Goal: Task Accomplishment & Management: Manage account settings

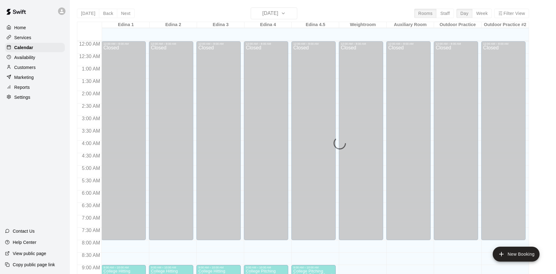
scroll to position [297, 0]
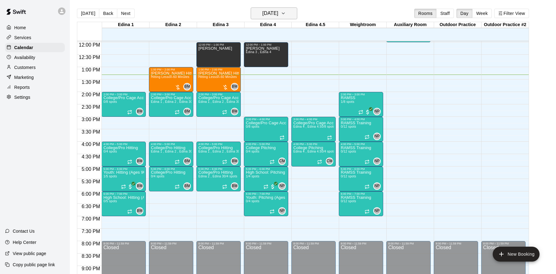
click at [272, 18] on button "[DATE]" at bounding box center [274, 13] width 47 height 12
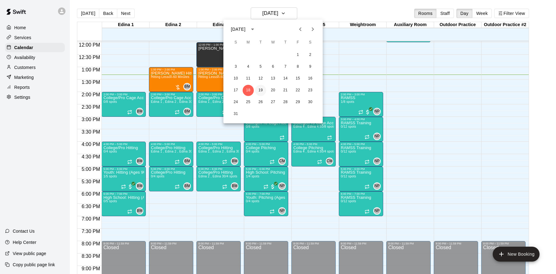
click at [260, 88] on button "19" at bounding box center [260, 90] width 11 height 11
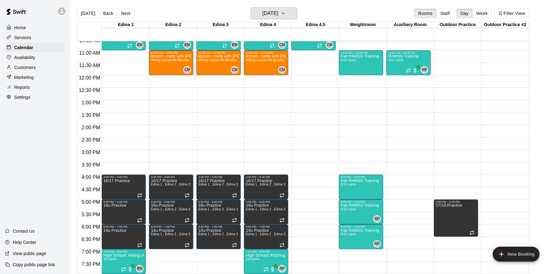
scroll to position [261, 0]
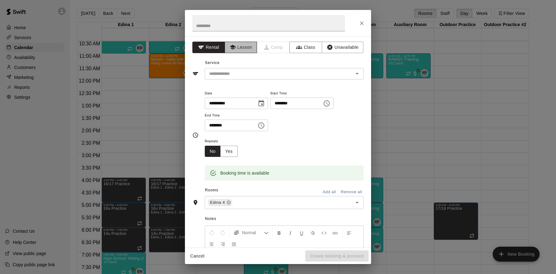
click at [239, 50] on button "Lesson" at bounding box center [241, 47] width 33 height 11
click at [224, 30] on input "text" at bounding box center [268, 23] width 153 height 16
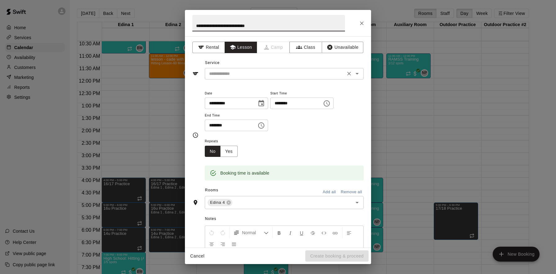
type input "**********"
click at [316, 74] on input "text" at bounding box center [275, 74] width 137 height 8
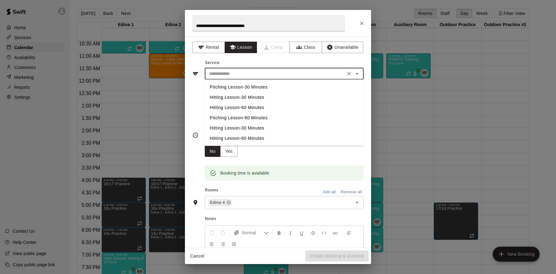
click at [255, 86] on li "Pitching Lesson-30 Minutes" at bounding box center [284, 87] width 159 height 10
type input "**********"
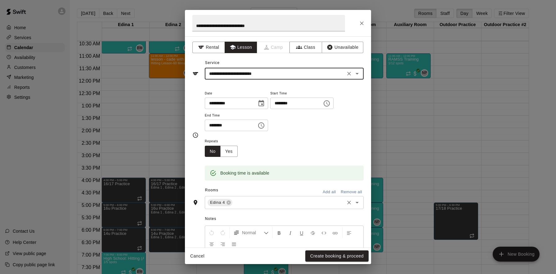
click at [267, 204] on input "text" at bounding box center [288, 203] width 110 height 8
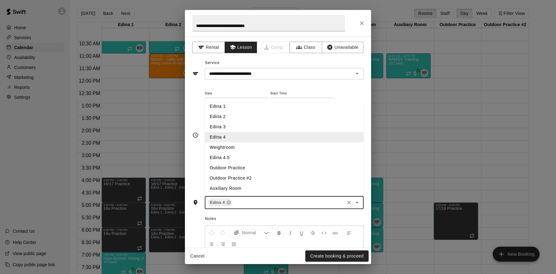
click at [247, 154] on li "Edina 4.5" at bounding box center [284, 157] width 159 height 10
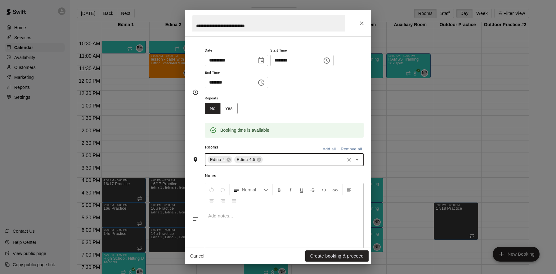
scroll to position [62, 0]
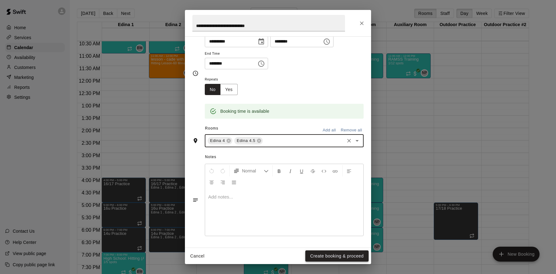
click at [330, 256] on button "Create booking & proceed" at bounding box center [336, 255] width 63 height 11
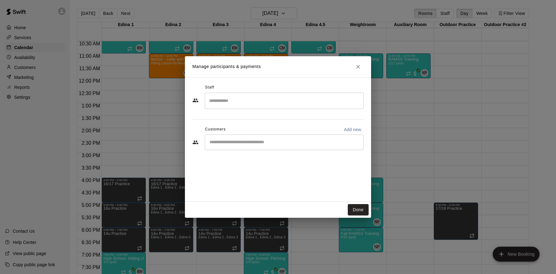
click at [257, 104] on input "Search staff" at bounding box center [284, 100] width 153 height 11
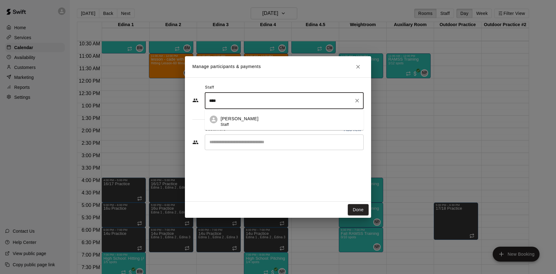
click at [265, 114] on li "Cade Marsolek Staff" at bounding box center [284, 119] width 159 height 21
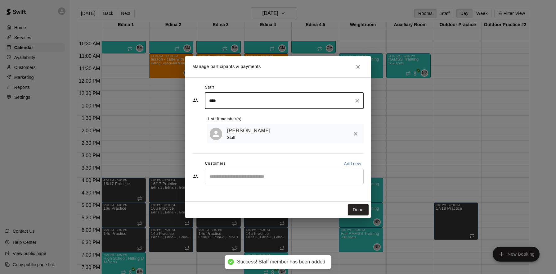
click at [247, 100] on input "****" at bounding box center [280, 100] width 144 height 11
type input "****"
click at [245, 179] on input "Start typing to search customers..." at bounding box center [284, 176] width 153 height 6
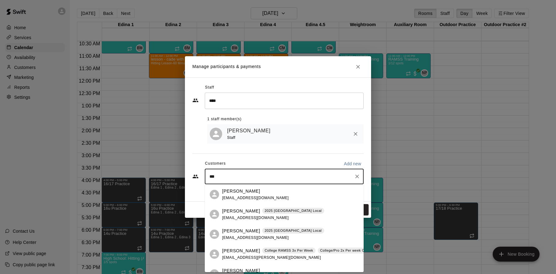
type input "***"
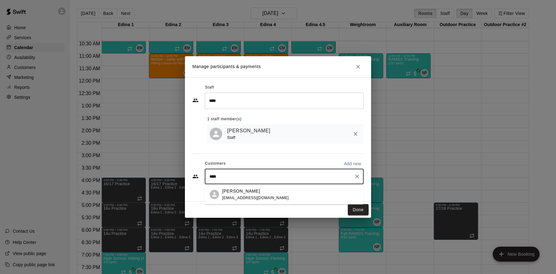
click at [275, 197] on div "[PERSON_NAME] [EMAIL_ADDRESS][DOMAIN_NAME]" at bounding box center [290, 194] width 137 height 13
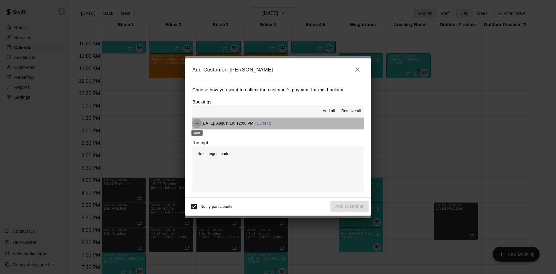
click at [197, 122] on icon "Add" at bounding box center [197, 123] width 6 height 6
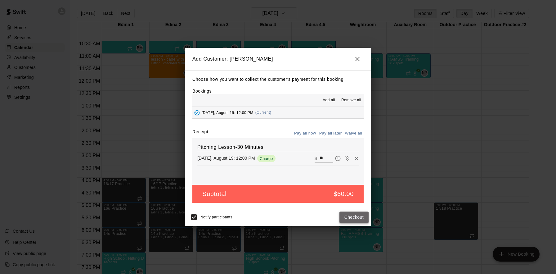
click at [351, 213] on button "Checkout" at bounding box center [353, 216] width 29 height 11
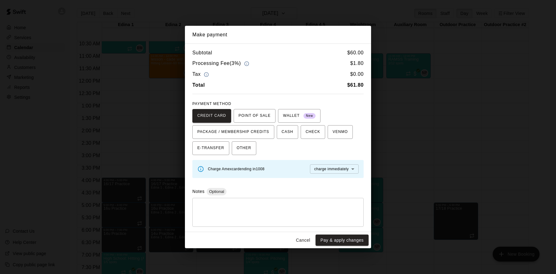
click at [346, 172] on body "Home Services Calendar Availability Customers Marketing Reports Settings Contac…" at bounding box center [278, 142] width 556 height 284
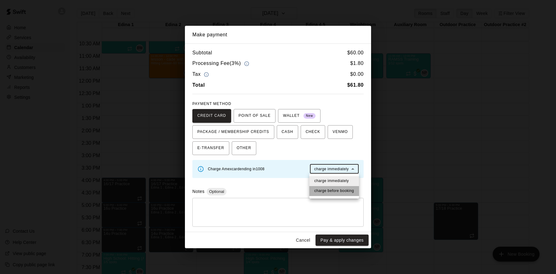
click at [339, 188] on span "charge before booking" at bounding box center [334, 191] width 40 height 6
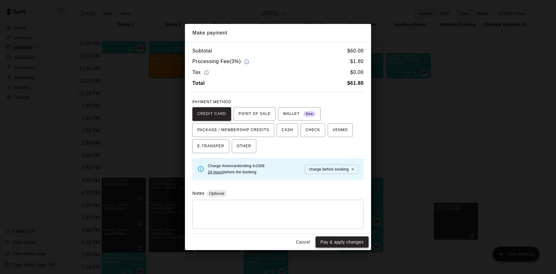
click at [339, 239] on button "Pay & apply changes" at bounding box center [342, 241] width 53 height 11
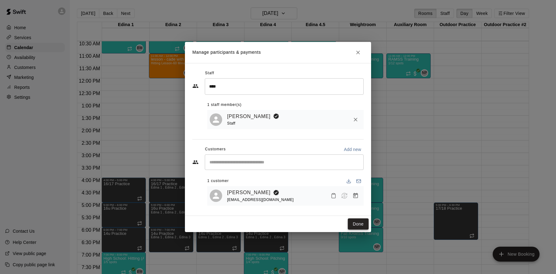
click at [364, 222] on button "Done" at bounding box center [358, 223] width 21 height 11
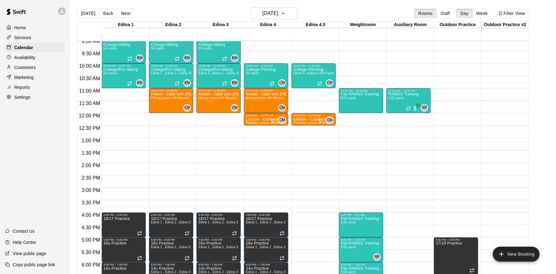
scroll to position [226, 0]
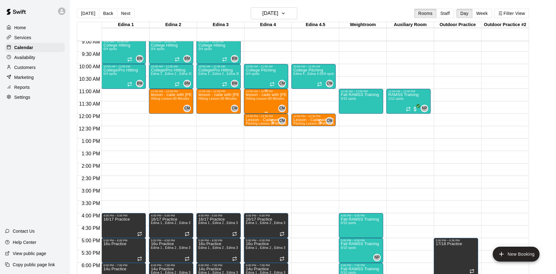
click at [265, 92] on div "11:00 AM – 12:00 PM" at bounding box center [266, 91] width 41 height 3
click at [251, 112] on img "edit" at bounding box center [252, 110] width 7 height 7
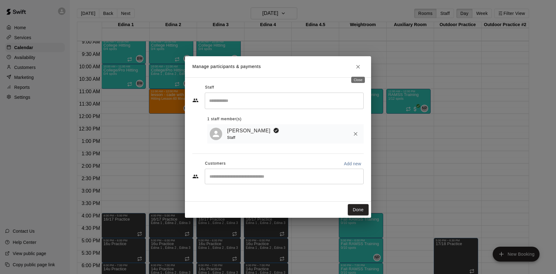
drag, startPoint x: 354, startPoint y: 65, endPoint x: 340, endPoint y: 77, distance: 18.6
click at [354, 65] on button "Close" at bounding box center [357, 66] width 11 height 11
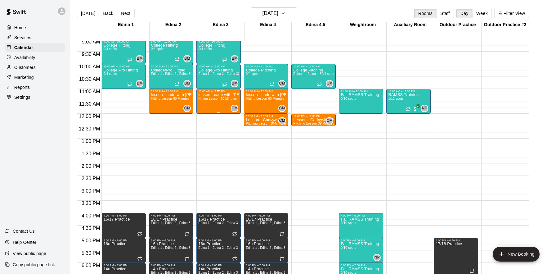
click at [219, 102] on div "lesson - cade with mccormacks Hitting Lesson-60 Minutes" at bounding box center [218, 230] width 41 height 274
click at [205, 101] on icon "edit" at bounding box center [204, 99] width 7 height 7
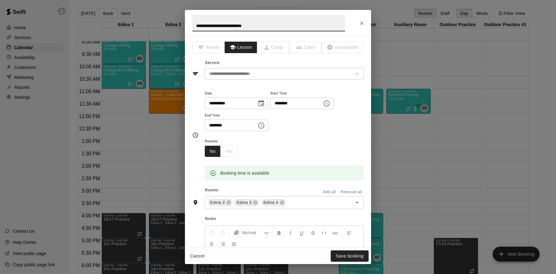
click at [281, 204] on icon at bounding box center [282, 202] width 4 height 4
click at [360, 23] on icon "Close" at bounding box center [362, 23] width 6 height 6
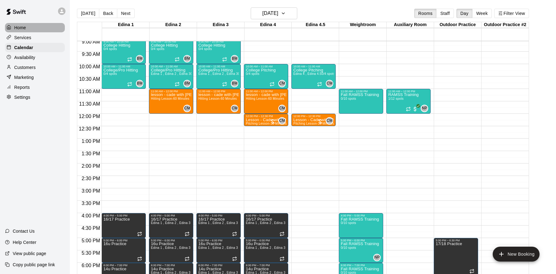
click at [37, 29] on div "Home" at bounding box center [35, 27] width 60 height 9
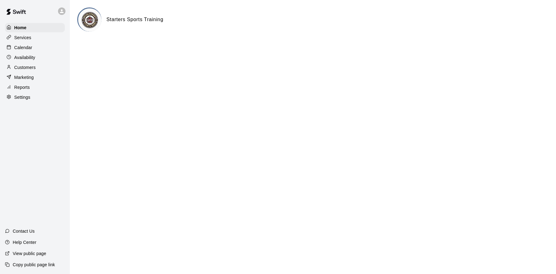
click at [37, 66] on div "Customers" at bounding box center [35, 67] width 60 height 9
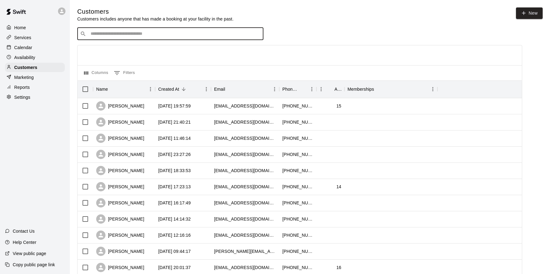
click at [172, 34] on input "Search customers by name or email" at bounding box center [175, 34] width 172 height 6
type input "**"
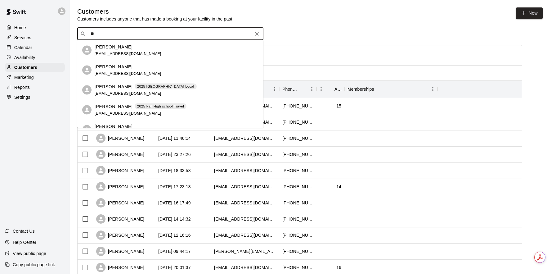
click at [153, 52] on div "Jennifer McCormack jamccor10@gmail.com" at bounding box center [177, 49] width 164 height 13
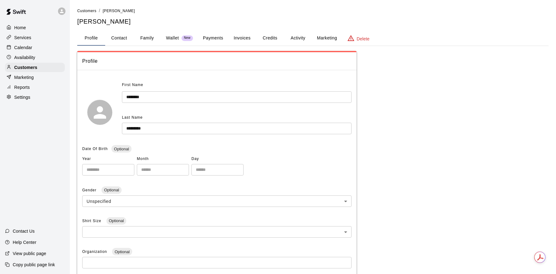
click at [145, 35] on button "Family" at bounding box center [147, 38] width 28 height 15
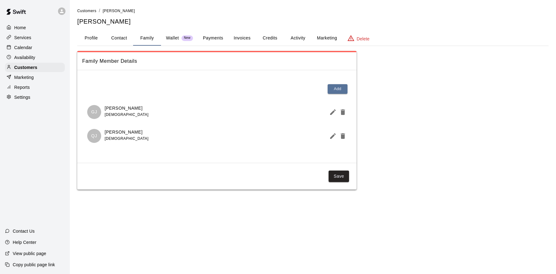
click at [35, 39] on div "Services" at bounding box center [35, 37] width 60 height 9
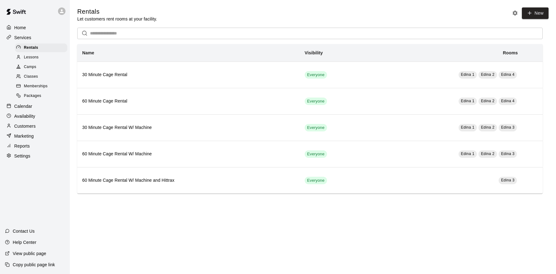
click at [36, 105] on div "Calendar" at bounding box center [35, 105] width 60 height 9
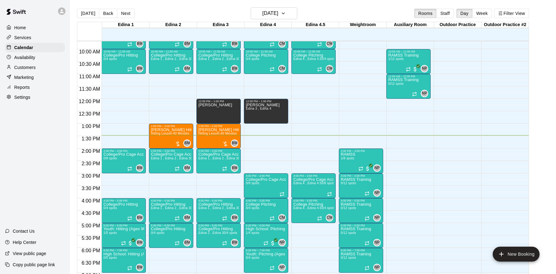
scroll to position [239, 0]
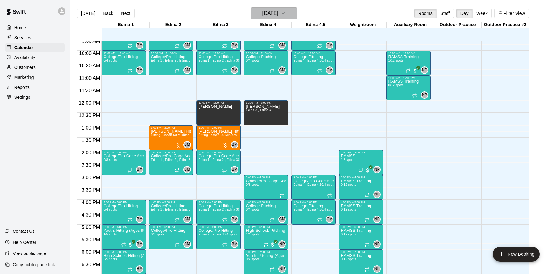
click at [286, 13] on icon "button" at bounding box center [283, 13] width 5 height 7
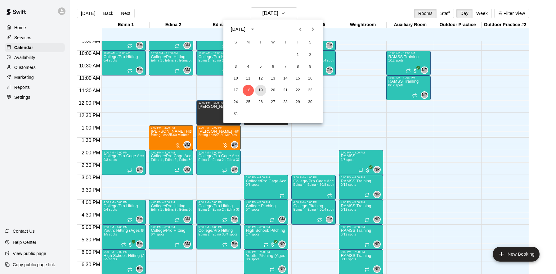
drag, startPoint x: 260, startPoint y: 92, endPoint x: 294, endPoint y: 132, distance: 52.3
click at [260, 92] on button "19" at bounding box center [260, 90] width 11 height 11
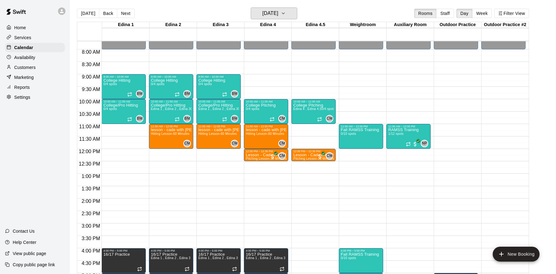
scroll to position [190, 0]
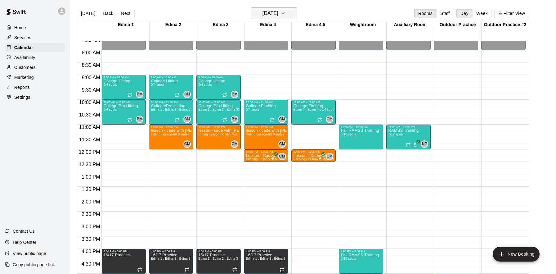
click at [278, 15] on h6 "[DATE]" at bounding box center [271, 13] width 16 height 9
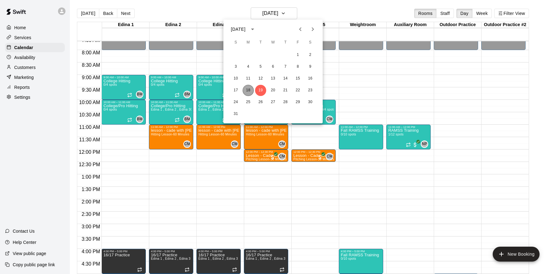
drag, startPoint x: 249, startPoint y: 92, endPoint x: 326, endPoint y: 143, distance: 91.9
click at [249, 92] on button "18" at bounding box center [248, 90] width 11 height 11
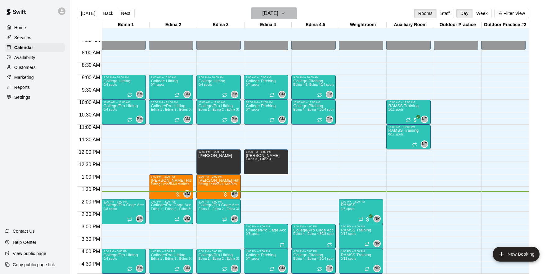
click at [287, 13] on button "[DATE]" at bounding box center [274, 13] width 47 height 12
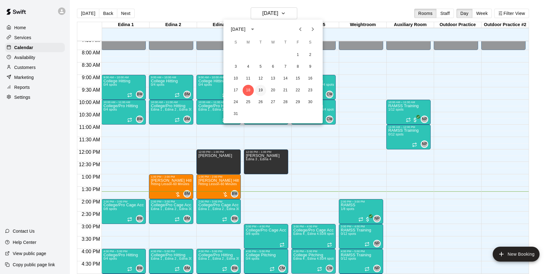
click at [263, 89] on button "19" at bounding box center [260, 90] width 11 height 11
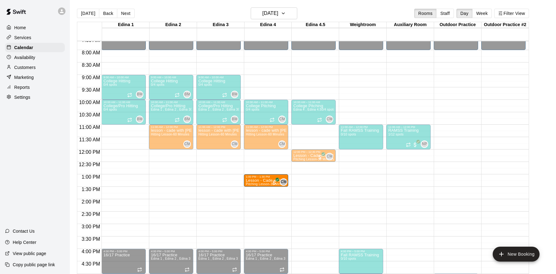
drag, startPoint x: 266, startPoint y: 155, endPoint x: 262, endPoint y: 181, distance: 26.0
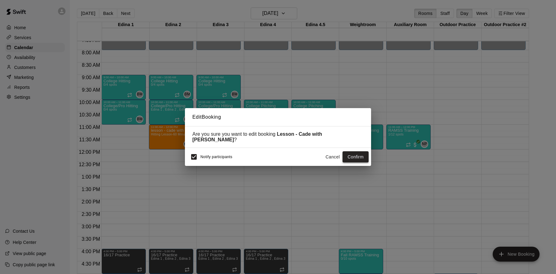
click at [353, 153] on button "Confirm" at bounding box center [356, 156] width 26 height 11
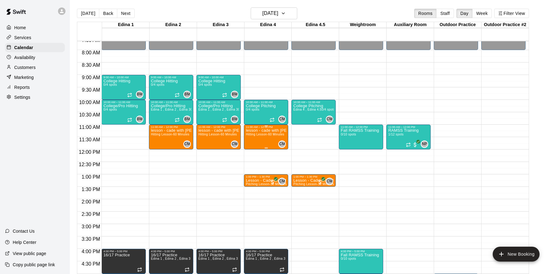
click at [262, 139] on div "lesson - cade with mccormacks Hitting Lesson-60 Minutes" at bounding box center [266, 265] width 41 height 274
click at [253, 163] on icon "delete" at bounding box center [252, 164] width 7 height 7
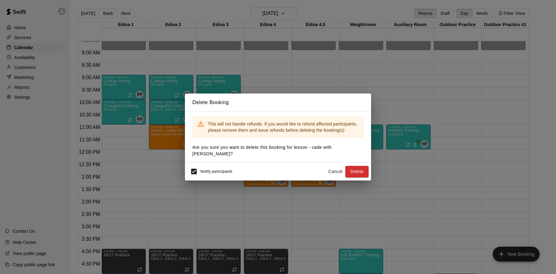
click at [360, 168] on button "Delete" at bounding box center [356, 171] width 23 height 11
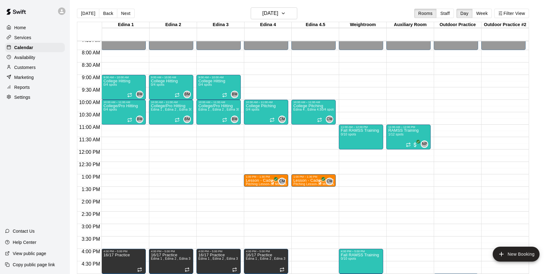
click at [260, 151] on div "12:00 AM – 8:00 AM Closed 10:00 AM – 11:00 AM College Pitching 0/4 spots CM 0 1…" at bounding box center [266, 149] width 44 height 596
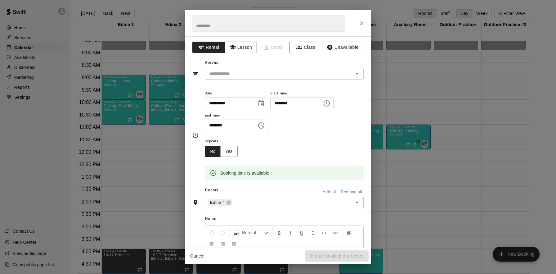
click at [240, 47] on button "Lesson" at bounding box center [241, 47] width 33 height 11
click at [240, 29] on input "text" at bounding box center [268, 23] width 153 height 16
type input "**********"
click at [274, 74] on input "text" at bounding box center [275, 74] width 137 height 8
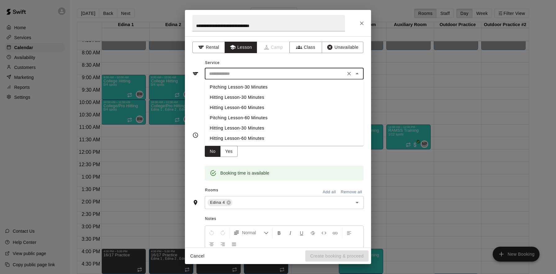
drag, startPoint x: 260, startPoint y: 118, endPoint x: 260, endPoint y: 129, distance: 10.9
click at [260, 118] on li "Pitching Lesson-60 Minutes" at bounding box center [284, 118] width 159 height 10
type input "**********"
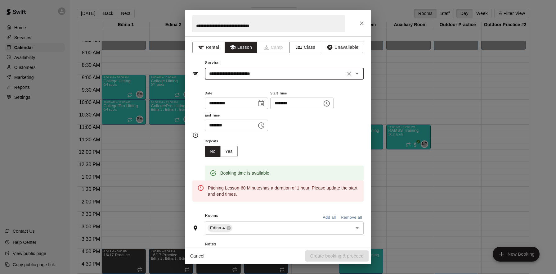
click at [264, 123] on icon "Choose time, selected time is 12:30 PM" at bounding box center [261, 125] width 6 height 6
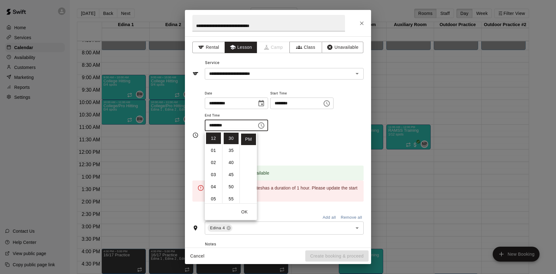
scroll to position [0, 0]
click at [230, 139] on li "00" at bounding box center [231, 137] width 15 height 11
click at [312, 136] on div "**********" at bounding box center [284, 113] width 159 height 48
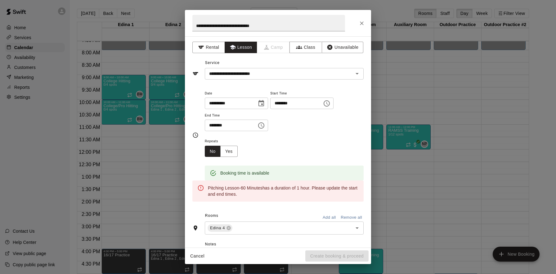
click at [261, 126] on icon "Choose time, selected time is 12:00 PM" at bounding box center [261, 125] width 7 height 7
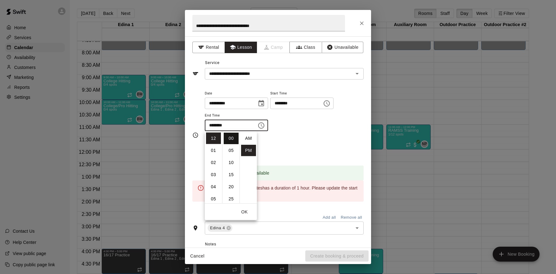
scroll to position [11, 0]
drag, startPoint x: 214, startPoint y: 152, endPoint x: 223, endPoint y: 152, distance: 9.0
click at [214, 152] on li "01" at bounding box center [213, 150] width 15 height 11
type input "********"
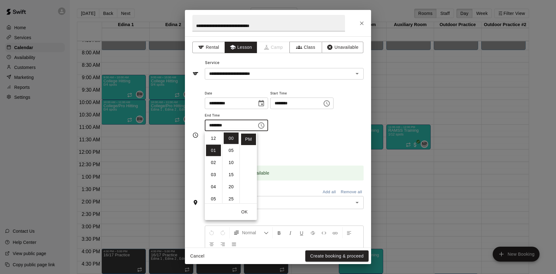
scroll to position [12, 0]
click at [322, 140] on div "Repeats No Yes" at bounding box center [284, 147] width 159 height 20
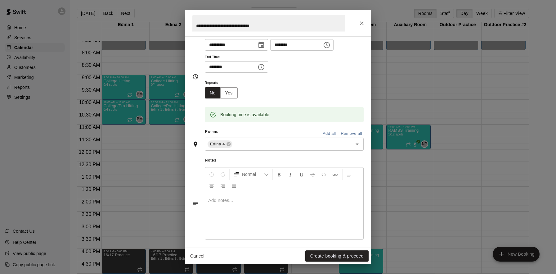
scroll to position [62, 0]
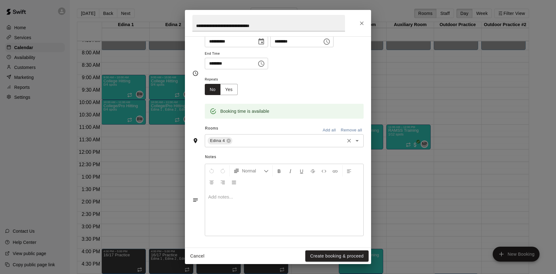
click at [330, 143] on input "text" at bounding box center [288, 141] width 110 height 8
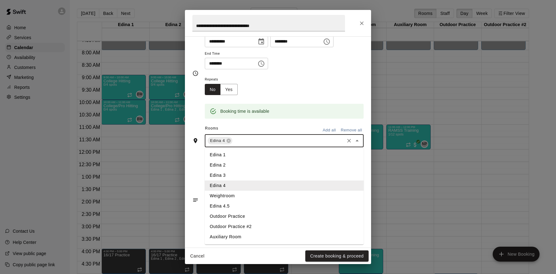
click at [230, 204] on li "Edina 4.5" at bounding box center [284, 206] width 159 height 10
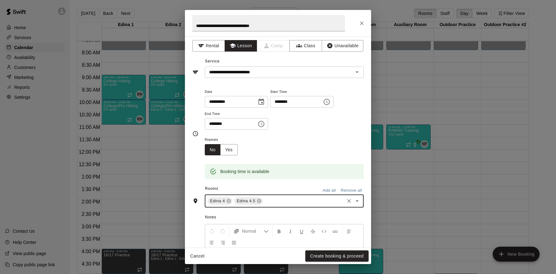
scroll to position [0, 0]
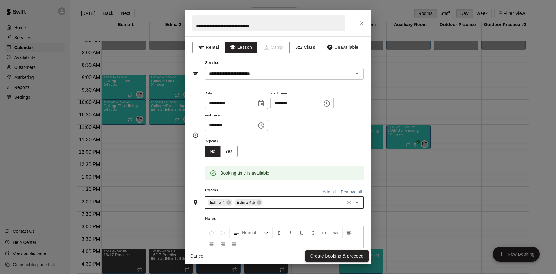
click at [326, 256] on button "Create booking & proceed" at bounding box center [336, 255] width 63 height 11
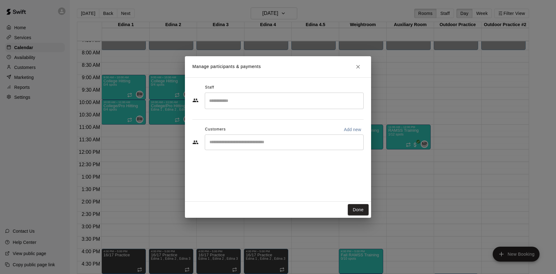
click at [291, 100] on input "Search staff" at bounding box center [284, 100] width 153 height 11
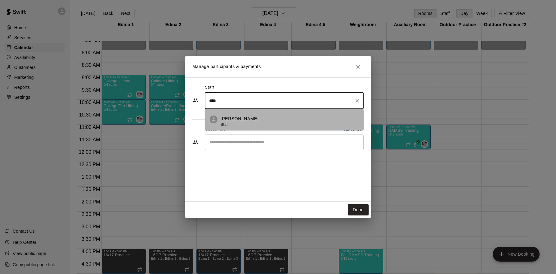
click at [260, 121] on div "Cade Marsolek Staff" at bounding box center [290, 121] width 138 height 12
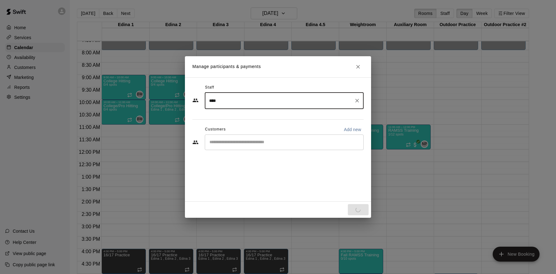
drag, startPoint x: 286, startPoint y: 94, endPoint x: 284, endPoint y: 98, distance: 4.7
click at [286, 94] on div "**** ​" at bounding box center [284, 100] width 159 height 16
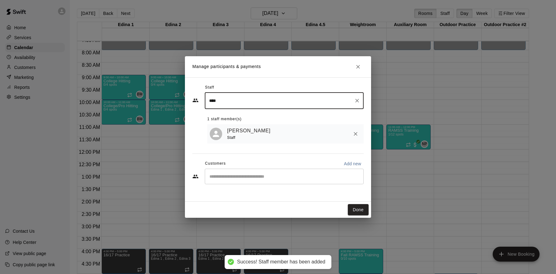
click at [262, 180] on div "​" at bounding box center [284, 176] width 159 height 16
type input "****"
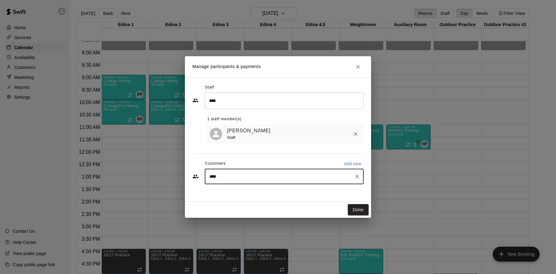
type input "*****"
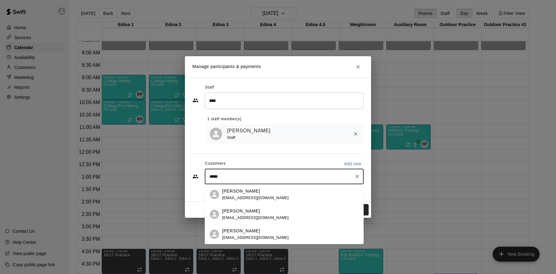
click at [269, 231] on div "Quinn Johnson jamccor10@gmail.com" at bounding box center [290, 233] width 137 height 13
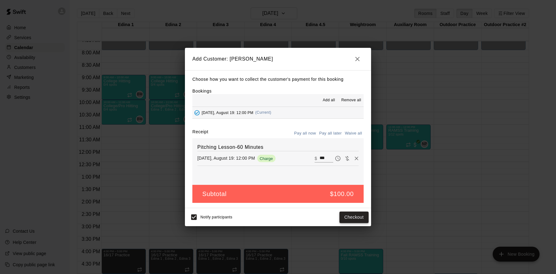
click at [354, 214] on button "Checkout" at bounding box center [353, 216] width 29 height 11
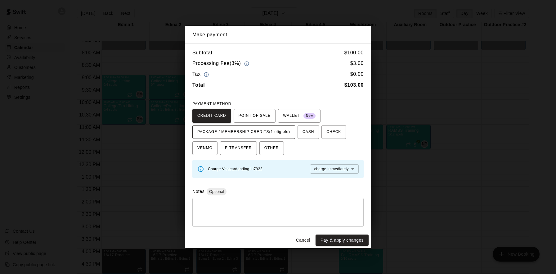
click at [268, 134] on span "PACKAGE / MEMBERSHIP CREDITS (1 eligible)" at bounding box center [243, 132] width 93 height 10
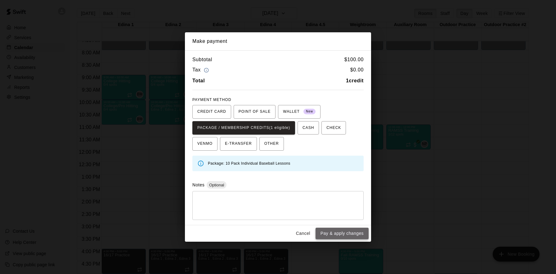
click at [336, 231] on button "Pay & apply changes" at bounding box center [342, 232] width 53 height 11
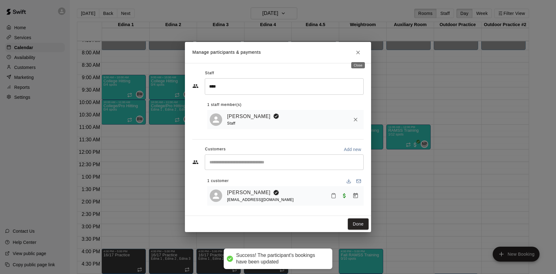
click at [357, 53] on icon "Close" at bounding box center [358, 53] width 4 height 4
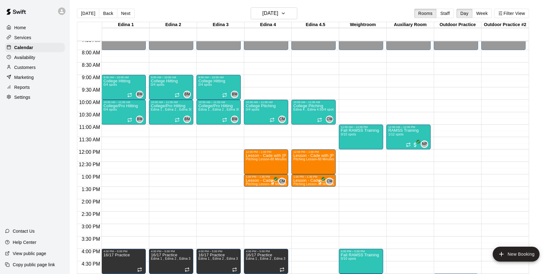
click at [171, 152] on div "12:00 AM – 8:00 AM Closed 9:00 AM – 10:00 AM College Hitting 0/4 spots BM 0 10:…" at bounding box center [171, 149] width 44 height 596
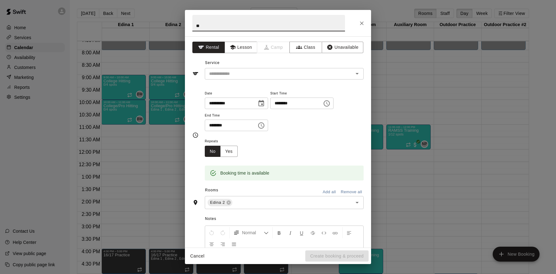
type input "*"
click at [361, 26] on icon "Close" at bounding box center [362, 23] width 6 height 6
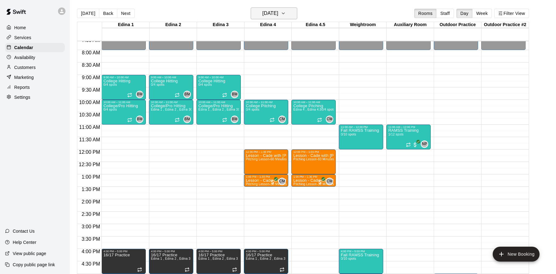
click at [276, 14] on h6 "[DATE]" at bounding box center [271, 13] width 16 height 9
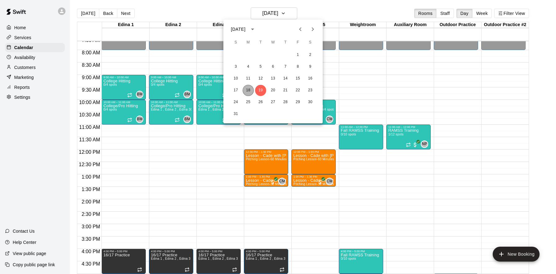
click at [250, 90] on button "18" at bounding box center [248, 90] width 11 height 11
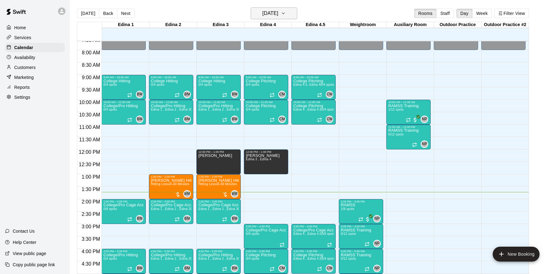
click at [274, 14] on h6 "[DATE]" at bounding box center [271, 13] width 16 height 9
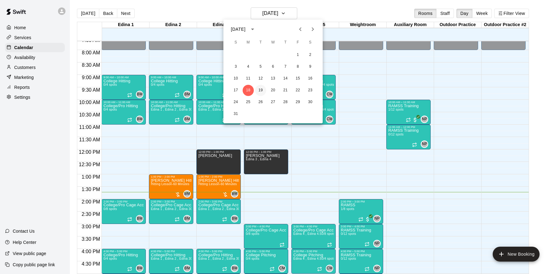
click at [262, 89] on button "19" at bounding box center [260, 90] width 11 height 11
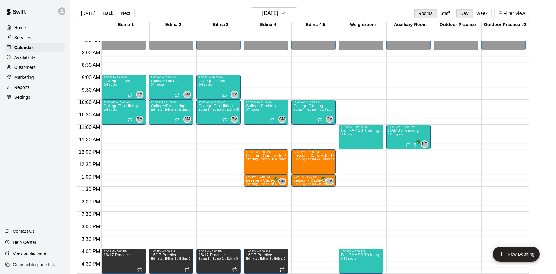
click at [184, 151] on div "12:00 AM – 8:00 AM Closed 9:00 AM – 10:00 AM College Hitting 0/4 spots BM 0 10:…" at bounding box center [171, 149] width 44 height 596
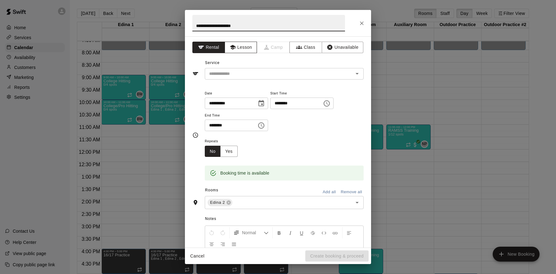
type input "**********"
click at [247, 50] on button "Lesson" at bounding box center [241, 47] width 33 height 11
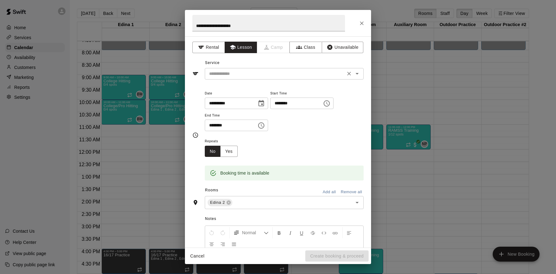
click at [249, 75] on input "text" at bounding box center [275, 74] width 137 height 8
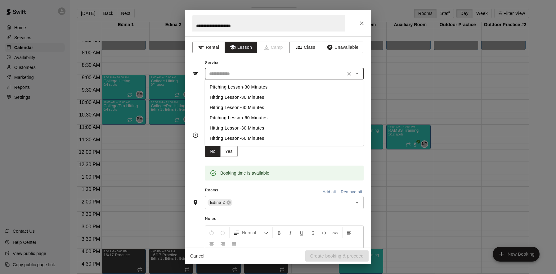
click at [258, 107] on li "Hitting Lesson-60 Minutes" at bounding box center [284, 107] width 159 height 10
type input "**********"
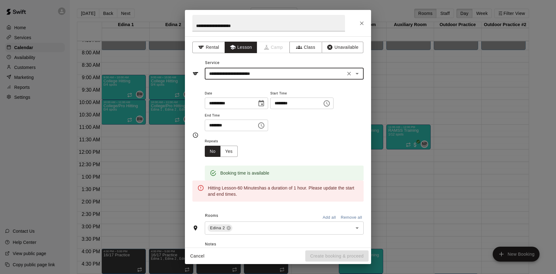
click at [262, 123] on icon "Choose time, selected time is 12:30 PM" at bounding box center [261, 125] width 7 height 7
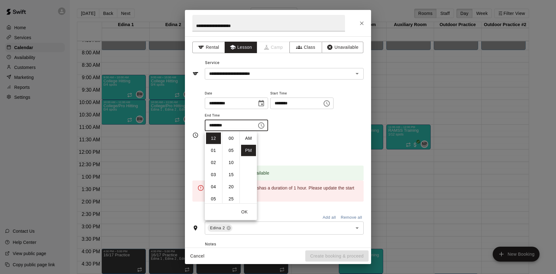
scroll to position [11, 0]
click at [213, 149] on li "01" at bounding box center [213, 150] width 15 height 11
click at [233, 139] on li "00" at bounding box center [231, 137] width 15 height 11
type input "********"
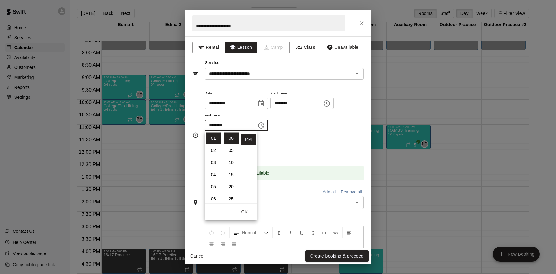
click at [315, 125] on div "**********" at bounding box center [284, 110] width 159 height 42
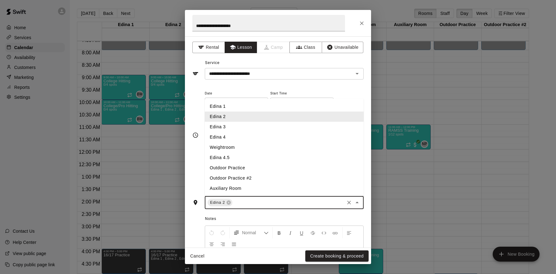
click at [295, 200] on input "text" at bounding box center [288, 203] width 110 height 8
click at [249, 130] on li "Edina 3" at bounding box center [284, 127] width 159 height 10
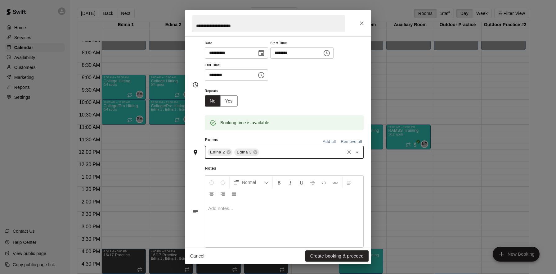
scroll to position [62, 0]
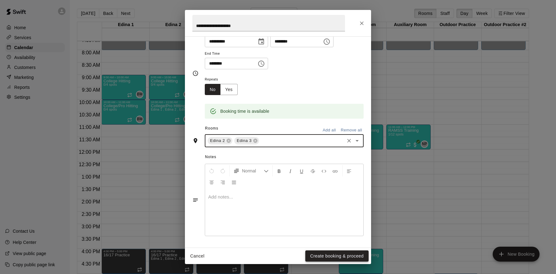
click at [325, 257] on button "Create booking & proceed" at bounding box center [336, 255] width 63 height 11
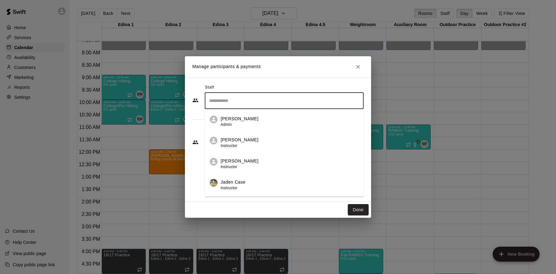
click at [265, 104] on input "Search staff" at bounding box center [284, 100] width 153 height 11
click at [262, 122] on div "Brett Milazzo Admin" at bounding box center [290, 121] width 138 height 12
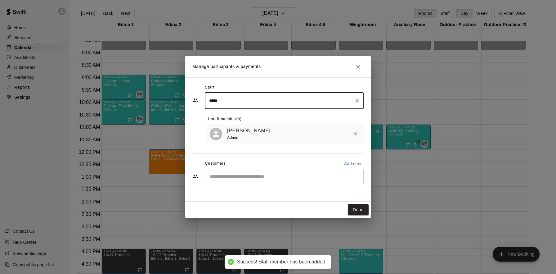
type input "*****"
click at [254, 178] on input "Start typing to search customers..." at bounding box center [284, 176] width 153 height 6
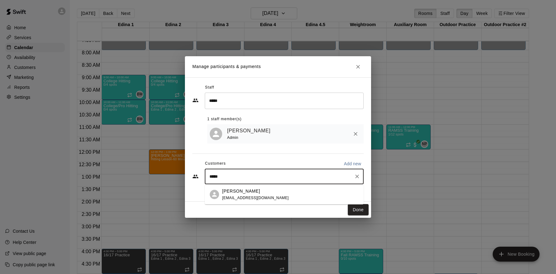
type input "******"
click at [253, 195] on span "jamccor10@gmail.com" at bounding box center [255, 197] width 67 height 4
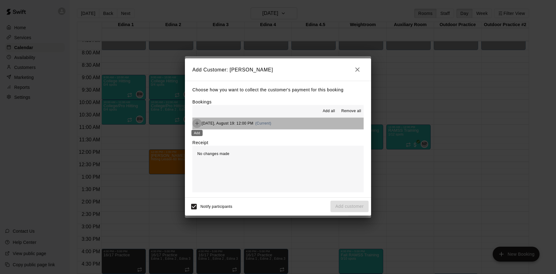
click at [197, 120] on icon "Add" at bounding box center [197, 123] width 6 height 6
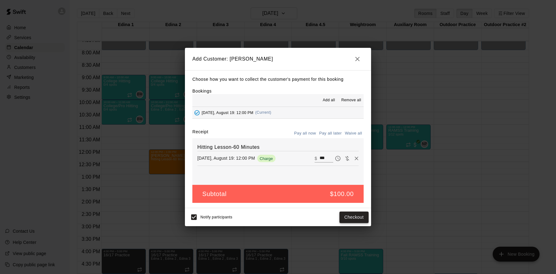
click at [354, 215] on button "Checkout" at bounding box center [353, 216] width 29 height 11
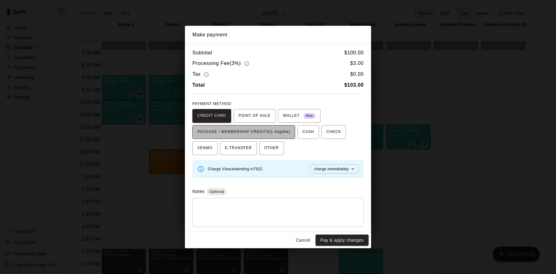
click at [256, 134] on span "PACKAGE / MEMBERSHIP CREDITS (1 eligible)" at bounding box center [243, 132] width 93 height 10
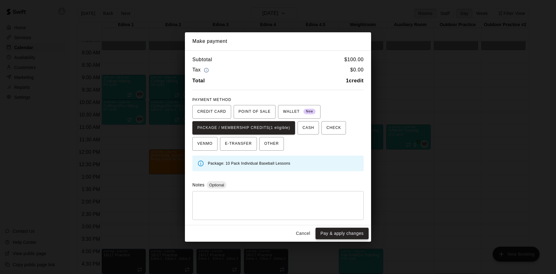
click at [349, 234] on button "Pay & apply changes" at bounding box center [342, 232] width 53 height 11
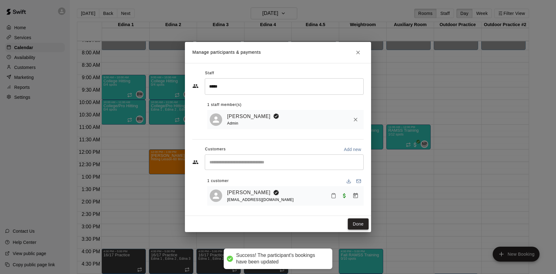
click at [357, 227] on button "Done" at bounding box center [358, 223] width 21 height 11
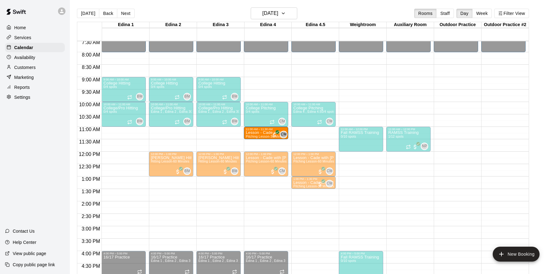
scroll to position [186, 0]
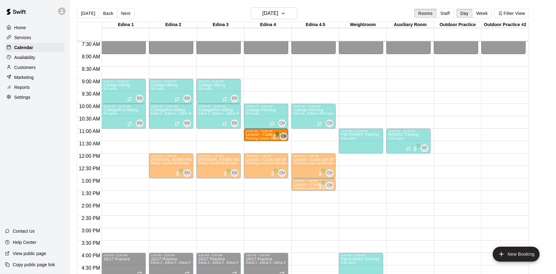
drag, startPoint x: 265, startPoint y: 180, endPoint x: 268, endPoint y: 137, distance: 42.6
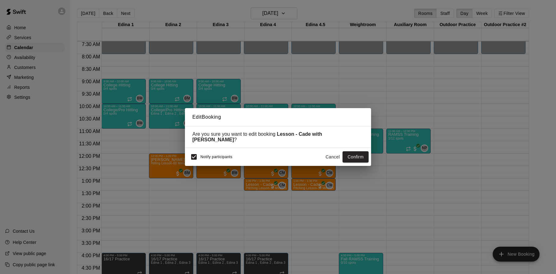
click at [353, 154] on button "Confirm" at bounding box center [356, 156] width 26 height 11
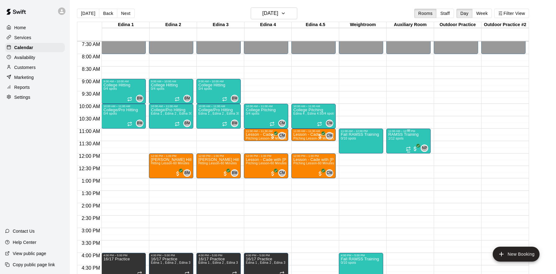
click at [407, 134] on p "RAMSS Training" at bounding box center [403, 134] width 30 height 0
click at [394, 159] on img "edit" at bounding box center [394, 155] width 7 height 7
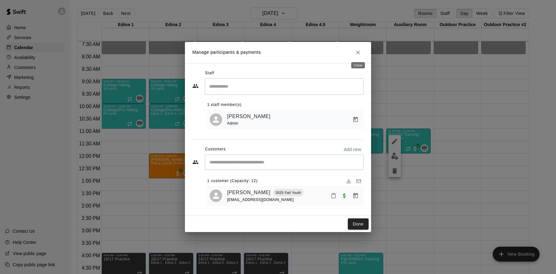
click at [362, 54] on button "Close" at bounding box center [357, 52] width 11 height 11
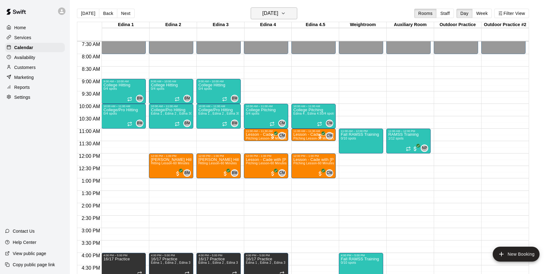
click at [274, 14] on h6 "[DATE]" at bounding box center [271, 13] width 16 height 9
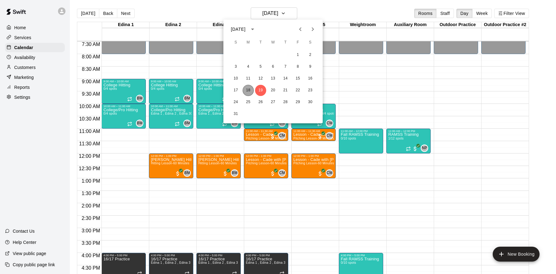
drag, startPoint x: 249, startPoint y: 91, endPoint x: 340, endPoint y: 133, distance: 99.5
click at [250, 91] on button "18" at bounding box center [248, 90] width 11 height 11
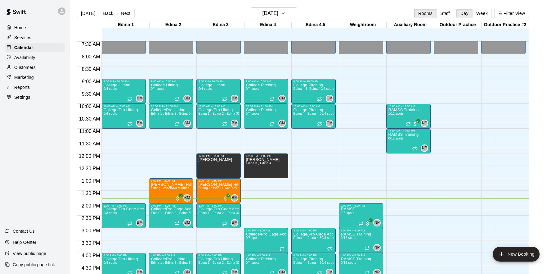
click at [17, 55] on p "Availability" at bounding box center [24, 57] width 21 height 6
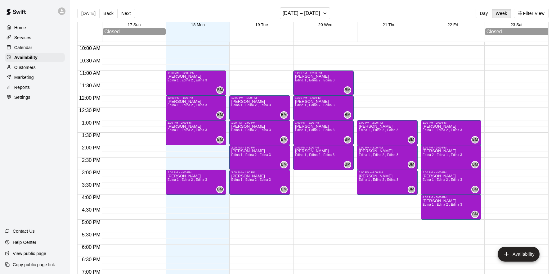
scroll to position [241, 0]
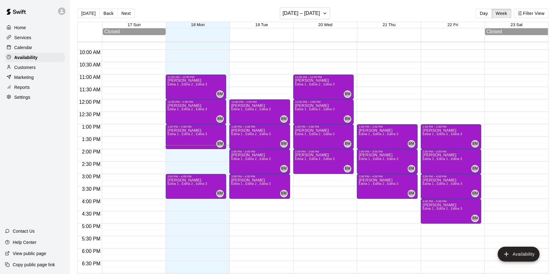
click at [481, 12] on button "Day" at bounding box center [484, 13] width 16 height 9
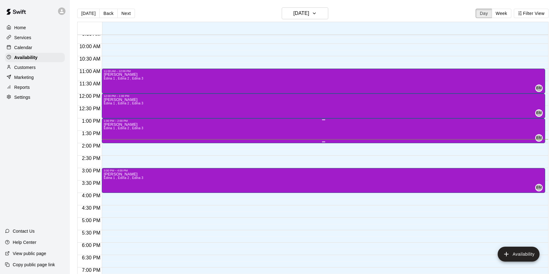
scroll to position [245, 0]
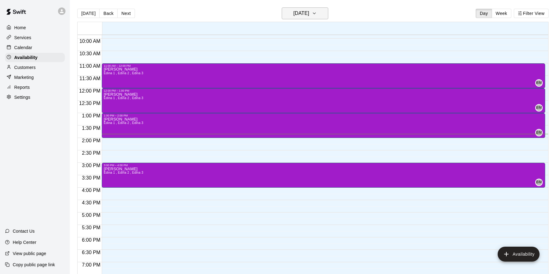
click at [309, 11] on h6 "[DATE]" at bounding box center [301, 13] width 16 height 9
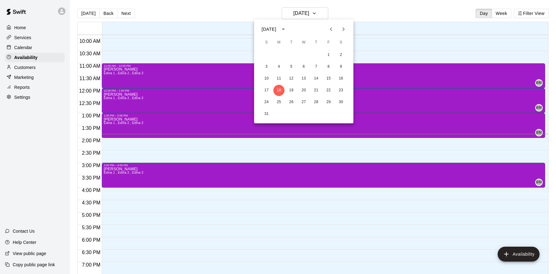
click at [505, 14] on div at bounding box center [278, 137] width 556 height 274
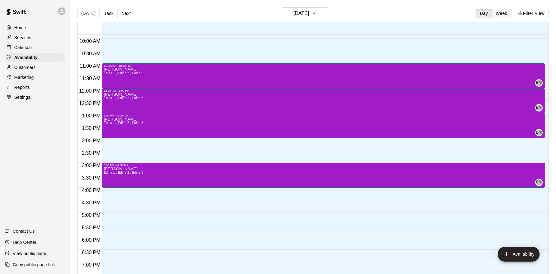
click at [502, 15] on button "Week" at bounding box center [502, 13] width 20 height 9
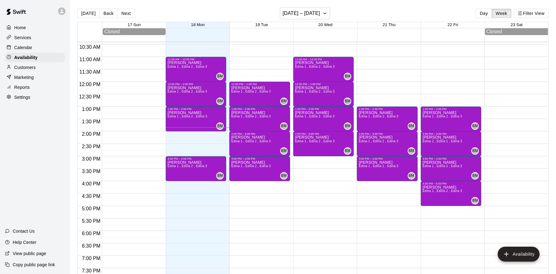
scroll to position [257, 0]
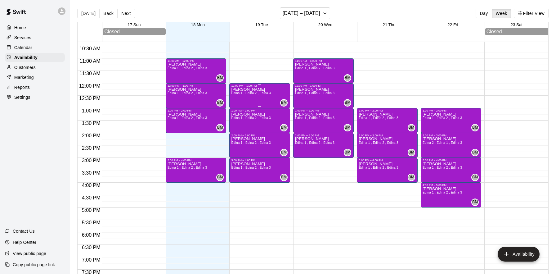
click at [262, 97] on div "Brett Milazzo Edina 1 , Edina 2 , Edina 3" at bounding box center [250, 224] width 39 height 274
click at [237, 95] on icon "edit" at bounding box center [238, 94] width 6 height 6
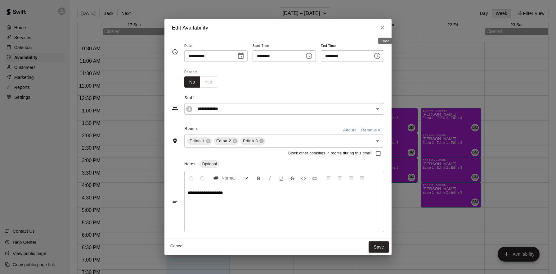
click at [385, 29] on icon "Close" at bounding box center [382, 28] width 6 height 6
type input "**********"
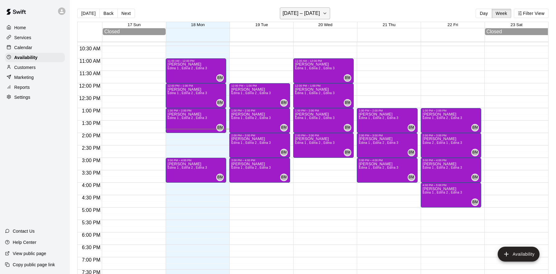
click at [308, 15] on h6 "[DATE] – [DATE]" at bounding box center [302, 13] width 38 height 9
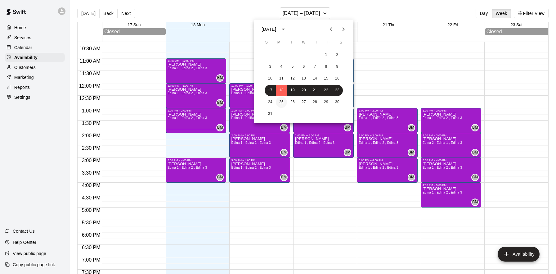
click at [283, 102] on button "25" at bounding box center [281, 101] width 11 height 11
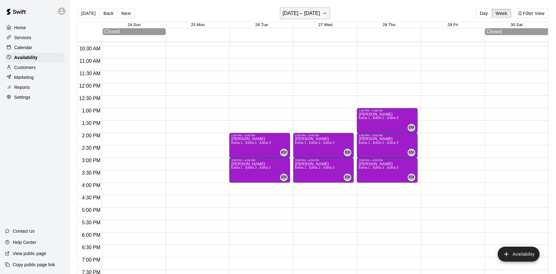
click at [311, 13] on h6 "[DATE] – [DATE]" at bounding box center [302, 13] width 38 height 9
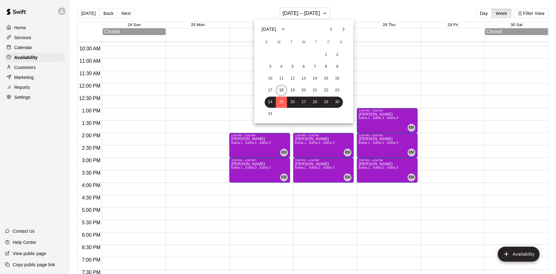
click at [281, 91] on button "18" at bounding box center [281, 90] width 11 height 11
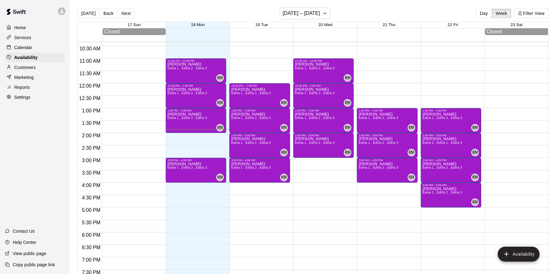
click at [261, 71] on div "12:00 AM – 8:00 AM Closed 12:00 PM – 1:00 PM Brett Milazzo Edina 1 , Edina 2 , …" at bounding box center [259, 83] width 61 height 596
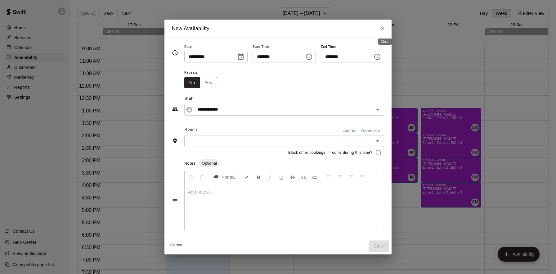
drag, startPoint x: 384, startPoint y: 27, endPoint x: 371, endPoint y: 49, distance: 25.6
click at [384, 27] on icon "Close" at bounding box center [382, 29] width 4 height 4
type input "**********"
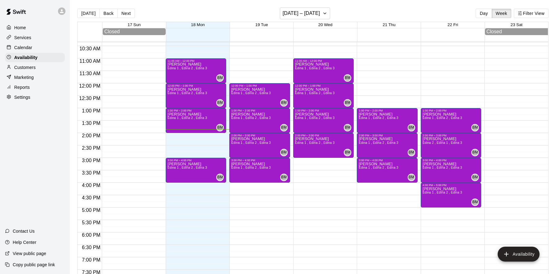
click at [291, 87] on div at bounding box center [262, 86] width 64 height 6
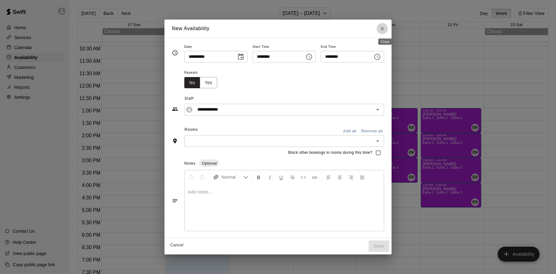
click at [382, 28] on icon "Close" at bounding box center [382, 28] width 6 height 6
type input "**********"
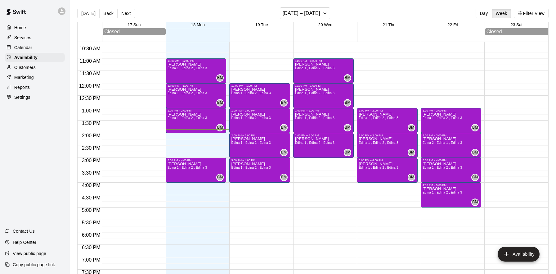
click at [291, 111] on div at bounding box center [262, 111] width 64 height 6
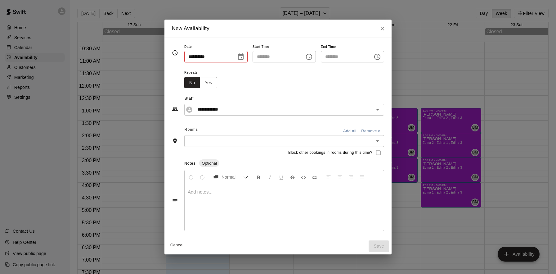
type input "**********"
type input "********"
click at [381, 58] on icon "Choose time, selected time is 1:30 PM" at bounding box center [377, 56] width 7 height 7
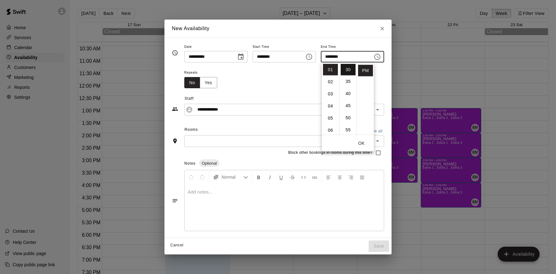
scroll to position [0, 0]
click at [349, 70] on li "00" at bounding box center [348, 69] width 15 height 11
click at [330, 79] on li "02" at bounding box center [330, 81] width 15 height 11
click at [328, 93] on li "04" at bounding box center [330, 93] width 15 height 11
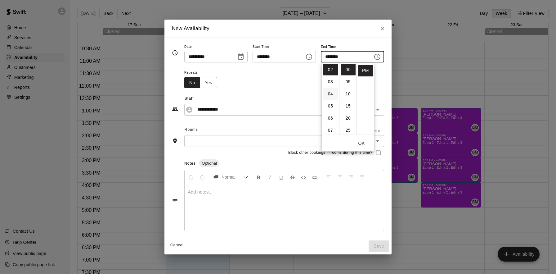
type input "********"
click at [364, 143] on button "OK" at bounding box center [362, 142] width 20 height 11
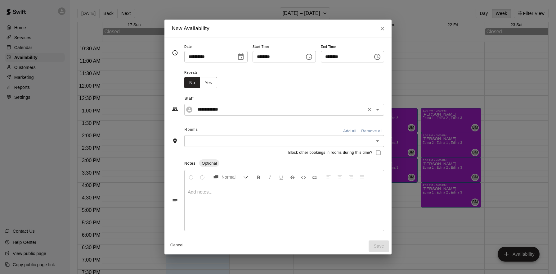
click at [272, 111] on input "**********" at bounding box center [279, 109] width 169 height 8
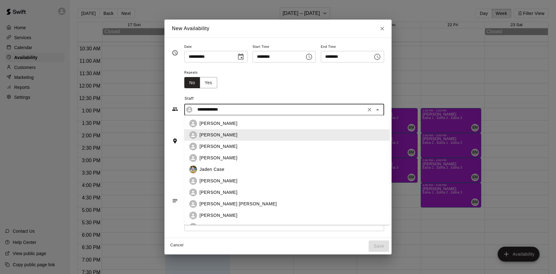
click at [268, 91] on div "**********" at bounding box center [278, 101] width 212 height 27
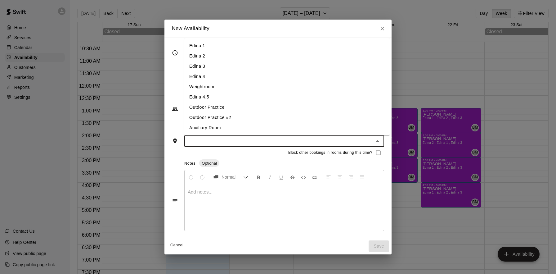
click at [249, 140] on input "text" at bounding box center [279, 141] width 186 height 8
click at [212, 74] on li "Edina 4" at bounding box center [286, 76] width 205 height 10
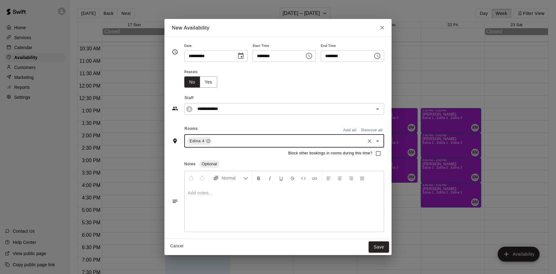
click at [230, 139] on input "text" at bounding box center [288, 141] width 151 height 8
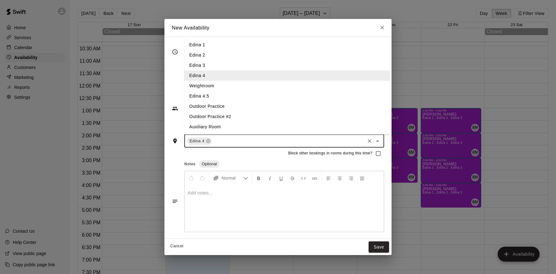
click at [217, 94] on li "Edina 4.5" at bounding box center [286, 96] width 205 height 10
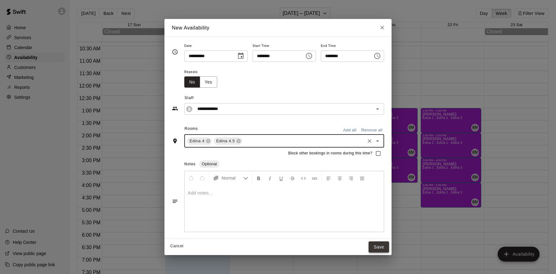
click at [382, 245] on button "Save" at bounding box center [379, 246] width 20 height 11
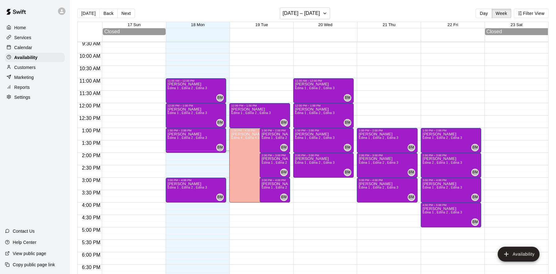
scroll to position [237, 0]
click at [338, 56] on div "12:00 AM – 8:00 AM Closed 11:00 AM – 12:00 PM Brett Milazzo Edina 1 , Edina 2 ,…" at bounding box center [323, 103] width 61 height 596
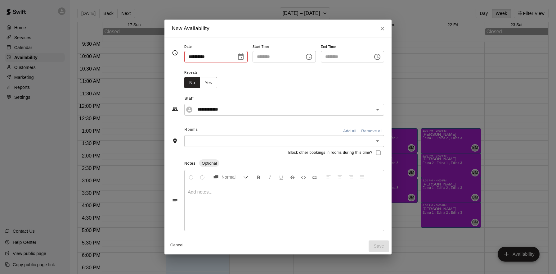
type input "**********"
type input "********"
click at [379, 57] on icon "Choose time, selected time is 10:30 AM" at bounding box center [378, 56] width 2 height 3
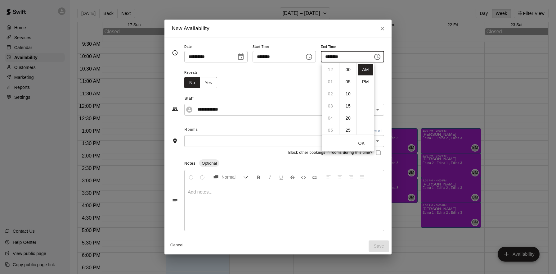
scroll to position [73, 0]
click at [362, 83] on li "PM" at bounding box center [365, 81] width 15 height 11
click at [384, 58] on button "Choose time, selected time is 10:30 PM" at bounding box center [377, 57] width 12 height 12
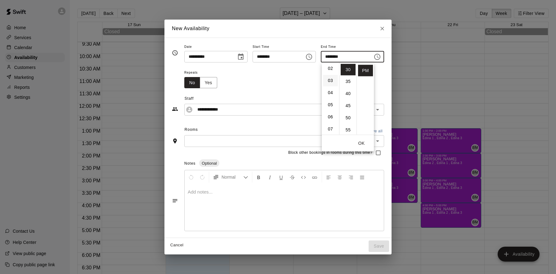
click at [331, 81] on li "03" at bounding box center [330, 80] width 15 height 11
click at [348, 70] on li "00" at bounding box center [348, 69] width 15 height 11
type input "********"
click at [285, 80] on div "Repeats No Yes" at bounding box center [284, 79] width 200 height 20
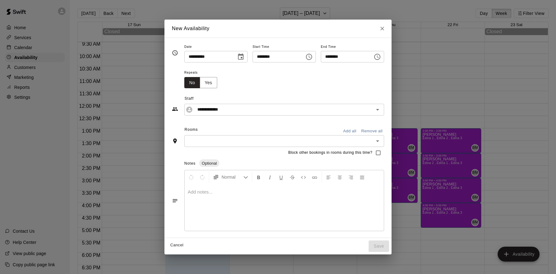
click at [261, 145] on div "​" at bounding box center [284, 140] width 200 height 11
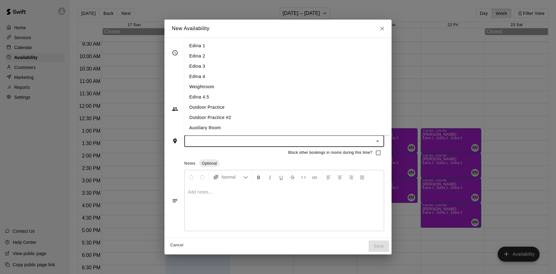
click at [211, 77] on li "Edina 4" at bounding box center [286, 76] width 205 height 10
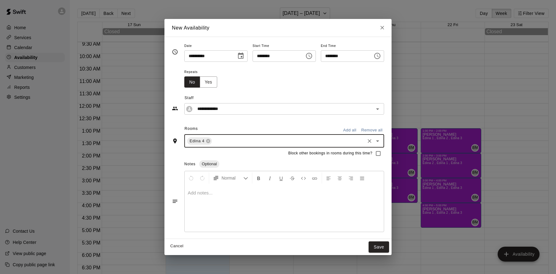
click at [245, 138] on input "text" at bounding box center [288, 141] width 151 height 8
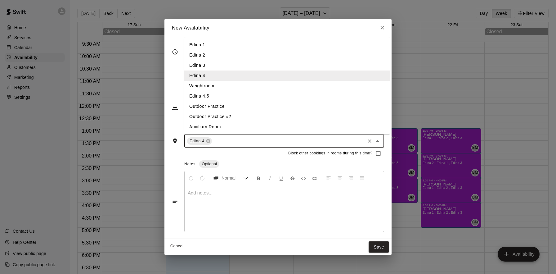
click at [223, 98] on li "Edina 4.5" at bounding box center [286, 96] width 205 height 10
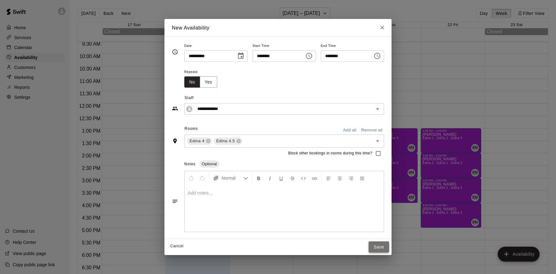
click at [383, 245] on button "Save" at bounding box center [379, 246] width 20 height 11
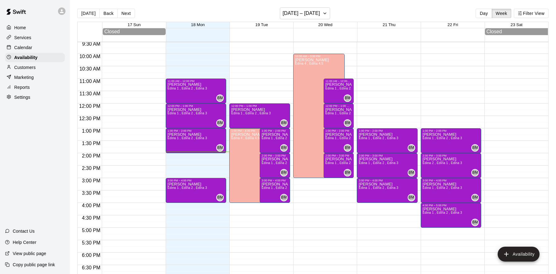
click at [384, 80] on div "12:00 AM – 8:00 AM Closed 1:00 PM – 2:00 PM Brett Milazzo Edina 1 , Edina 2 , E…" at bounding box center [387, 103] width 61 height 596
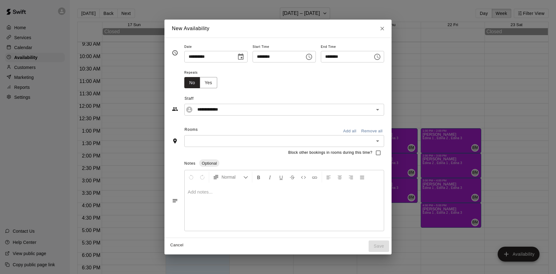
click at [250, 140] on input "text" at bounding box center [279, 141] width 186 height 8
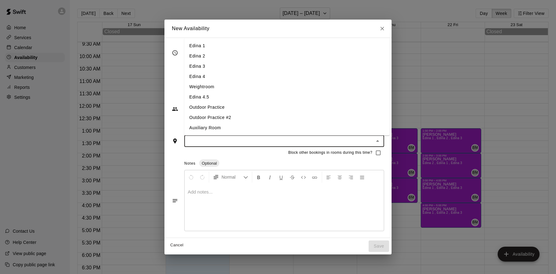
click at [219, 75] on li "Edina 4" at bounding box center [286, 76] width 205 height 10
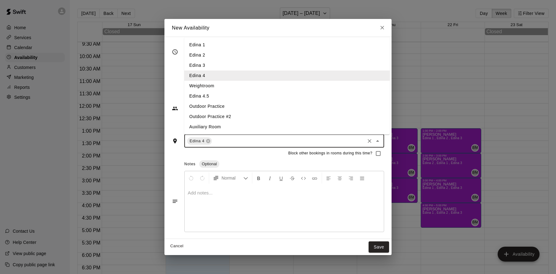
click at [233, 140] on input "text" at bounding box center [288, 141] width 151 height 8
click at [221, 94] on li "Edina 4.5" at bounding box center [286, 96] width 205 height 10
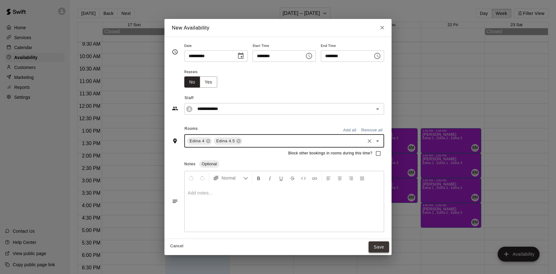
click at [382, 248] on button "Save" at bounding box center [379, 246] width 20 height 11
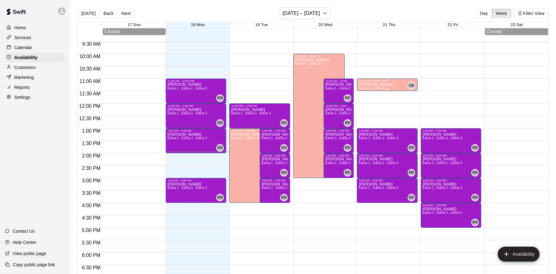
click at [400, 85] on div "Cade Marsolek Edina 4 , Edina 4.5 CM" at bounding box center [387, 220] width 57 height 274
click at [365, 90] on icon "edit" at bounding box center [365, 90] width 6 height 6
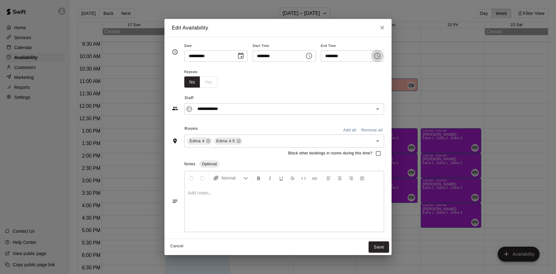
click at [379, 56] on icon "Choose time, selected time is 11:30 AM" at bounding box center [378, 55] width 2 height 3
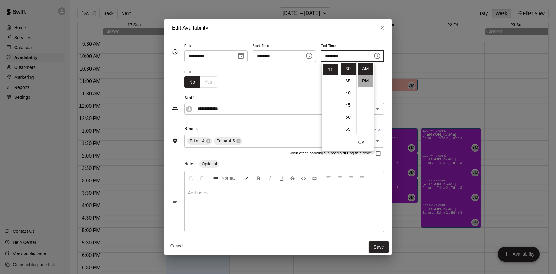
click at [368, 81] on li "PM" at bounding box center [365, 80] width 15 height 11
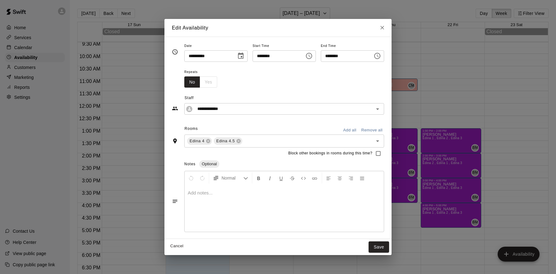
scroll to position [11, 0]
click at [362, 56] on input "********" at bounding box center [345, 55] width 48 height 11
click at [380, 56] on icon "Choose time, selected time is 11:30 PM" at bounding box center [377, 55] width 7 height 7
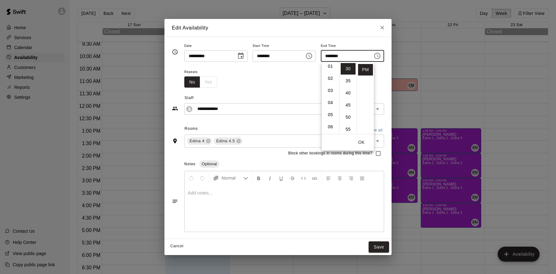
scroll to position [0, 0]
click at [330, 95] on li "03" at bounding box center [330, 94] width 15 height 11
click at [348, 71] on li "00" at bounding box center [348, 68] width 15 height 11
type input "********"
click at [383, 246] on button "Save" at bounding box center [379, 246] width 20 height 11
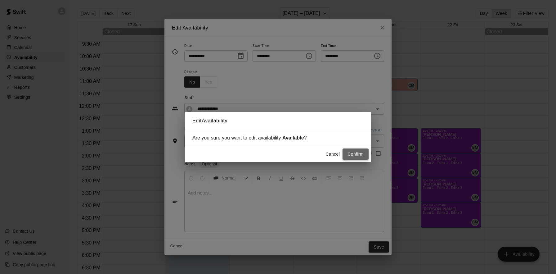
click at [353, 154] on button "Confirm" at bounding box center [356, 153] width 26 height 11
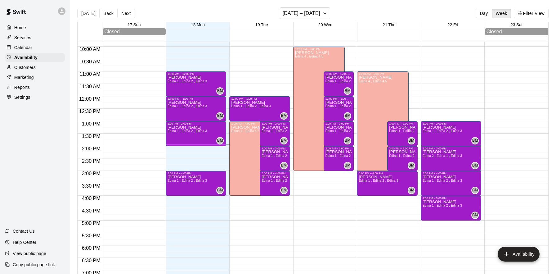
scroll to position [241, 0]
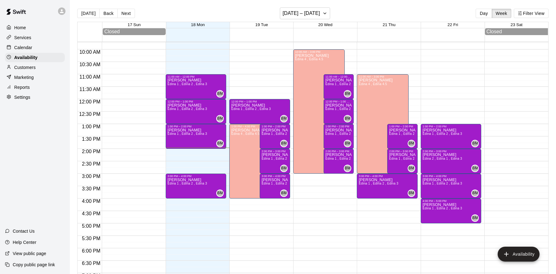
click at [436, 77] on div "12:00 AM – 8:00 AM Closed 1:00 PM – 2:00 PM Brett Milazzo Edina 1 , Edina 2 , E…" at bounding box center [451, 99] width 61 height 596
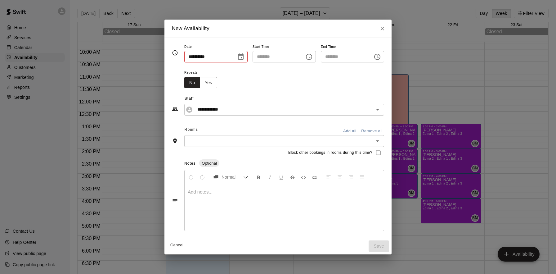
type input "**********"
type input "********"
click at [380, 57] on icon "Choose time, selected time is 11:30 AM" at bounding box center [377, 56] width 7 height 7
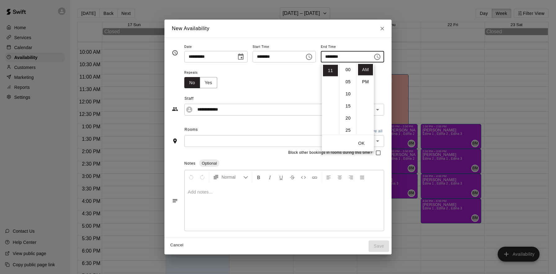
scroll to position [73, 0]
click at [369, 83] on li "PM" at bounding box center [365, 81] width 15 height 11
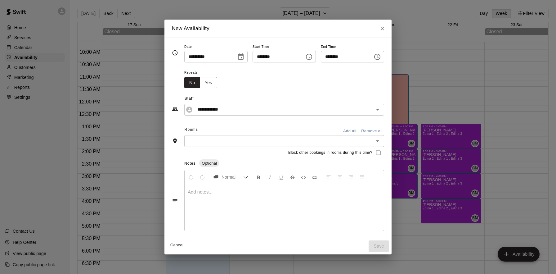
scroll to position [11, 0]
click at [379, 58] on icon "Choose time, selected time is 11:30 PM" at bounding box center [377, 56] width 7 height 7
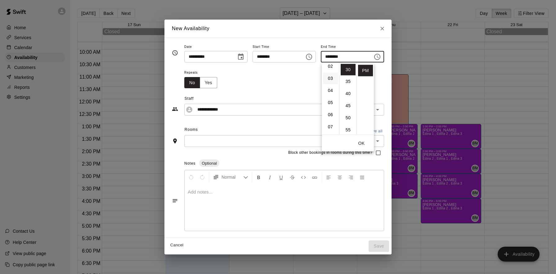
click at [330, 77] on li "03" at bounding box center [330, 78] width 15 height 11
click at [348, 68] on li "00" at bounding box center [348, 69] width 15 height 11
type input "********"
click at [363, 143] on button "OK" at bounding box center [362, 142] width 20 height 11
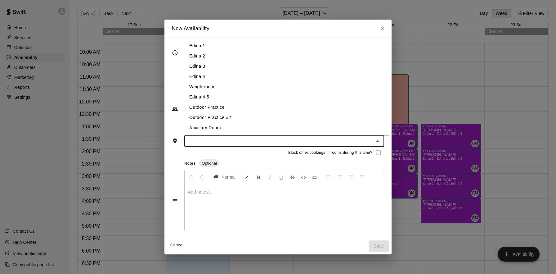
click at [339, 140] on input "text" at bounding box center [279, 141] width 186 height 8
click at [207, 75] on li "Edina 4" at bounding box center [286, 76] width 205 height 10
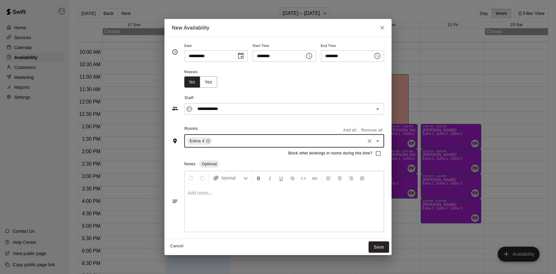
click at [225, 143] on input "text" at bounding box center [288, 141] width 151 height 8
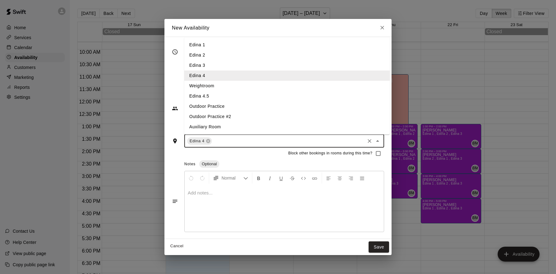
click at [211, 97] on li "Edina 4.5" at bounding box center [286, 96] width 205 height 10
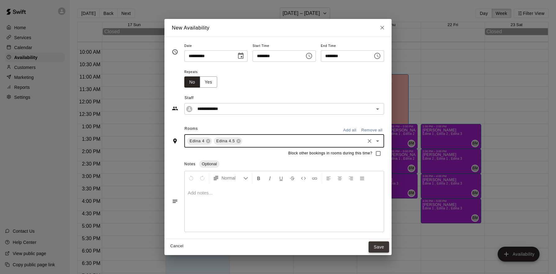
click at [379, 246] on button "Save" at bounding box center [379, 246] width 20 height 11
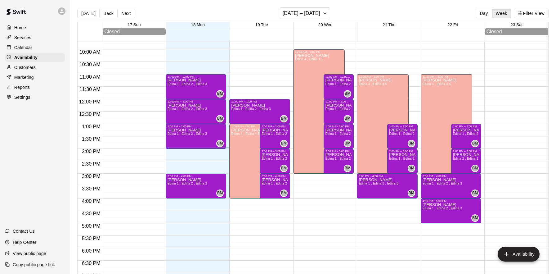
click at [34, 38] on div "Services" at bounding box center [35, 37] width 60 height 9
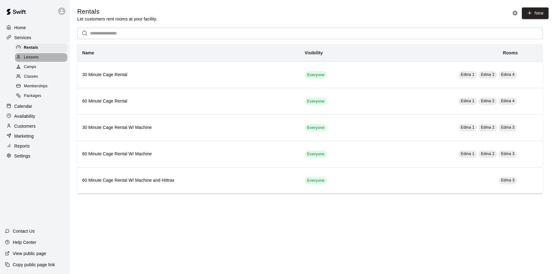
click at [36, 56] on span "Lessons" at bounding box center [31, 57] width 15 height 6
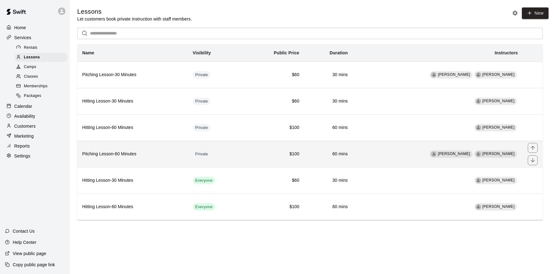
click at [403, 152] on td "Cade Marsolek Cole LaLonde" at bounding box center [438, 154] width 170 height 26
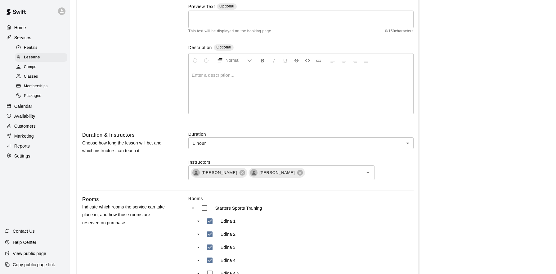
scroll to position [82, 0]
click at [297, 170] on icon at bounding box center [300, 171] width 7 height 7
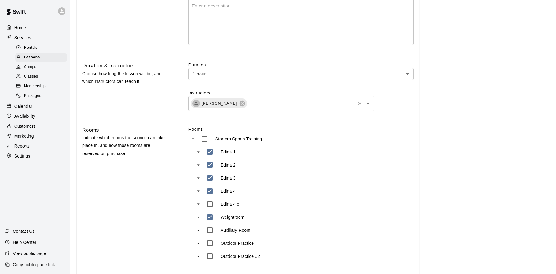
scroll to position [158, 0]
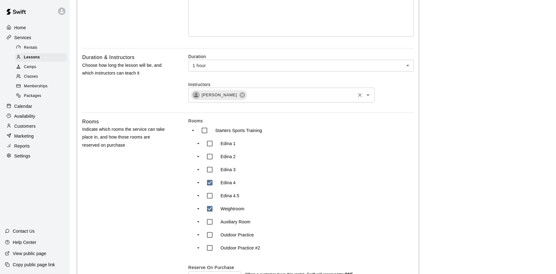
type input "***"
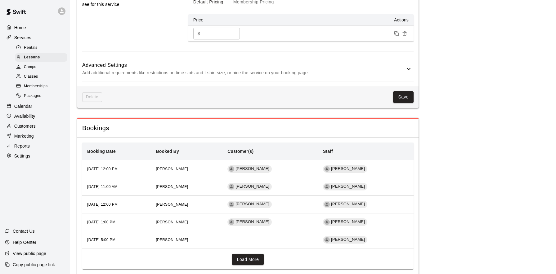
scroll to position [492, 0]
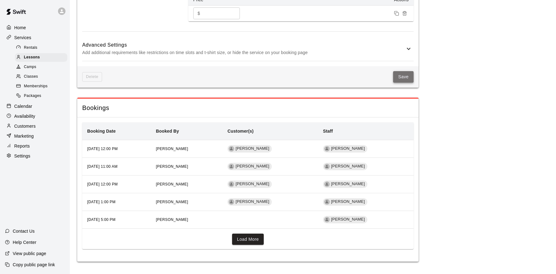
click at [406, 76] on button "Save" at bounding box center [403, 76] width 20 height 11
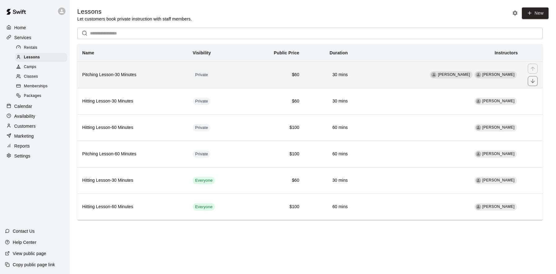
click at [262, 73] on h6 "$60" at bounding box center [273, 74] width 51 height 7
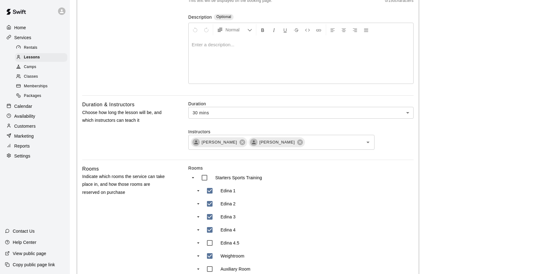
scroll to position [115, 0]
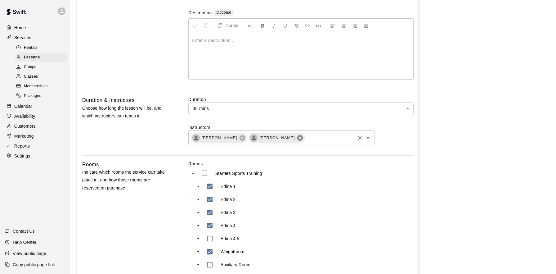
click at [297, 139] on icon at bounding box center [300, 138] width 6 height 6
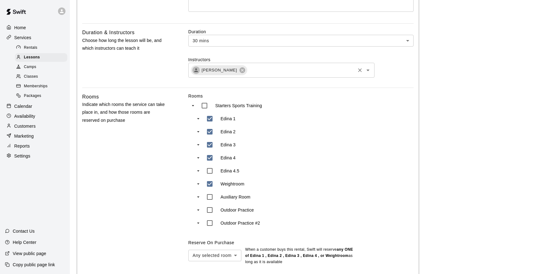
scroll to position [191, 0]
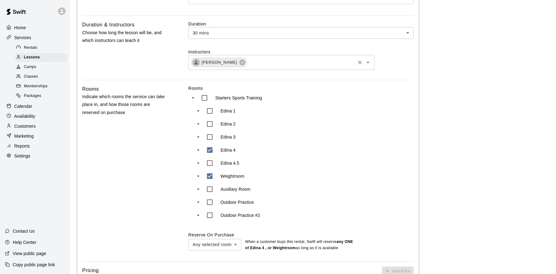
type input "***"
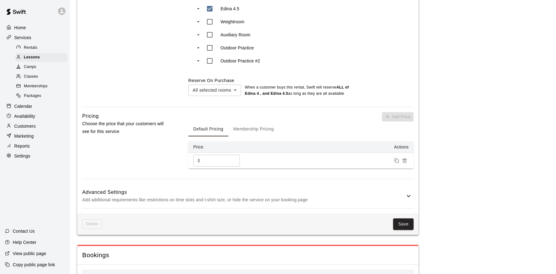
scroll to position [354, 0]
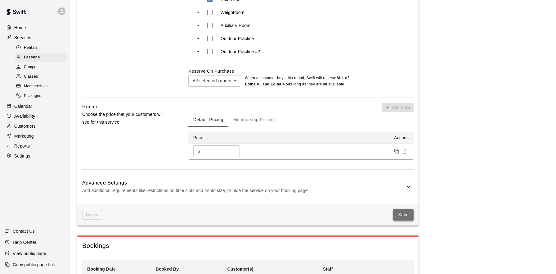
click at [403, 215] on button "Save" at bounding box center [403, 214] width 20 height 11
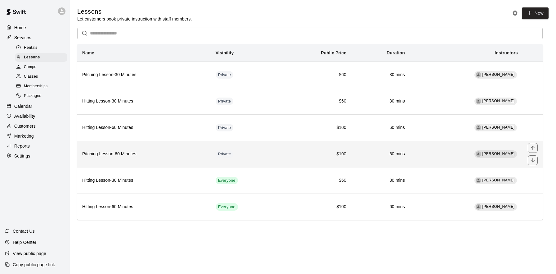
click at [278, 146] on td "Private" at bounding box center [244, 154] width 67 height 26
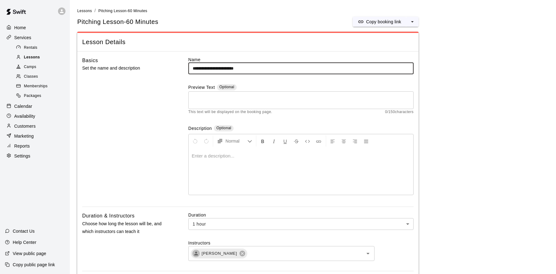
click at [49, 57] on div "Lessons" at bounding box center [41, 57] width 52 height 9
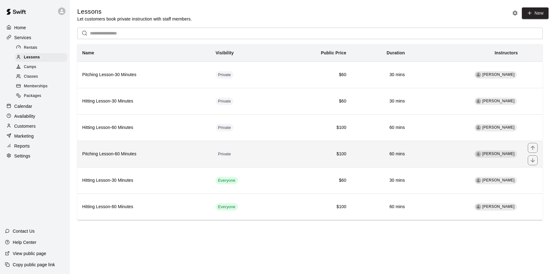
click at [276, 154] on td "Private" at bounding box center [244, 154] width 67 height 26
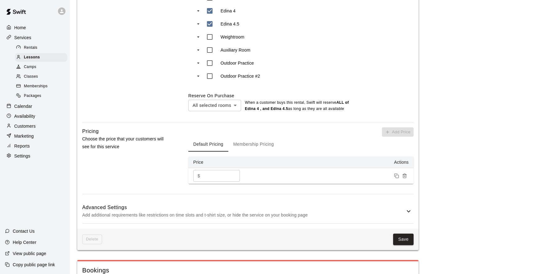
scroll to position [332, 0]
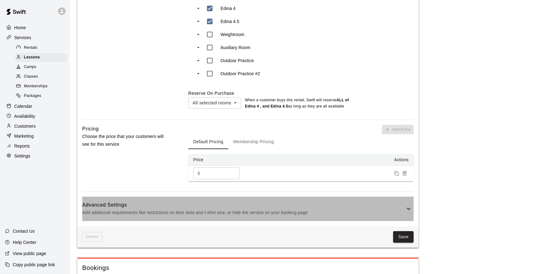
click at [401, 213] on p "Add additional requirements like restrictions on time slots and t-shirt size, o…" at bounding box center [243, 213] width 323 height 8
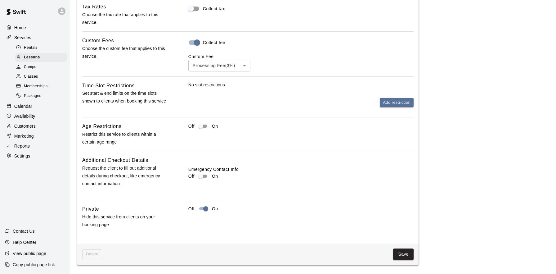
scroll to position [561, 0]
click at [402, 254] on button "Save" at bounding box center [403, 253] width 20 height 11
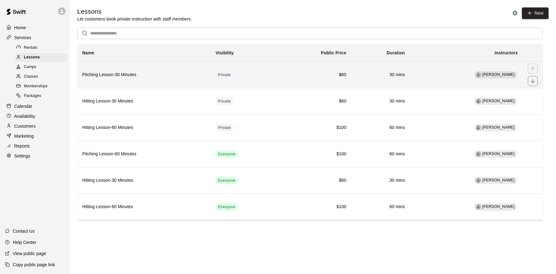
click at [264, 75] on td "Private" at bounding box center [244, 74] width 67 height 26
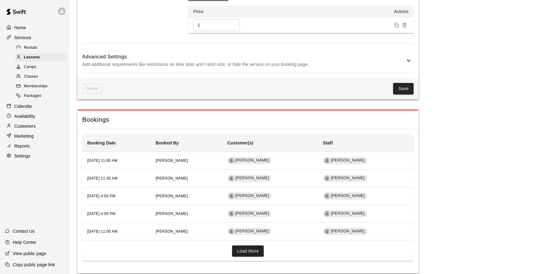
scroll to position [492, 0]
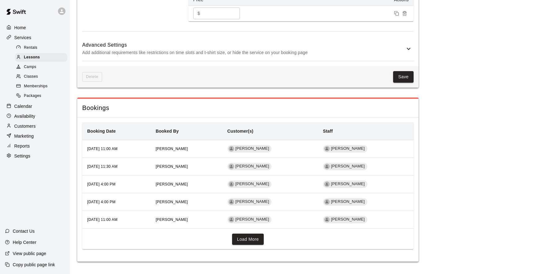
click at [410, 50] on icon at bounding box center [408, 48] width 7 height 7
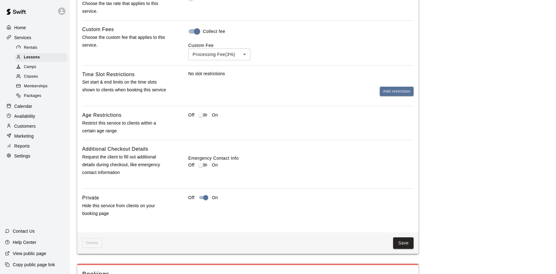
scroll to position [573, 0]
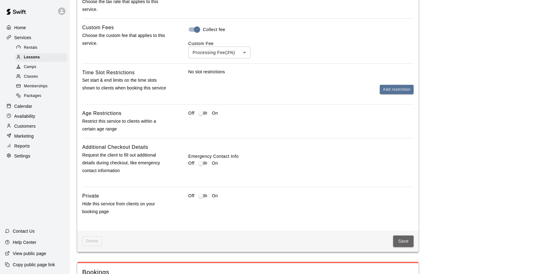
click at [404, 244] on button "Save" at bounding box center [403, 240] width 20 height 11
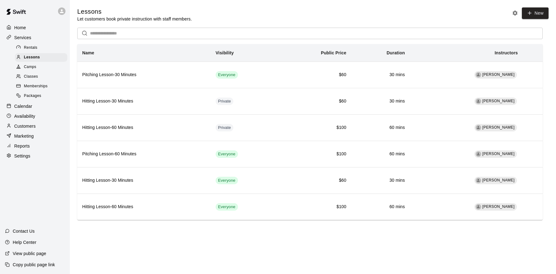
click at [37, 116] on div "Availability" at bounding box center [35, 115] width 60 height 9
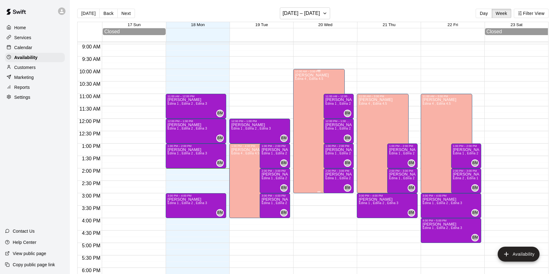
scroll to position [221, 0]
click at [312, 14] on h6 "[DATE] – [DATE]" at bounding box center [302, 13] width 38 height 9
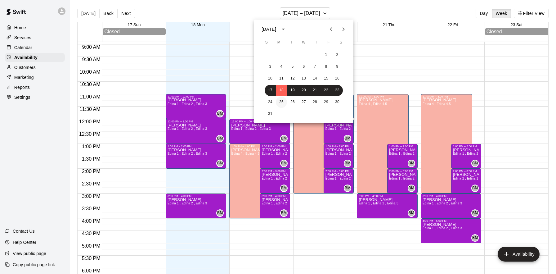
click at [280, 103] on button "25" at bounding box center [281, 101] width 11 height 11
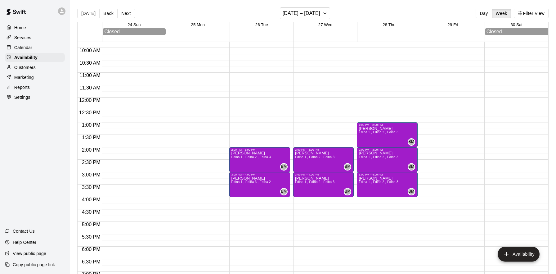
scroll to position [239, 0]
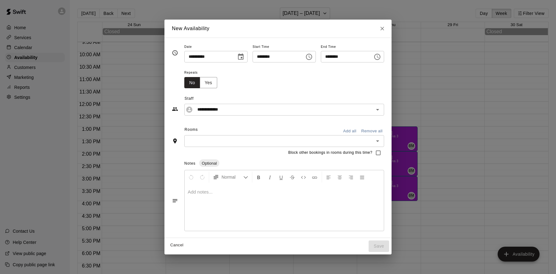
drag, startPoint x: 380, startPoint y: 55, endPoint x: 375, endPoint y: 63, distance: 10.0
click at [380, 55] on icon "Choose time, selected time is 12:30 PM" at bounding box center [377, 56] width 7 height 7
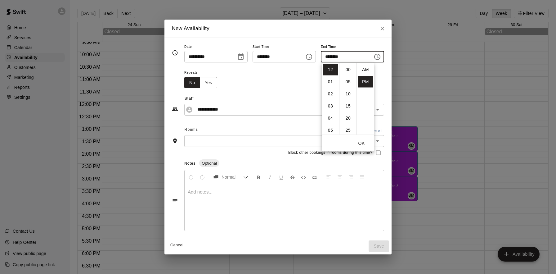
scroll to position [11, 0]
drag, startPoint x: 331, startPoint y: 92, endPoint x: 335, endPoint y: 80, distance: 12.1
click at [331, 91] on li "02" at bounding box center [330, 93] width 15 height 11
click at [348, 72] on li "00" at bounding box center [348, 69] width 15 height 11
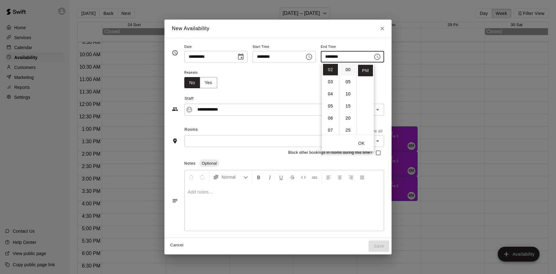
type input "********"
click at [363, 145] on button "OK" at bounding box center [362, 142] width 20 height 11
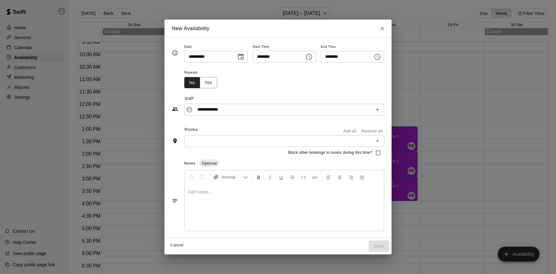
click at [281, 143] on input "text" at bounding box center [279, 141] width 186 height 8
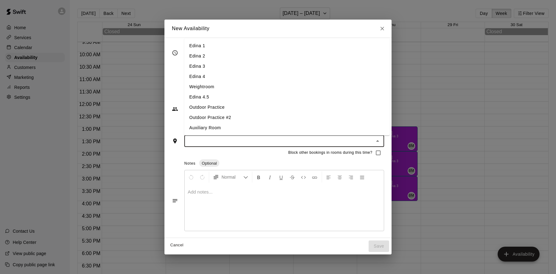
click at [212, 96] on li "Edina 4.5" at bounding box center [286, 97] width 205 height 10
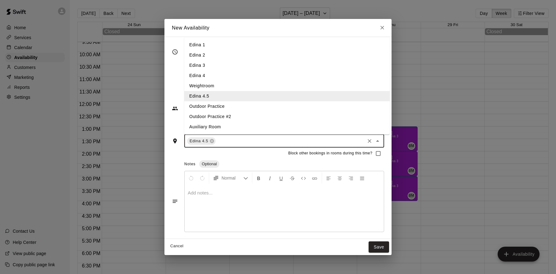
click at [232, 141] on input "text" at bounding box center [290, 141] width 147 height 8
click at [213, 73] on li "Edina 4" at bounding box center [286, 75] width 205 height 10
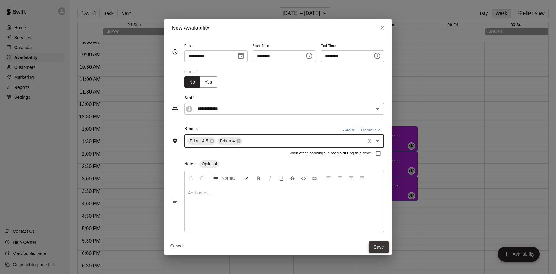
click at [379, 244] on button "Save" at bounding box center [379, 246] width 20 height 11
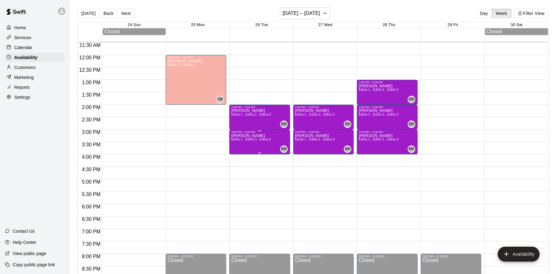
scroll to position [290, 0]
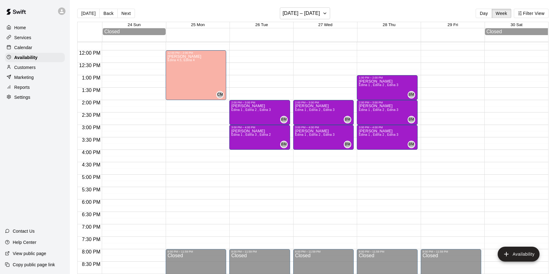
click at [183, 152] on div "12:00 AM – 8:00 AM Closed 12:00 PM – 2:00 PM Cade Marsolek Edina 4.5, Edina 4 C…" at bounding box center [196, 50] width 61 height 596
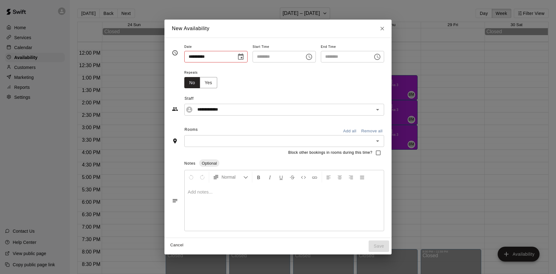
type input "**********"
type input "********"
click at [380, 55] on icon "Choose time, selected time is 4:30 PM" at bounding box center [377, 56] width 7 height 7
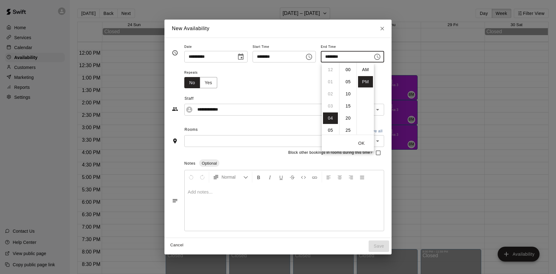
scroll to position [11, 0]
click at [333, 108] on li "07" at bounding box center [330, 105] width 15 height 11
click at [346, 70] on li "00" at bounding box center [348, 69] width 15 height 11
type input "********"
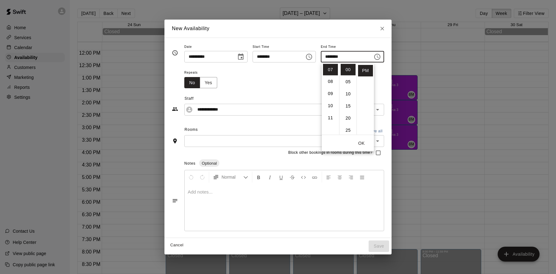
click at [363, 142] on button "OK" at bounding box center [362, 142] width 20 height 11
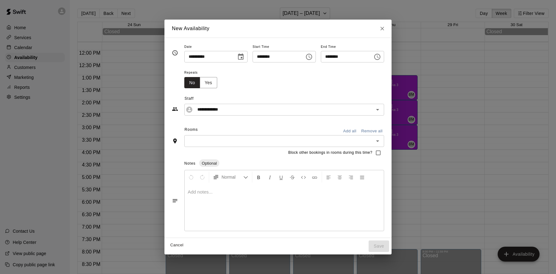
click at [273, 144] on input "text" at bounding box center [279, 141] width 186 height 8
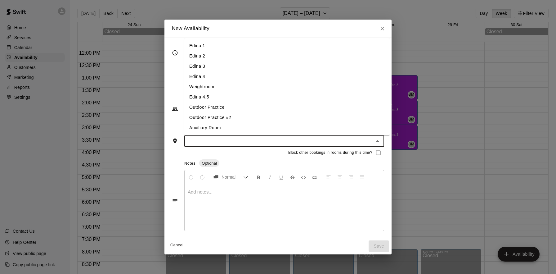
click at [206, 76] on li "Edina 4" at bounding box center [286, 76] width 205 height 10
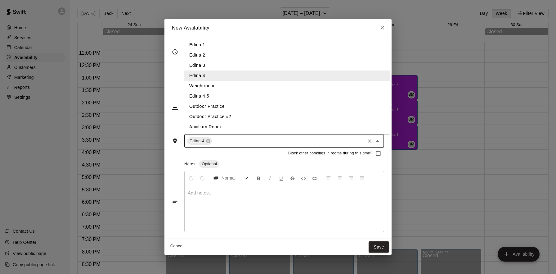
drag, startPoint x: 218, startPoint y: 143, endPoint x: 204, endPoint y: 127, distance: 21.2
click at [218, 143] on input "text" at bounding box center [288, 141] width 151 height 8
click at [202, 95] on li "Edina 4.5" at bounding box center [286, 96] width 205 height 10
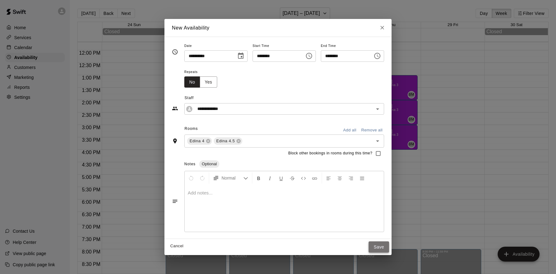
click at [384, 245] on button "Save" at bounding box center [379, 246] width 20 height 11
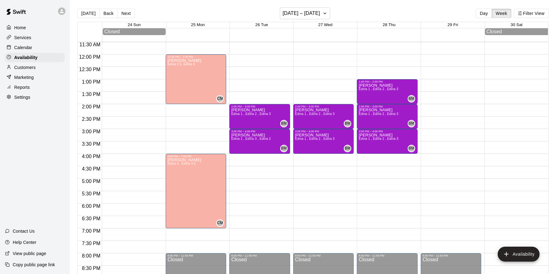
scroll to position [289, 0]
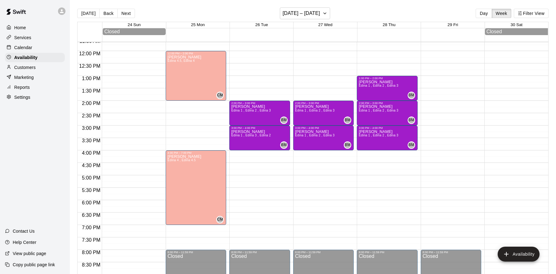
click at [233, 79] on div "12:00 AM – 8:00 AM Closed 2:00 PM – 3:00 PM Brett Milazzo Edina 1 , Edina 2 , E…" at bounding box center [259, 51] width 61 height 596
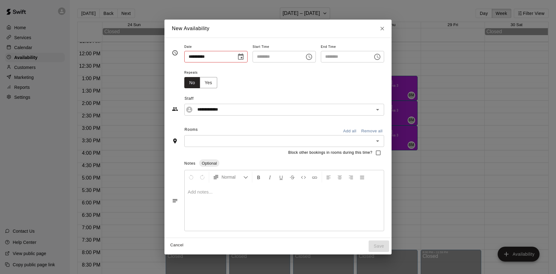
type input "**********"
type input "********"
click at [381, 58] on icon "Choose time, selected time is 1:30 PM" at bounding box center [377, 56] width 7 height 7
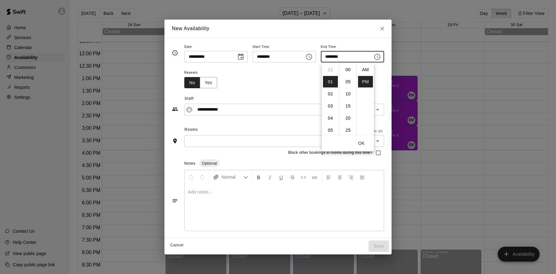
scroll to position [11, 0]
click at [333, 105] on li "04" at bounding box center [330, 105] width 15 height 11
click at [348, 69] on li "00" at bounding box center [348, 69] width 15 height 11
click at [363, 141] on button "OK" at bounding box center [362, 142] width 20 height 11
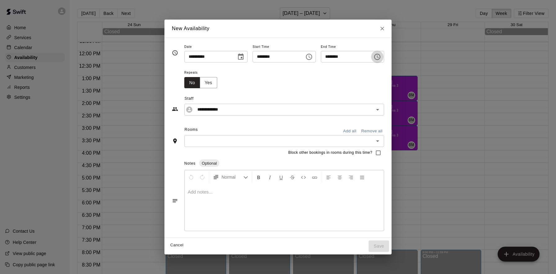
click at [381, 55] on icon "Choose time, selected time is 4:00 PM" at bounding box center [377, 56] width 7 height 7
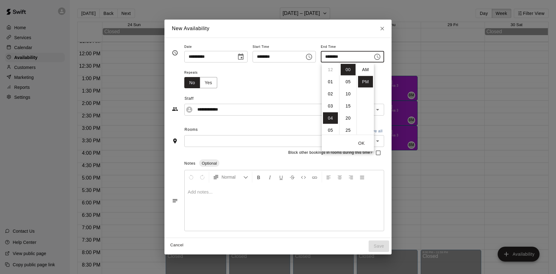
scroll to position [11, 0]
click at [331, 77] on li "03" at bounding box center [330, 79] width 15 height 11
click at [346, 120] on li "30" at bounding box center [348, 121] width 15 height 11
type input "********"
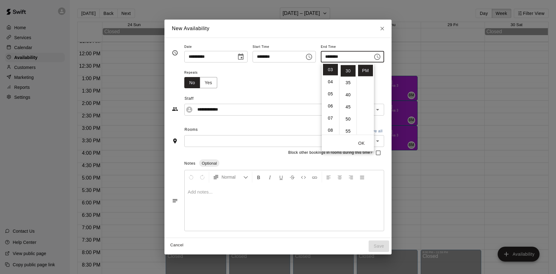
scroll to position [73, 0]
drag, startPoint x: 364, startPoint y: 144, endPoint x: 359, endPoint y: 143, distance: 5.2
click at [364, 144] on button "OK" at bounding box center [362, 142] width 20 height 11
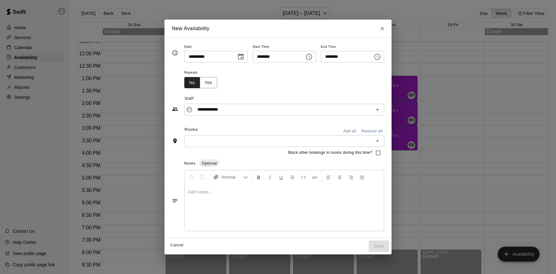
click at [299, 143] on input "text" at bounding box center [279, 141] width 186 height 8
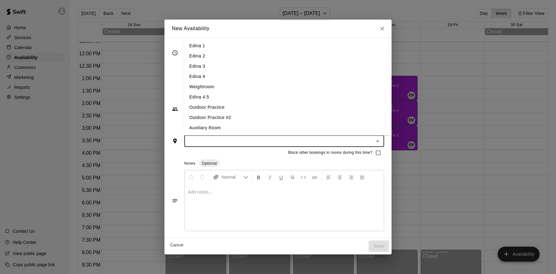
click at [210, 96] on li "Edina 4.5" at bounding box center [286, 97] width 205 height 10
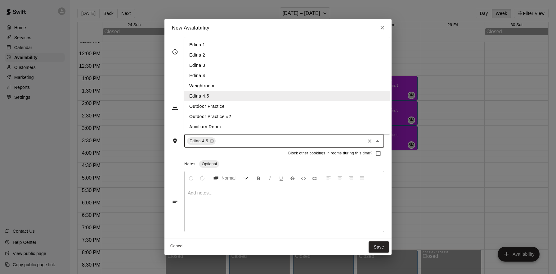
click at [225, 140] on input "text" at bounding box center [290, 141] width 147 height 8
click at [199, 74] on li "Edina 4" at bounding box center [286, 75] width 205 height 10
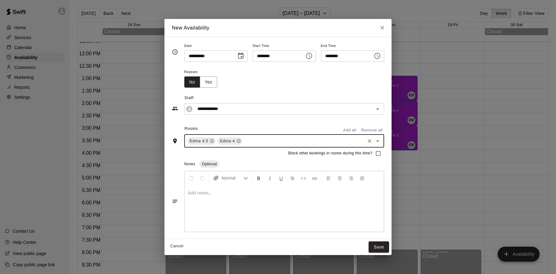
click at [382, 248] on button "Save" at bounding box center [379, 246] width 20 height 11
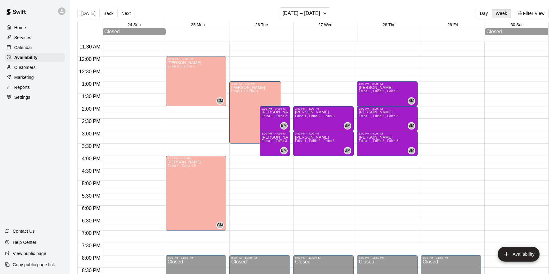
scroll to position [285, 0]
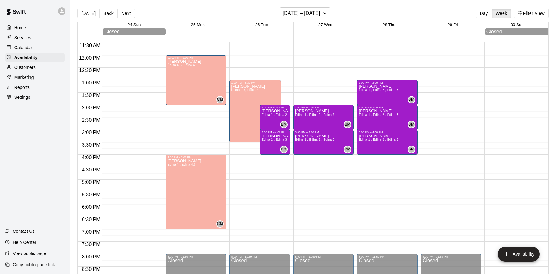
click at [297, 82] on div "12:00 AM – 8:00 AM Closed 2:00 PM – 3:00 PM Brett Milazzo Edina 1 , Edina 2 , E…" at bounding box center [323, 55] width 61 height 596
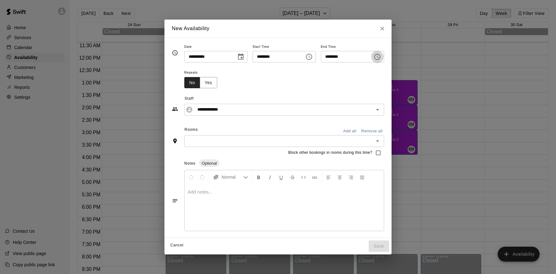
click at [379, 57] on icon "Choose time, selected time is 1:30 PM" at bounding box center [377, 56] width 7 height 7
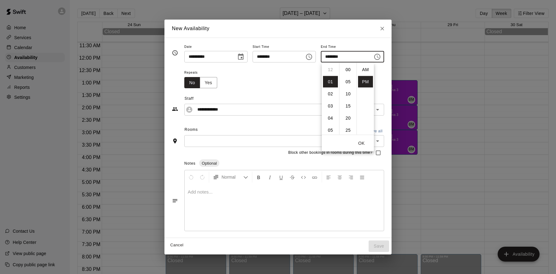
scroll to position [11, 0]
click at [331, 96] on li "03" at bounding box center [330, 93] width 15 height 11
type input "********"
click at [362, 141] on button "OK" at bounding box center [362, 142] width 20 height 11
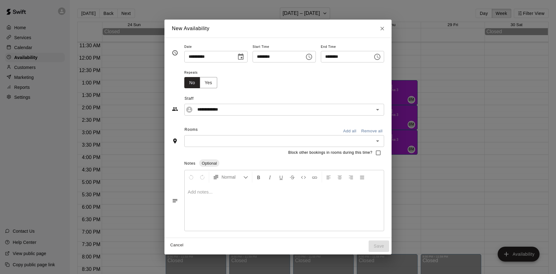
click at [339, 136] on div "​" at bounding box center [284, 140] width 200 height 11
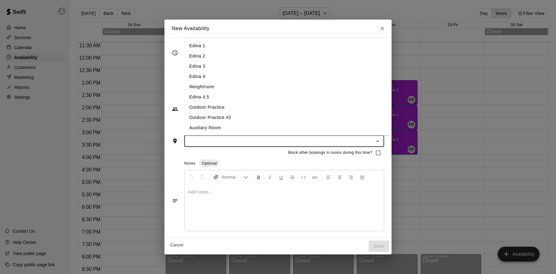
click at [241, 75] on li "Edina 4" at bounding box center [286, 76] width 205 height 10
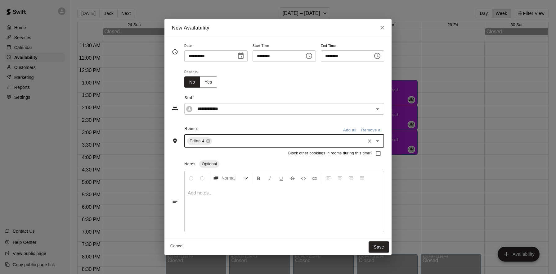
click at [231, 141] on input "text" at bounding box center [288, 141] width 151 height 8
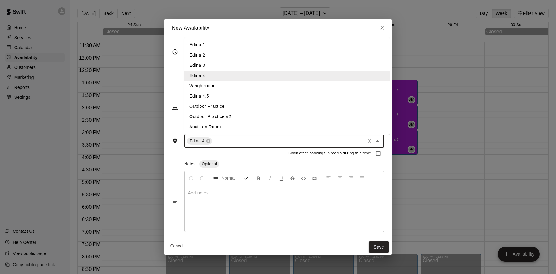
drag, startPoint x: 226, startPoint y: 99, endPoint x: 227, endPoint y: 129, distance: 30.1
click at [226, 99] on li "Edina 4.5" at bounding box center [286, 96] width 205 height 10
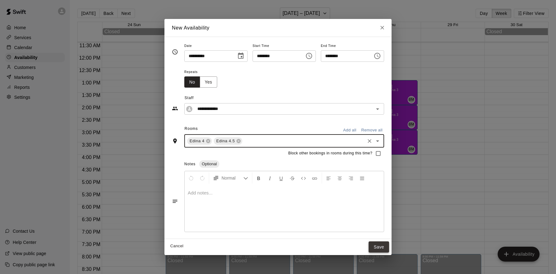
click at [381, 245] on button "Save" at bounding box center [379, 246] width 20 height 11
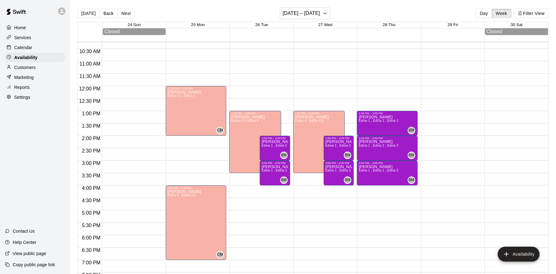
scroll to position [254, 0]
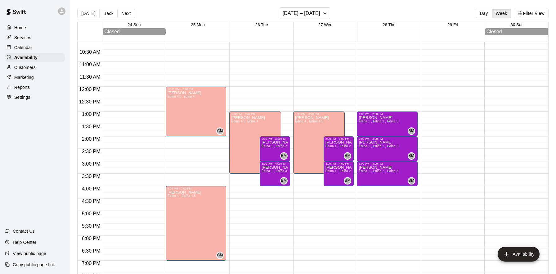
click at [364, 89] on div "12:00 AM – 8:00 AM Closed 1:00 PM – 2:00 PM Brett Milazzo Edina 1 , Edina 2 , E…" at bounding box center [387, 87] width 61 height 596
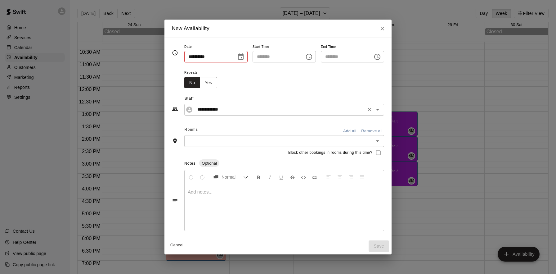
type input "**********"
type input "********"
click at [381, 58] on icon "Choose time, selected time is 12:30 PM" at bounding box center [377, 56] width 7 height 7
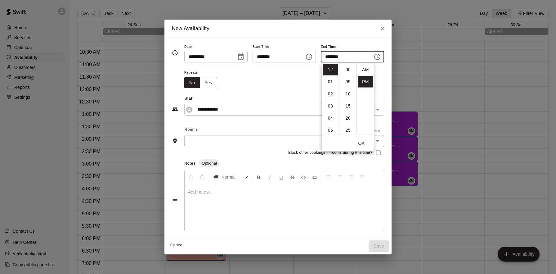
scroll to position [11, 0]
click at [331, 107] on li "03" at bounding box center [330, 105] width 15 height 11
type input "********"
click at [365, 142] on button "OK" at bounding box center [362, 142] width 20 height 11
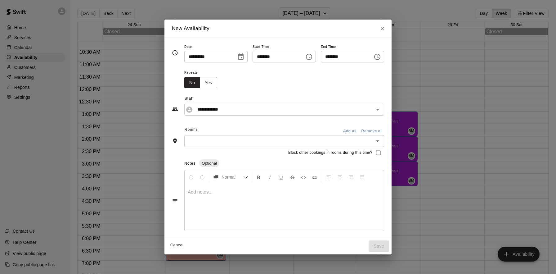
click at [305, 137] on input "text" at bounding box center [279, 141] width 186 height 8
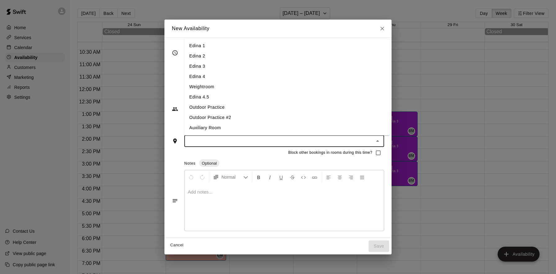
click at [215, 74] on li "Edina 4" at bounding box center [286, 76] width 205 height 10
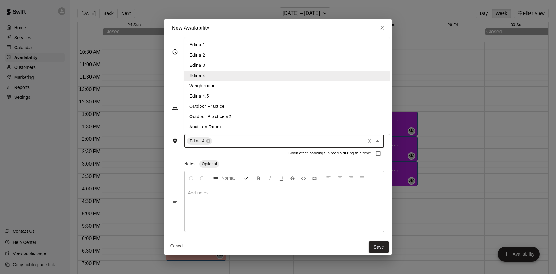
drag, startPoint x: 222, startPoint y: 142, endPoint x: 217, endPoint y: 132, distance: 11.2
click at [222, 142] on input "text" at bounding box center [288, 141] width 151 height 8
drag, startPoint x: 214, startPoint y: 98, endPoint x: 215, endPoint y: 107, distance: 8.8
click at [214, 98] on li "Edina 4.5" at bounding box center [286, 96] width 205 height 10
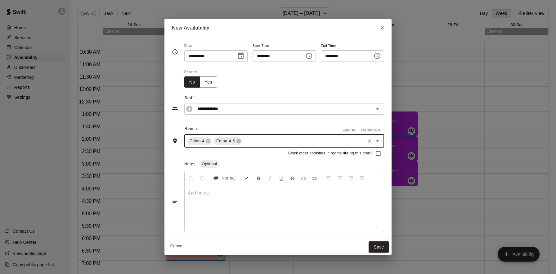
click at [382, 246] on button "Save" at bounding box center [379, 246] width 20 height 11
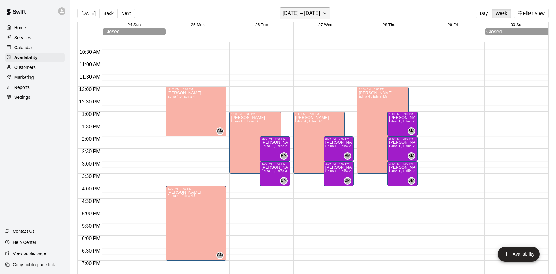
click at [322, 15] on icon "button" at bounding box center [324, 13] width 5 height 7
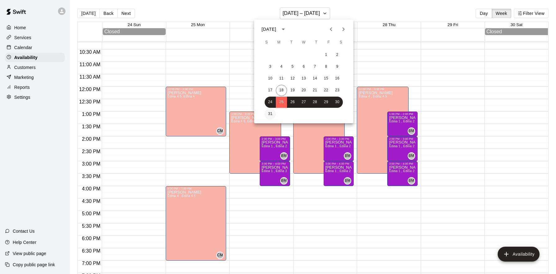
click at [269, 114] on button "31" at bounding box center [270, 113] width 11 height 11
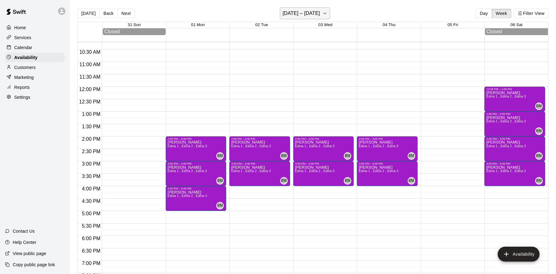
click at [306, 12] on h6 "August 31 – September 06" at bounding box center [302, 13] width 38 height 9
click at [276, 30] on div "[DATE]" at bounding box center [269, 29] width 15 height 7
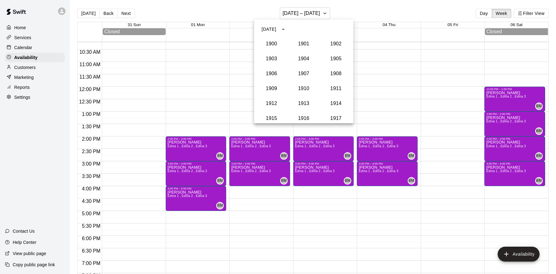
scroll to position [575, 0]
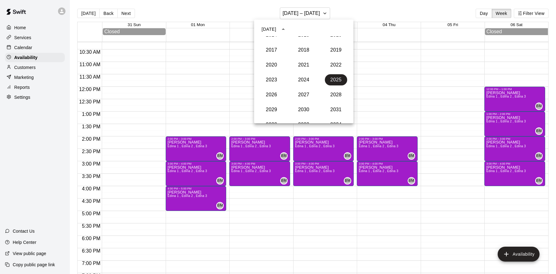
click at [278, 29] on div "[DATE]" at bounding box center [270, 29] width 16 height 7
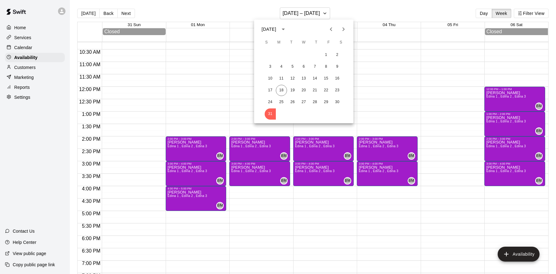
click at [285, 29] on icon "calendar view is open, switch to year view" at bounding box center [283, 30] width 3 height 2
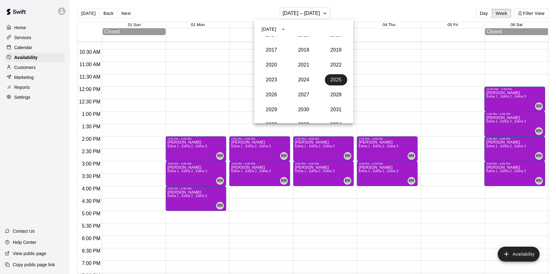
click at [285, 29] on icon "year view is open, switch to calendar view" at bounding box center [283, 29] width 3 height 2
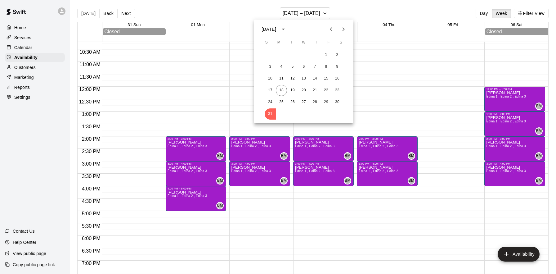
click at [345, 29] on icon "Next month" at bounding box center [343, 28] width 7 height 7
click at [285, 70] on div "7 8 9 10 11 12 13" at bounding box center [303, 66] width 99 height 11
click at [282, 67] on button "8" at bounding box center [281, 66] width 11 height 11
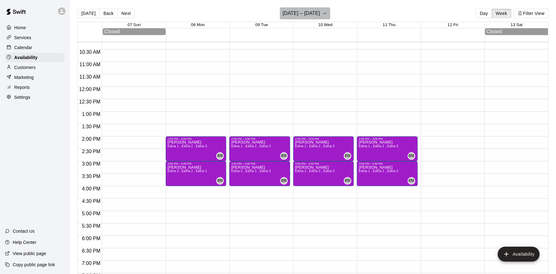
click at [307, 15] on h6 "September 07 – 13" at bounding box center [302, 13] width 38 height 9
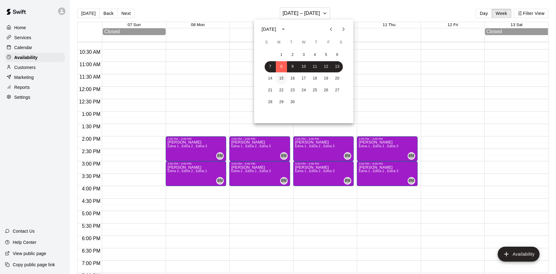
click at [283, 78] on button "15" at bounding box center [281, 78] width 11 height 11
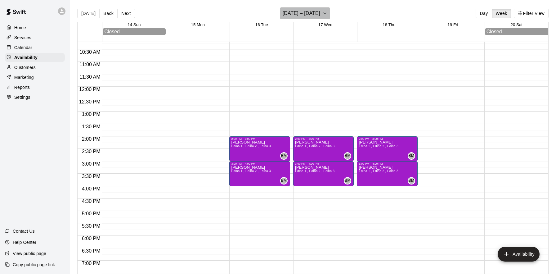
click at [314, 16] on h6 "September 14 – 20" at bounding box center [302, 13] width 38 height 9
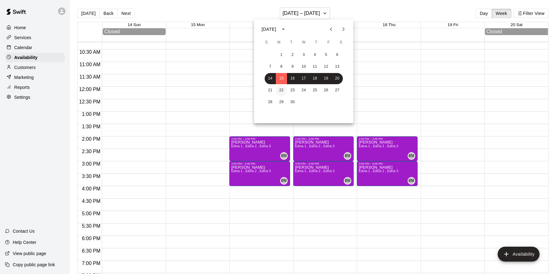
click at [282, 89] on button "22" at bounding box center [281, 90] width 11 height 11
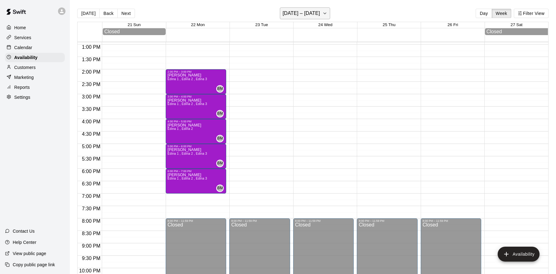
scroll to position [2, 0]
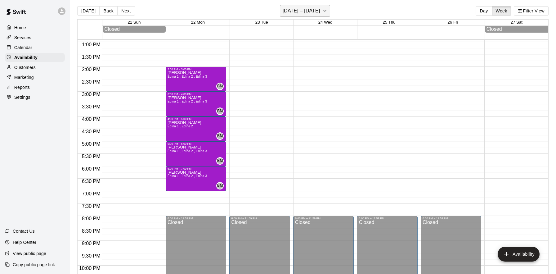
click at [304, 11] on h6 "September 21 – 27" at bounding box center [302, 11] width 38 height 9
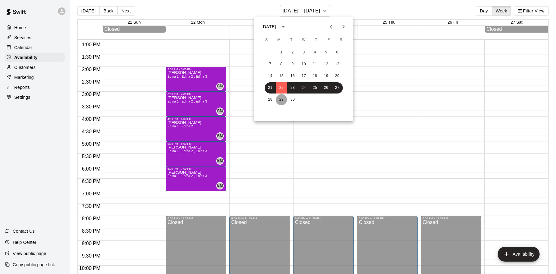
drag, startPoint x: 281, startPoint y: 99, endPoint x: 306, endPoint y: 107, distance: 25.7
click at [281, 99] on button "29" at bounding box center [281, 99] width 11 height 11
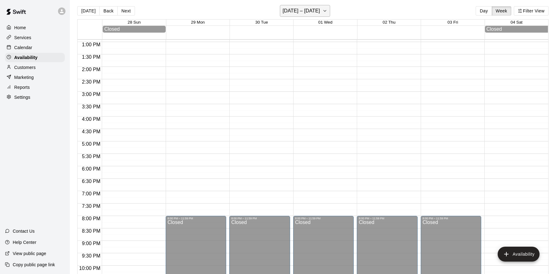
click at [319, 13] on h6 "September 28 – October 04" at bounding box center [302, 11] width 38 height 9
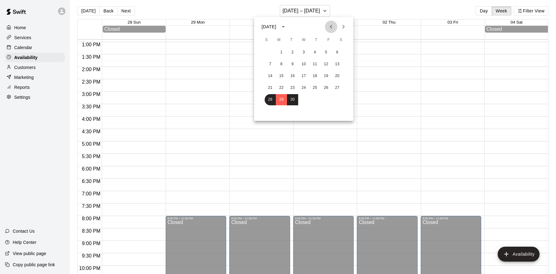
click at [330, 27] on icon "Previous month" at bounding box center [330, 26] width 7 height 7
click at [340, 24] on icon "Next month" at bounding box center [343, 26] width 7 height 7
click at [281, 53] on button "1" at bounding box center [281, 52] width 11 height 11
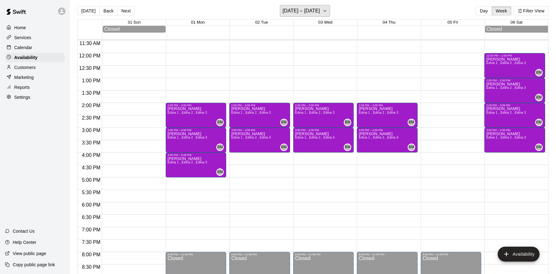
scroll to position [282, 0]
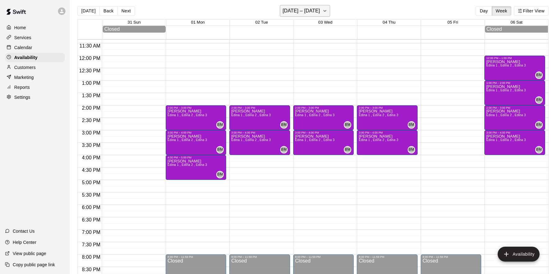
click at [330, 9] on button "August 31 – September 06" at bounding box center [305, 11] width 51 height 12
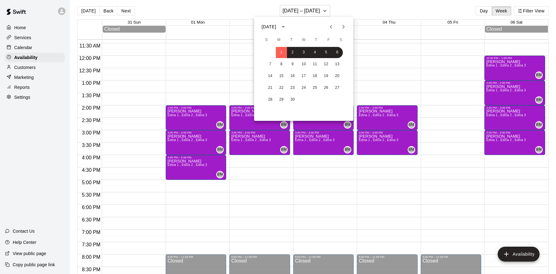
click at [334, 26] on icon "Previous month" at bounding box center [330, 26] width 7 height 7
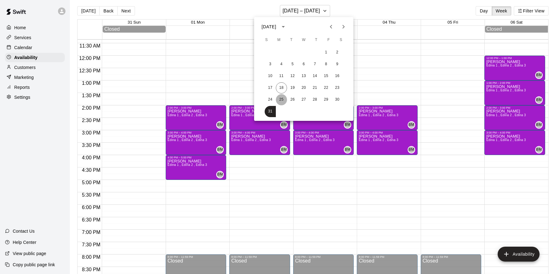
click at [281, 100] on button "25" at bounding box center [281, 99] width 11 height 11
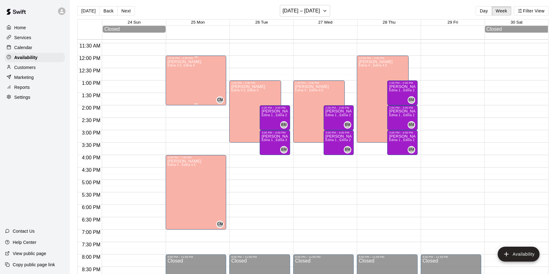
click at [184, 87] on div "Cade Marsolek Edina 4.5, Edina 4" at bounding box center [185, 197] width 34 height 274
click at [175, 70] on icon "edit" at bounding box center [173, 66] width 7 height 7
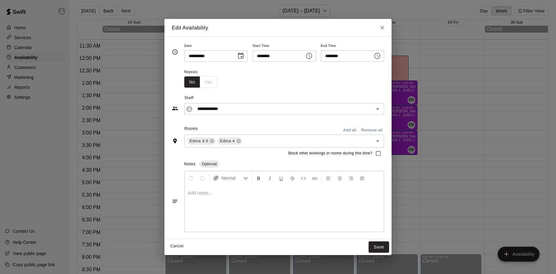
click at [203, 82] on div "No Yes" at bounding box center [200, 81] width 33 height 11
click at [191, 85] on button "No" at bounding box center [192, 81] width 16 height 11
click at [201, 83] on div "No Yes" at bounding box center [200, 81] width 33 height 11
click at [205, 83] on div "No Yes" at bounding box center [200, 81] width 33 height 11
drag, startPoint x: 206, startPoint y: 83, endPoint x: 244, endPoint y: 57, distance: 45.4
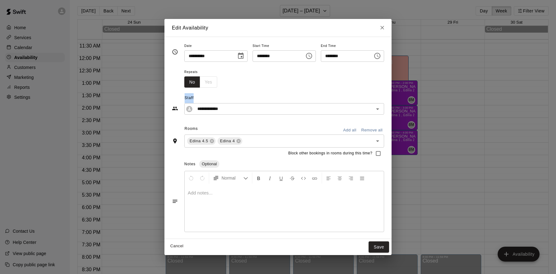
click at [206, 83] on div "No Yes" at bounding box center [200, 81] width 33 height 11
click at [244, 57] on button "Choose date, selected date is Aug 25, 2025" at bounding box center [241, 56] width 12 height 12
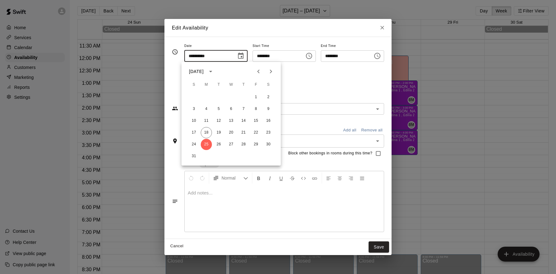
click at [301, 73] on div "Repeats No Yes" at bounding box center [284, 78] width 200 height 20
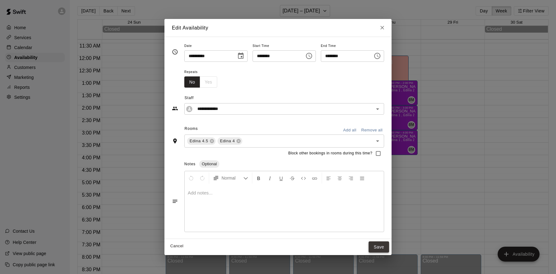
click at [378, 249] on button "Save" at bounding box center [379, 246] width 20 height 11
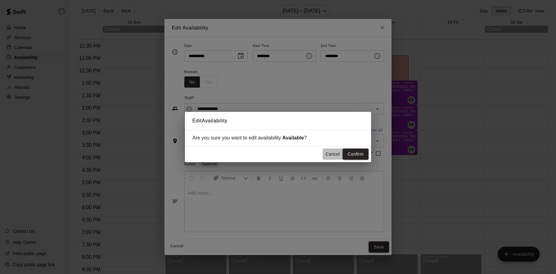
drag, startPoint x: 332, startPoint y: 154, endPoint x: 325, endPoint y: 146, distance: 10.9
click at [332, 154] on button "Cancel" at bounding box center [333, 153] width 20 height 11
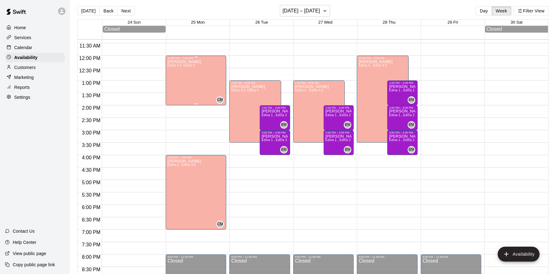
click at [202, 89] on div "Cade Marsolek Edina 4.5, Edina 4 CM" at bounding box center [196, 197] width 57 height 274
click at [173, 65] on icon "edit" at bounding box center [173, 66] width 7 height 7
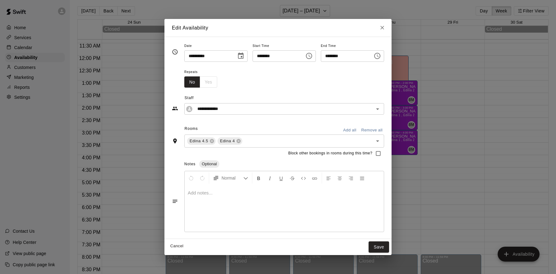
drag, startPoint x: 209, startPoint y: 84, endPoint x: 222, endPoint y: 101, distance: 21.0
click at [209, 84] on div "No Yes" at bounding box center [200, 81] width 33 height 11
click at [289, 110] on input "**********" at bounding box center [279, 109] width 169 height 8
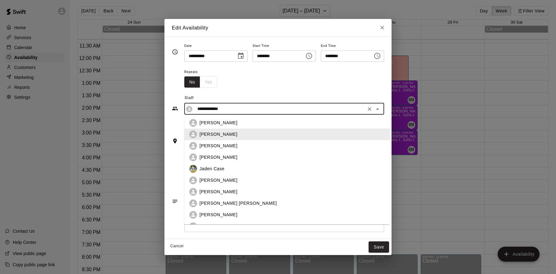
click at [289, 93] on span "Staff" at bounding box center [285, 98] width 200 height 10
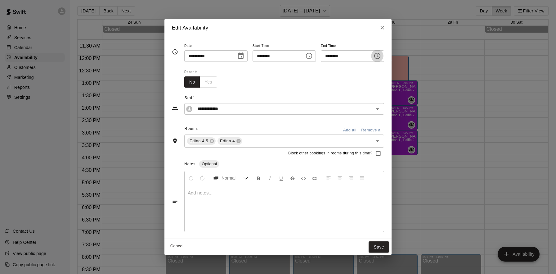
click at [381, 56] on icon "Choose time, selected time is 2:00 PM" at bounding box center [377, 55] width 7 height 7
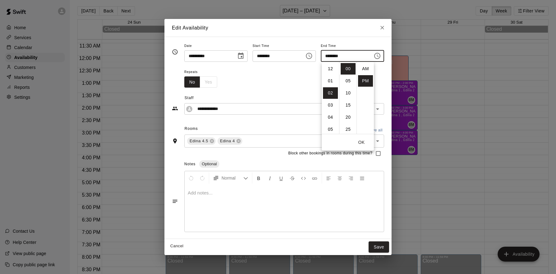
scroll to position [11, 0]
click at [349, 78] on li "05" at bounding box center [348, 80] width 15 height 11
click at [348, 69] on li "00" at bounding box center [348, 68] width 15 height 11
type input "********"
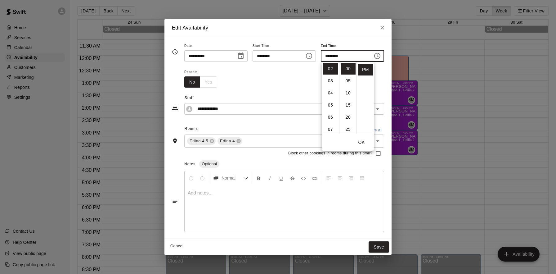
drag, startPoint x: 259, startPoint y: 79, endPoint x: 266, endPoint y: 95, distance: 16.9
click at [259, 79] on div "Repeats No Yes" at bounding box center [284, 78] width 200 height 20
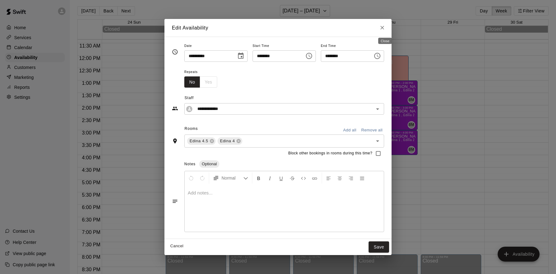
click at [384, 30] on icon "Close" at bounding box center [382, 28] width 6 height 6
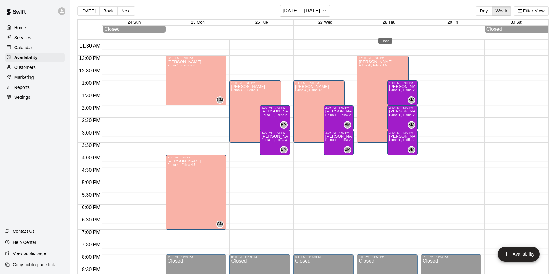
type input "**********"
click at [322, 11] on icon "button" at bounding box center [324, 10] width 5 height 7
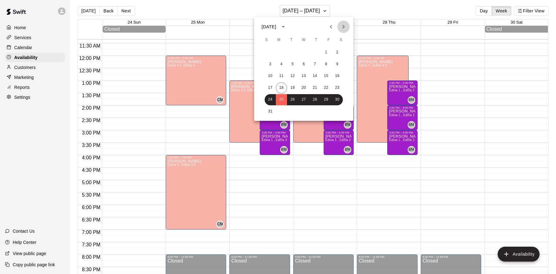
click at [341, 28] on icon "Next month" at bounding box center [343, 26] width 7 height 7
click at [283, 53] on button "1" at bounding box center [281, 52] width 11 height 11
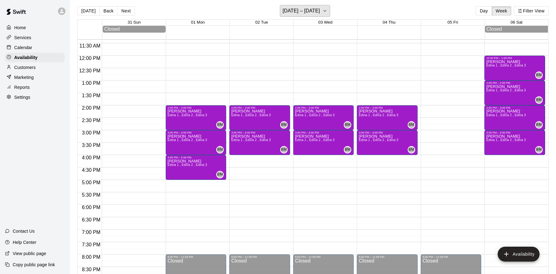
scroll to position [275, 0]
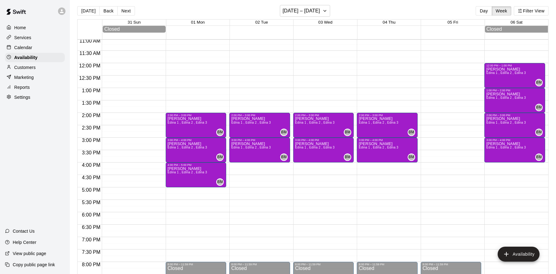
click at [184, 64] on div "12:00 AM – 8:00 AM Closed 2:00 PM – 3:00 PM Brett Milazzo Edina 1 , Edina 2 , E…" at bounding box center [196, 63] width 61 height 596
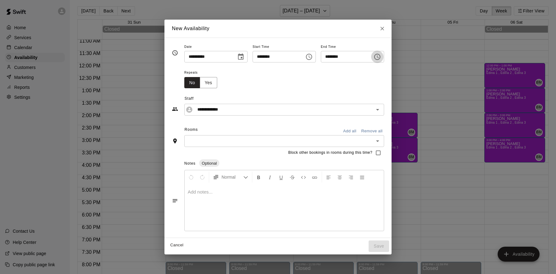
click at [379, 57] on icon "Choose time, selected time is 12:30 PM" at bounding box center [377, 56] width 7 height 7
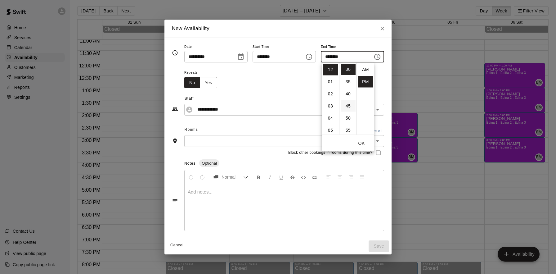
scroll to position [11, 0]
click at [329, 93] on li "02" at bounding box center [330, 93] width 15 height 11
click at [349, 71] on li "00" at bounding box center [348, 69] width 15 height 11
type input "********"
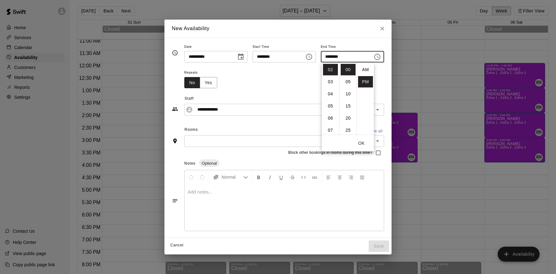
click at [279, 88] on div "Repeats No Yes" at bounding box center [284, 79] width 200 height 20
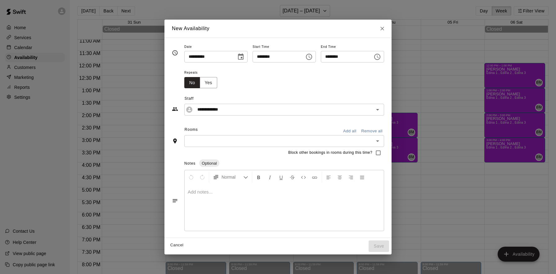
click at [248, 140] on input "text" at bounding box center [279, 141] width 186 height 8
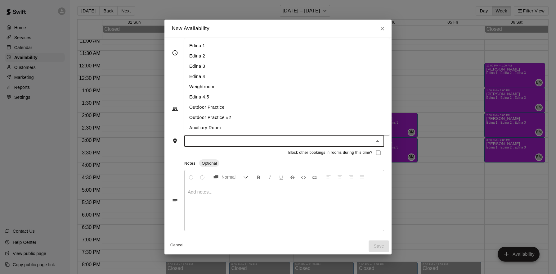
click at [206, 76] on li "Edina 4" at bounding box center [286, 76] width 205 height 10
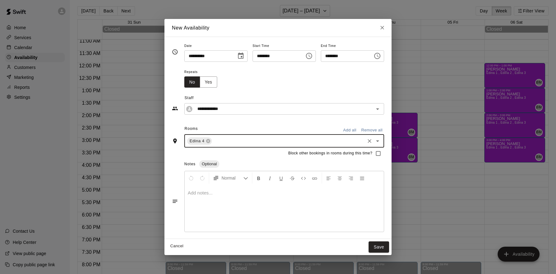
click at [224, 142] on input "text" at bounding box center [288, 141] width 151 height 8
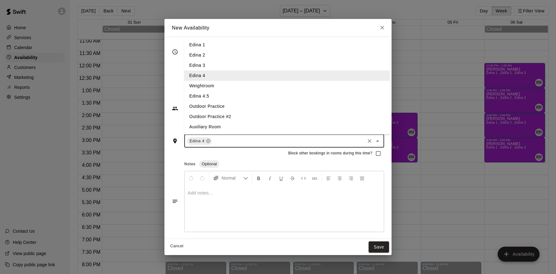
click at [211, 96] on li "Edina 4.5" at bounding box center [286, 96] width 205 height 10
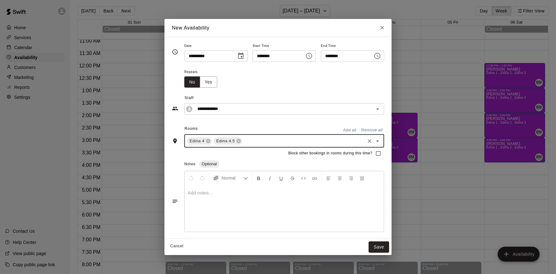
click at [378, 245] on button "Save" at bounding box center [379, 246] width 20 height 11
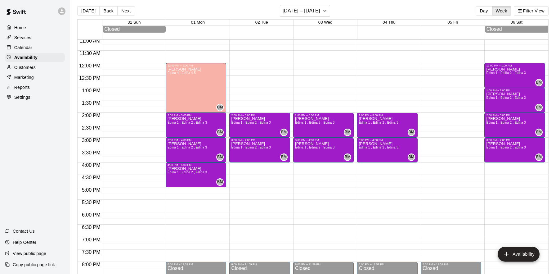
click at [228, 165] on div at bounding box center [198, 165] width 64 height 6
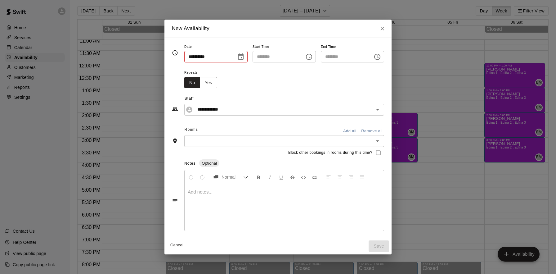
type input "**********"
type input "********"
click at [381, 56] on icon "Choose time, selected time is 4:30 PM" at bounding box center [377, 56] width 7 height 7
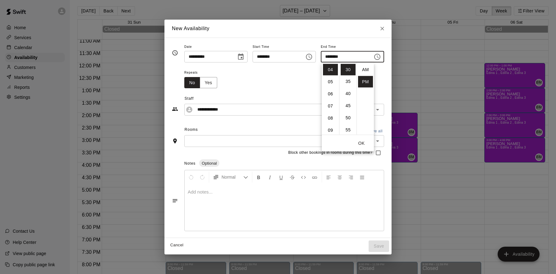
scroll to position [11, 0]
drag, startPoint x: 330, startPoint y: 103, endPoint x: 352, endPoint y: 92, distance: 23.7
click at [331, 103] on li "07" at bounding box center [330, 105] width 15 height 11
drag, startPoint x: 349, startPoint y: 70, endPoint x: 348, endPoint y: 74, distance: 4.5
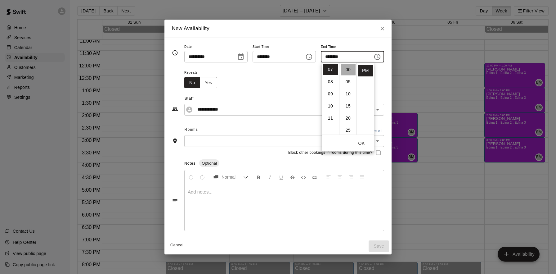
click at [349, 70] on li "00" at bounding box center [348, 69] width 15 height 11
type input "********"
click at [288, 79] on div "Repeats No Yes" at bounding box center [284, 79] width 200 height 20
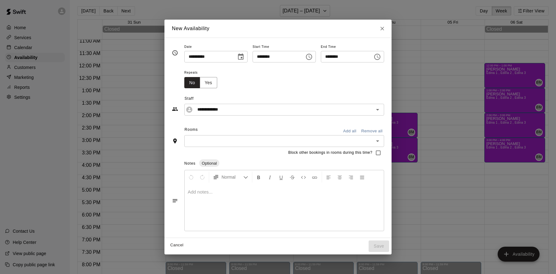
click at [231, 144] on input "text" at bounding box center [279, 141] width 186 height 8
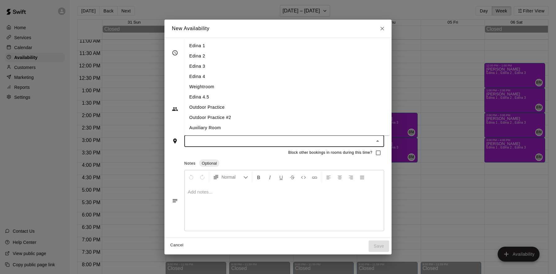
click at [229, 77] on li "Edina 4" at bounding box center [286, 76] width 205 height 10
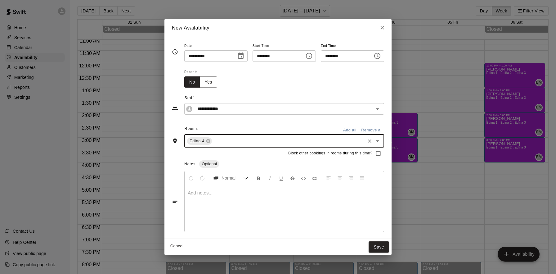
click at [221, 143] on input "text" at bounding box center [288, 141] width 151 height 8
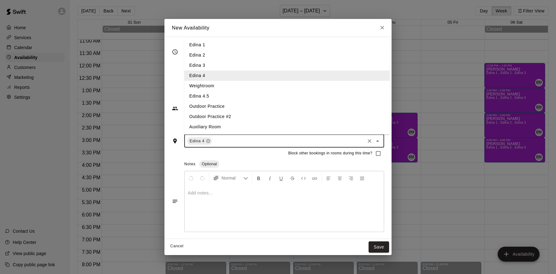
click at [214, 98] on li "Edina 4.5" at bounding box center [286, 96] width 205 height 10
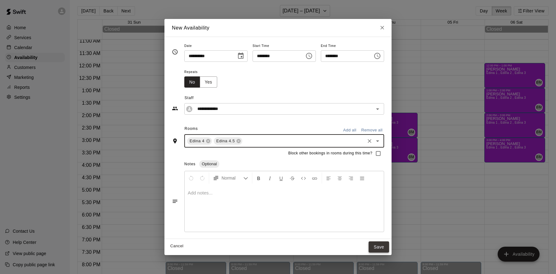
click at [380, 245] on button "Save" at bounding box center [379, 246] width 20 height 11
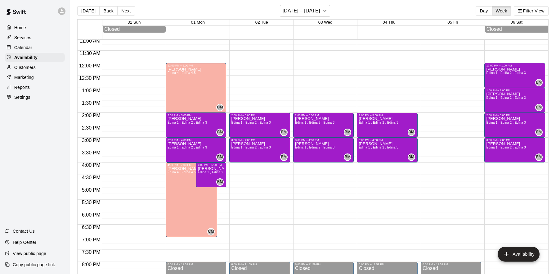
click at [238, 91] on div "12:00 AM – 8:00 AM Closed 2:00 PM – 3:00 PM Brett Milazzo Edina 1 , Edina 2 , E…" at bounding box center [259, 63] width 61 height 596
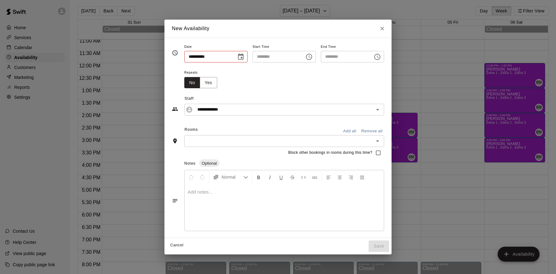
type input "**********"
type input "********"
click at [209, 83] on button "Yes" at bounding box center [208, 82] width 17 height 11
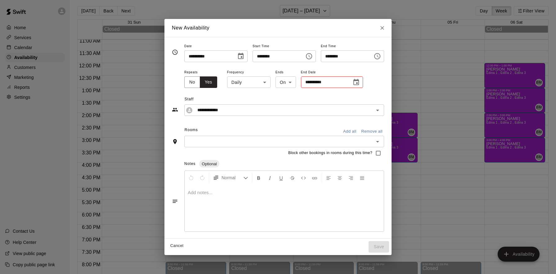
click at [243, 82] on body "Home Services Calendar Availability Customers Marketing Reports Settings Contac…" at bounding box center [278, 140] width 556 height 284
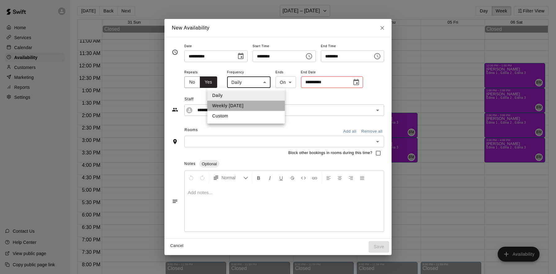
click at [238, 106] on li "Weekly on Tuesday" at bounding box center [246, 106] width 78 height 10
type input "******"
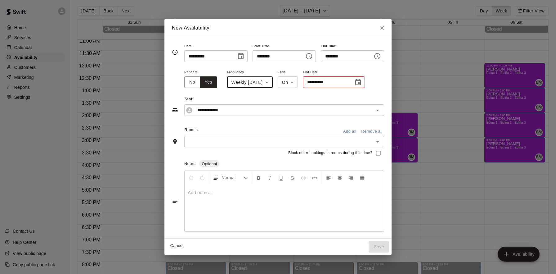
click at [362, 82] on icon "Choose date" at bounding box center [357, 82] width 7 height 7
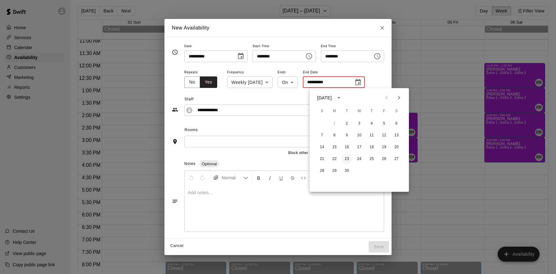
click at [347, 156] on button "23" at bounding box center [346, 158] width 11 height 11
type input "**********"
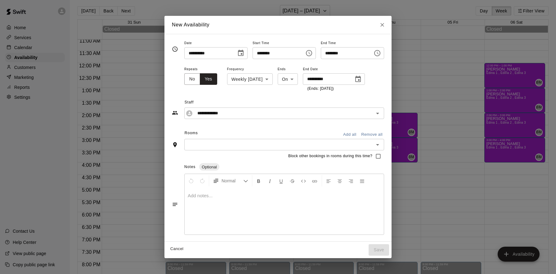
click at [381, 54] on icon "Choose time, selected time is 1:30 PM" at bounding box center [377, 52] width 7 height 7
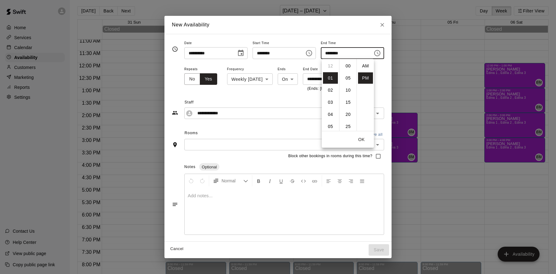
scroll to position [11, 0]
click at [335, 89] on li "03" at bounding box center [330, 89] width 15 height 11
type input "********"
click at [360, 141] on button "OK" at bounding box center [362, 139] width 20 height 11
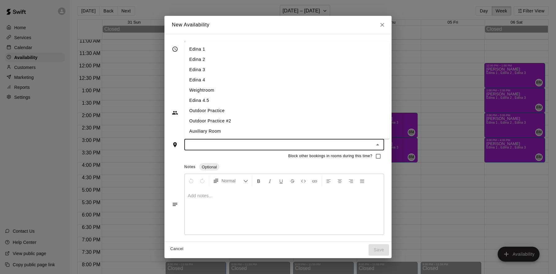
click at [269, 143] on input "text" at bounding box center [279, 145] width 186 height 8
click at [215, 81] on li "Edina 4" at bounding box center [286, 80] width 205 height 10
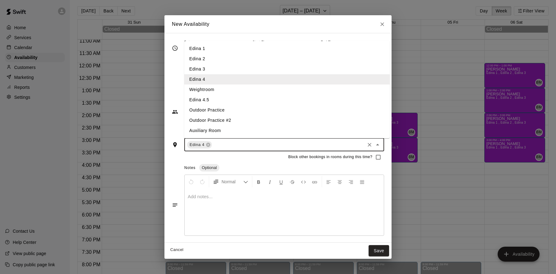
drag, startPoint x: 222, startPoint y: 146, endPoint x: 218, endPoint y: 128, distance: 18.1
click at [222, 146] on input "text" at bounding box center [288, 145] width 151 height 8
drag, startPoint x: 204, startPoint y: 101, endPoint x: 208, endPoint y: 118, distance: 17.8
click at [204, 101] on li "Edina 4.5" at bounding box center [286, 100] width 205 height 10
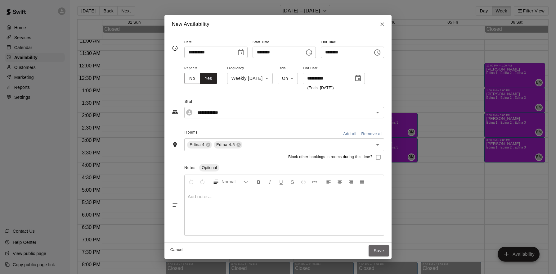
click at [384, 249] on button "Save" at bounding box center [379, 250] width 20 height 11
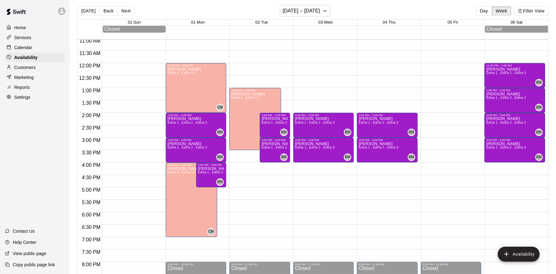
click at [302, 91] on div "12:00 AM – 8:00 AM Closed 2:00 PM – 3:00 PM Brett Milazzo Edina 1 , Edina 2 , E…" at bounding box center [323, 63] width 61 height 596
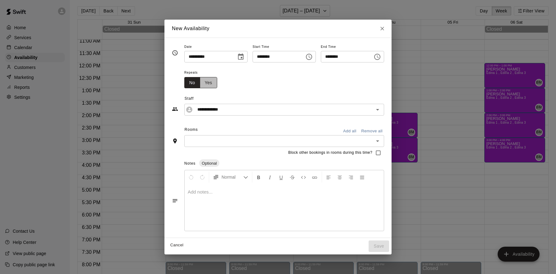
click at [203, 83] on button "Yes" at bounding box center [208, 82] width 17 height 11
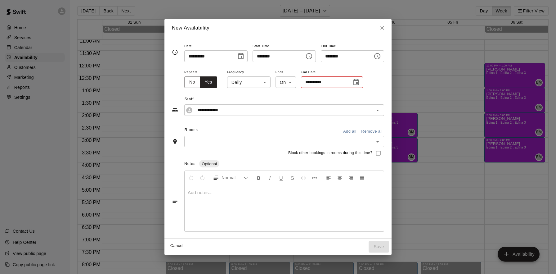
click at [352, 83] on icon "Choose date" at bounding box center [355, 82] width 7 height 7
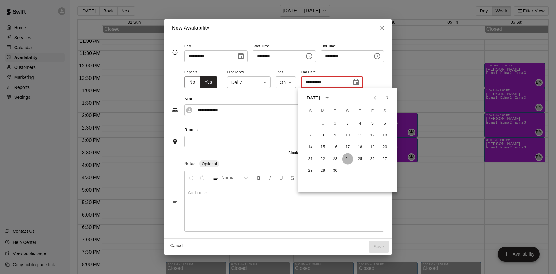
click at [348, 159] on button "24" at bounding box center [347, 158] width 11 height 11
type input "**********"
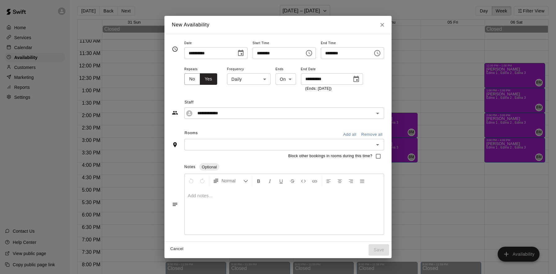
click at [252, 77] on body "Home Services Calendar Availability Customers Marketing Reports Settings Contac…" at bounding box center [278, 140] width 556 height 284
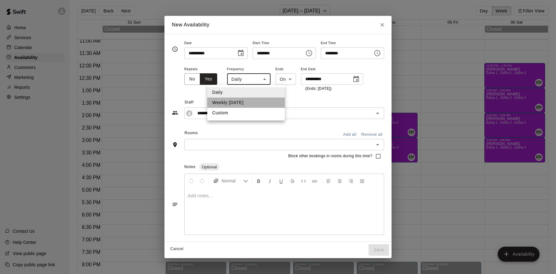
click at [247, 103] on li "Weekly on Wednesday" at bounding box center [246, 102] width 78 height 10
type input "******"
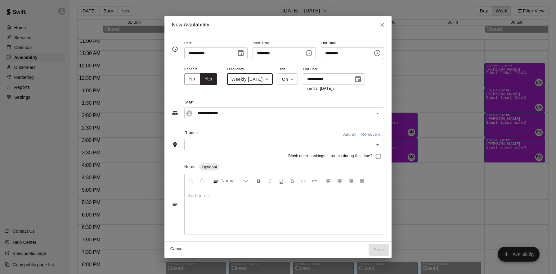
click at [380, 54] on icon "Choose time, selected time is 1:30 PM" at bounding box center [377, 52] width 7 height 7
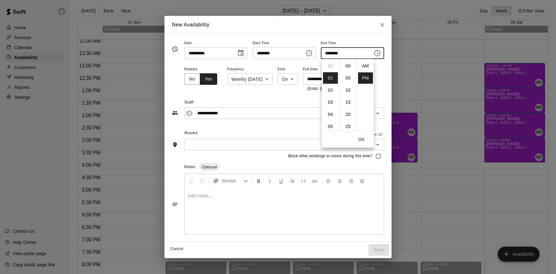
scroll to position [11, 0]
click at [332, 94] on li "03" at bounding box center [330, 89] width 15 height 11
type input "********"
click at [361, 136] on button "OK" at bounding box center [362, 139] width 20 height 11
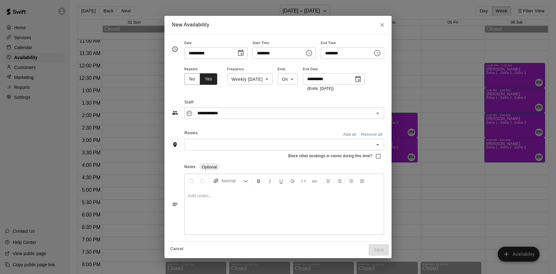
click at [286, 146] on input "text" at bounding box center [279, 145] width 186 height 8
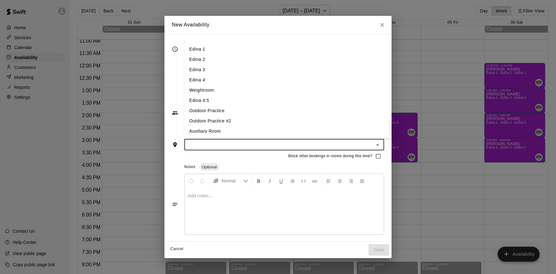
drag, startPoint x: 199, startPoint y: 79, endPoint x: 206, endPoint y: 122, distance: 43.1
click at [199, 79] on li "Edina 4" at bounding box center [286, 80] width 205 height 10
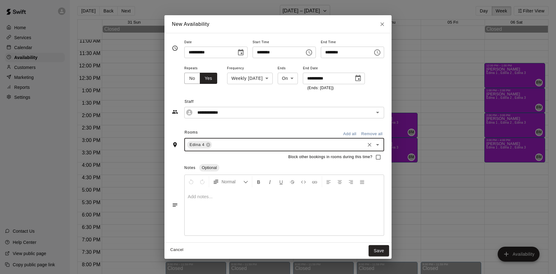
click at [224, 145] on input "text" at bounding box center [288, 145] width 151 height 8
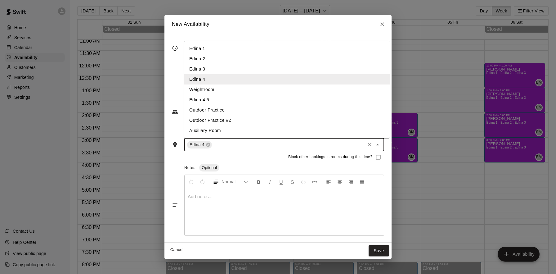
click at [217, 101] on li "Edina 4.5" at bounding box center [286, 100] width 205 height 10
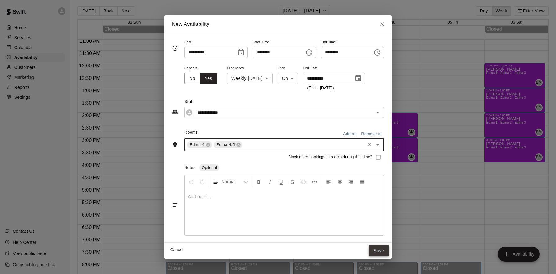
click at [379, 249] on button "Save" at bounding box center [379, 250] width 20 height 11
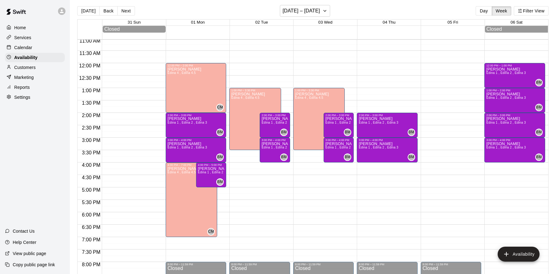
click at [376, 65] on div "12:00 AM – 8:00 AM Closed 2:00 PM – 3:00 PM Brett Milazzo Edina 1 , Edina 2 , E…" at bounding box center [387, 63] width 61 height 596
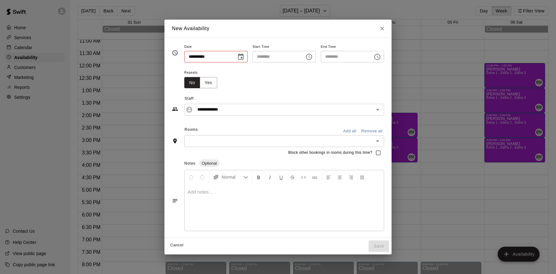
type input "**********"
type input "********"
click at [379, 57] on icon "Choose time, selected time is 12:30 PM" at bounding box center [377, 56] width 7 height 7
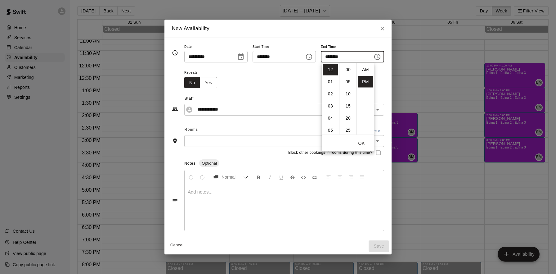
scroll to position [11, 0]
click at [333, 103] on li "03" at bounding box center [330, 105] width 15 height 11
type input "********"
click at [360, 141] on button "OK" at bounding box center [362, 142] width 20 height 11
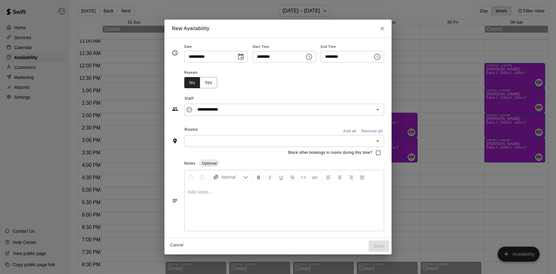
click at [251, 140] on input "text" at bounding box center [279, 141] width 186 height 8
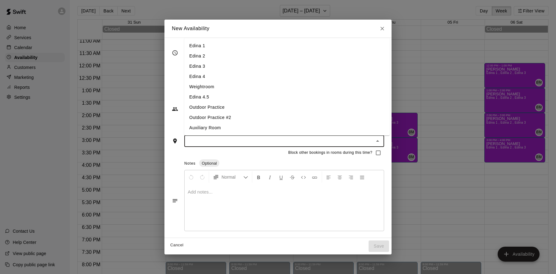
click at [227, 78] on li "Edina 4" at bounding box center [286, 76] width 205 height 10
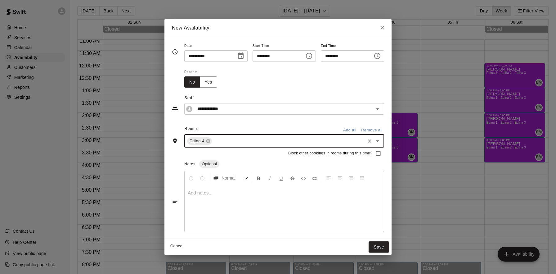
click at [231, 139] on input "text" at bounding box center [288, 141] width 151 height 8
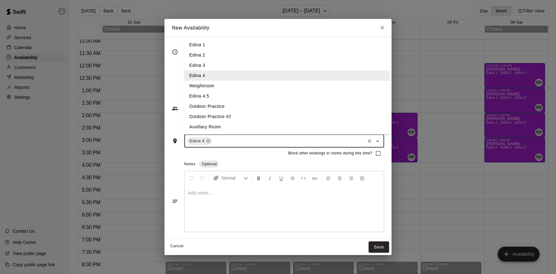
click at [210, 96] on li "Edina 4.5" at bounding box center [286, 96] width 205 height 10
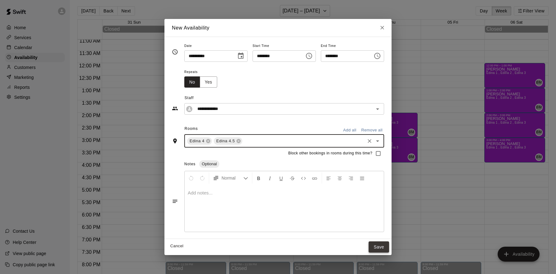
click at [379, 243] on button "Save" at bounding box center [379, 246] width 20 height 11
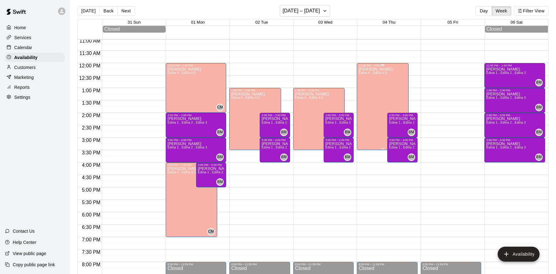
click at [394, 106] on div "Cade Marsolek Edina 4 , Edina 4.5 CM" at bounding box center [383, 204] width 48 height 274
click at [364, 74] on icon "edit" at bounding box center [365, 74] width 6 height 6
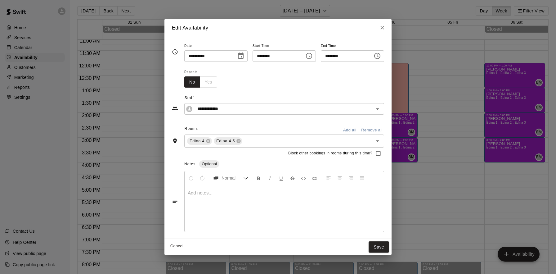
click at [209, 81] on div "No Yes" at bounding box center [200, 81] width 33 height 11
click at [290, 86] on div "Repeats No Yes" at bounding box center [284, 78] width 200 height 20
click at [383, 26] on icon "Close" at bounding box center [382, 28] width 6 height 6
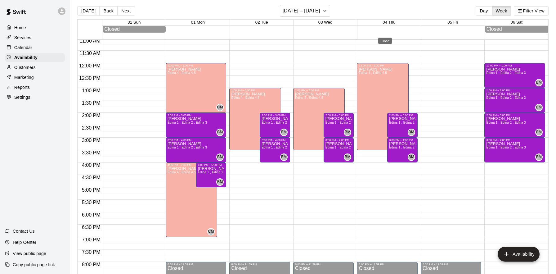
type input "**********"
click at [306, 5] on button "August 31 – September 06" at bounding box center [305, 11] width 51 height 12
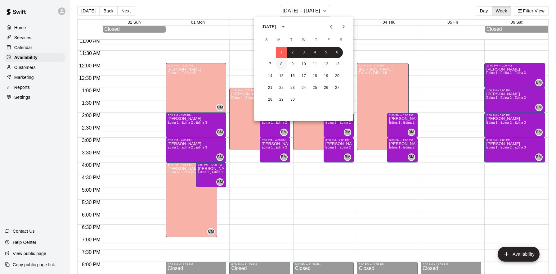
click at [283, 64] on button "8" at bounding box center [281, 64] width 11 height 11
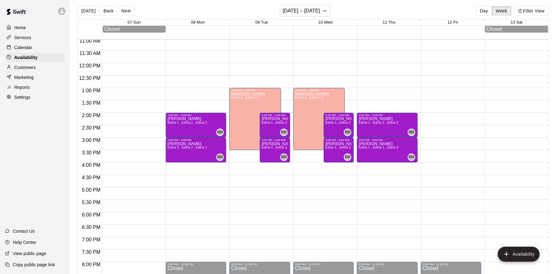
click at [187, 65] on div "12:00 AM – 8:00 AM Closed 2:00 PM – 3:00 PM Brett Milazzo Edina 1 , Edina 2 , E…" at bounding box center [196, 63] width 61 height 596
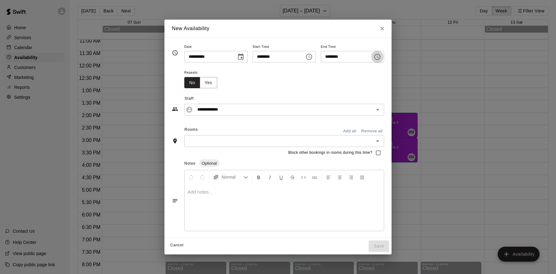
click at [380, 58] on icon "Choose time, selected time is 12:30 PM" at bounding box center [377, 56] width 7 height 7
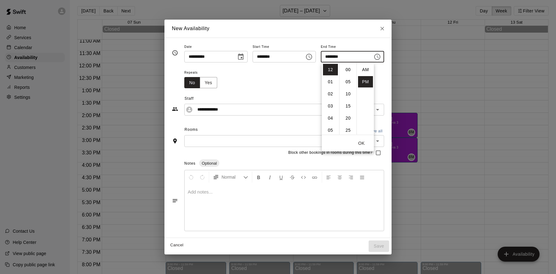
scroll to position [11, 0]
click at [330, 95] on li "02" at bounding box center [330, 93] width 15 height 11
click at [348, 67] on li "00" at bounding box center [348, 67] width 15 height 11
type input "********"
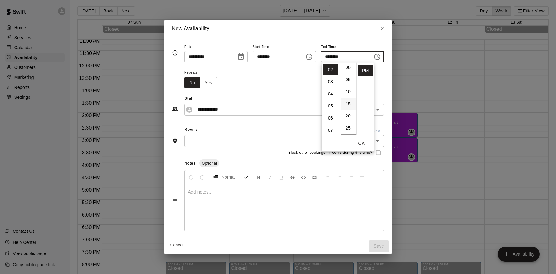
scroll to position [0, 0]
click at [361, 140] on button "OK" at bounding box center [362, 142] width 20 height 11
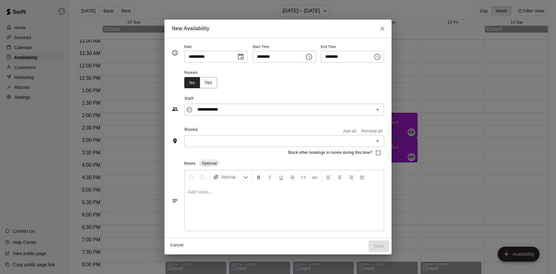
click at [264, 140] on input "text" at bounding box center [279, 141] width 186 height 8
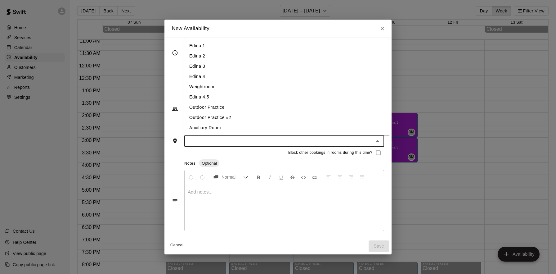
click at [222, 78] on li "Edina 4" at bounding box center [286, 76] width 205 height 10
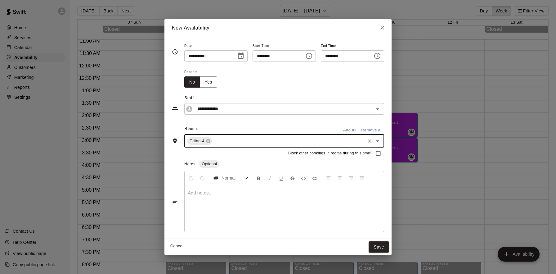
click at [240, 138] on input "text" at bounding box center [288, 141] width 151 height 8
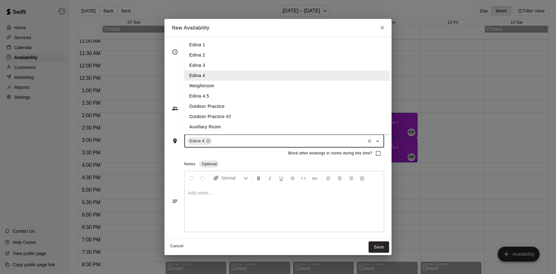
click at [215, 98] on li "Edina 4.5" at bounding box center [286, 96] width 205 height 10
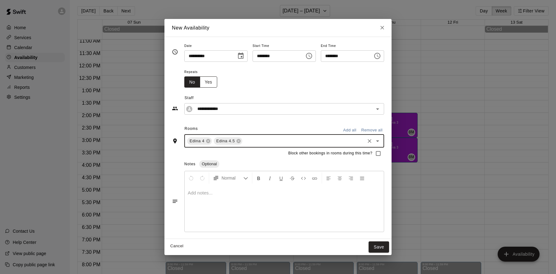
click at [209, 81] on button "Yes" at bounding box center [208, 81] width 17 height 11
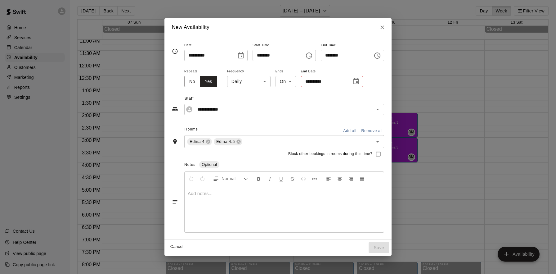
click at [255, 85] on body "Home Services Calendar Availability Customers Marketing Reports Settings Contac…" at bounding box center [278, 140] width 556 height 284
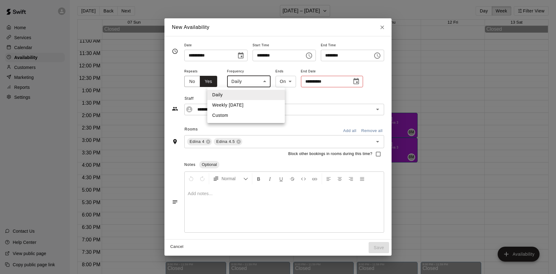
click at [246, 107] on li "Weekly on Monday" at bounding box center [246, 105] width 78 height 10
type input "******"
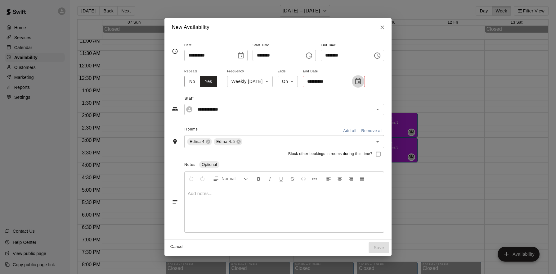
click at [361, 83] on icon "Choose date" at bounding box center [358, 81] width 6 height 6
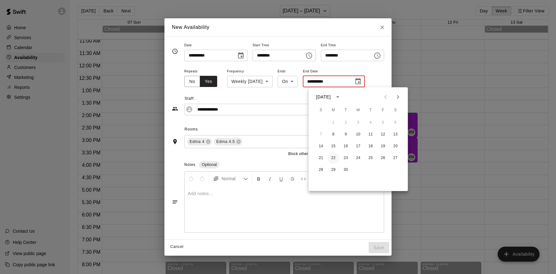
click at [333, 158] on button "22" at bounding box center [333, 157] width 11 height 11
type input "**********"
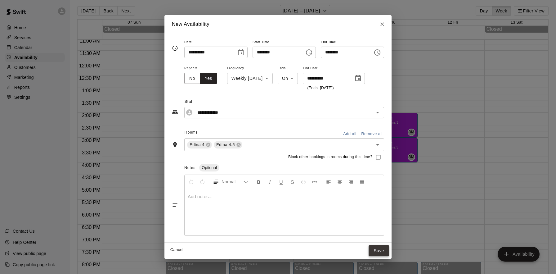
click at [384, 249] on button "Save" at bounding box center [379, 250] width 20 height 11
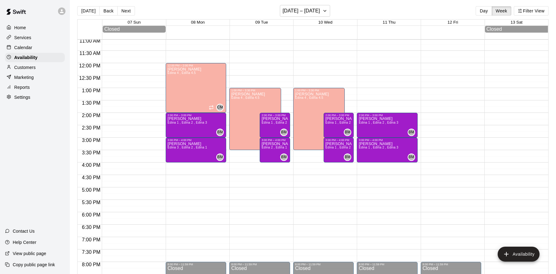
click at [175, 165] on div "12:00 AM – 8:00 AM Closed 12:00 PM – 2:00 PM Cade Marsolek Edina 4 , Edina 4.5 …" at bounding box center [196, 63] width 61 height 596
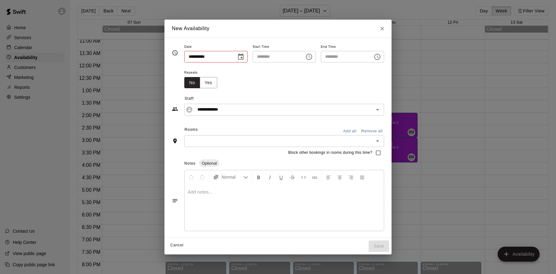
type input "**********"
type input "********"
click at [381, 59] on icon "Choose time, selected time is 4:30 PM" at bounding box center [377, 56] width 7 height 7
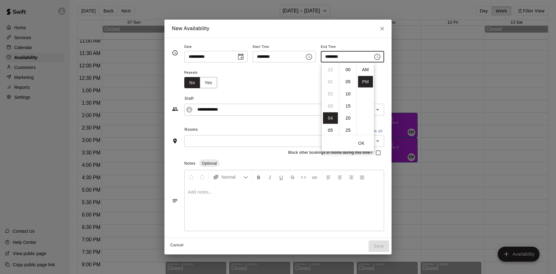
scroll to position [11, 0]
drag, startPoint x: 329, startPoint y: 105, endPoint x: 343, endPoint y: 107, distance: 15.0
click at [329, 105] on li "07" at bounding box center [330, 105] width 15 height 11
click at [348, 70] on li "00" at bounding box center [348, 69] width 15 height 11
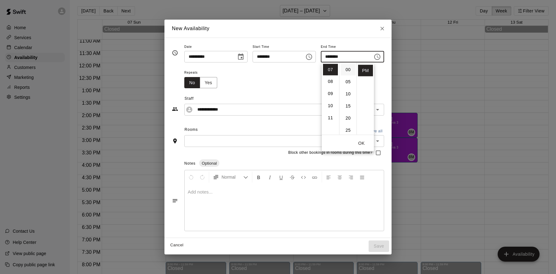
type input "********"
click at [361, 143] on button "OK" at bounding box center [362, 142] width 20 height 11
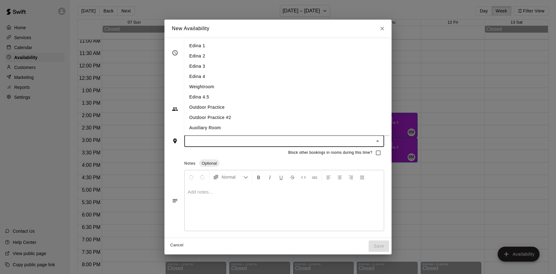
click at [206, 143] on input "text" at bounding box center [279, 141] width 186 height 8
click at [203, 98] on li "Edina 4.5" at bounding box center [286, 97] width 205 height 10
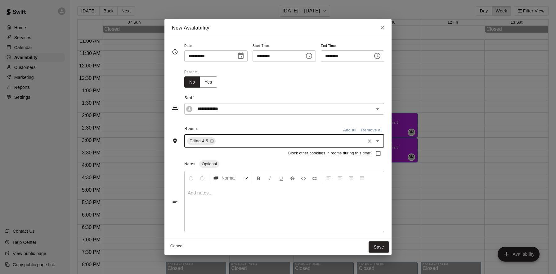
click at [231, 141] on input "text" at bounding box center [290, 141] width 147 height 8
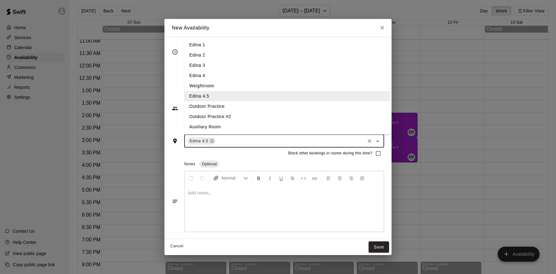
drag, startPoint x: 199, startPoint y: 72, endPoint x: 197, endPoint y: 77, distance: 5.0
click at [199, 72] on li "Edina 4" at bounding box center [286, 75] width 205 height 10
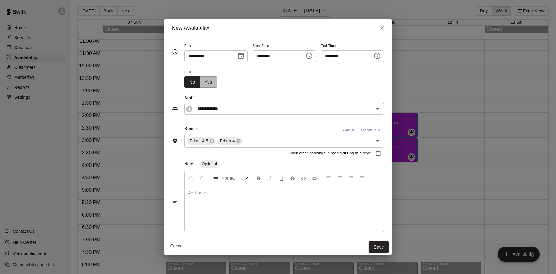
drag, startPoint x: 211, startPoint y: 82, endPoint x: 223, endPoint y: 82, distance: 12.7
click at [211, 82] on button "Yes" at bounding box center [208, 81] width 17 height 11
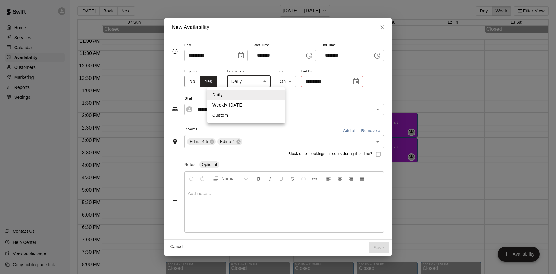
drag, startPoint x: 233, startPoint y: 82, endPoint x: 242, endPoint y: 88, distance: 11.1
click at [233, 82] on body "Home Services Calendar Availability Customers Marketing Reports Settings Contac…" at bounding box center [278, 140] width 556 height 284
drag, startPoint x: 250, startPoint y: 104, endPoint x: 292, endPoint y: 94, distance: 43.3
click at [250, 104] on li "Weekly on Monday" at bounding box center [246, 105] width 78 height 10
type input "******"
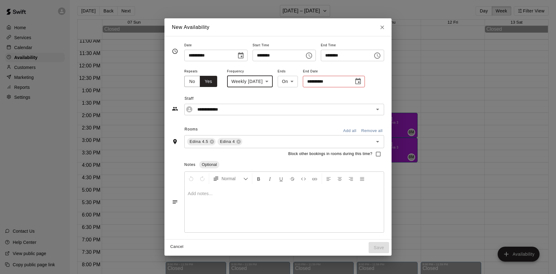
click at [361, 84] on icon "Choose date" at bounding box center [358, 81] width 6 height 6
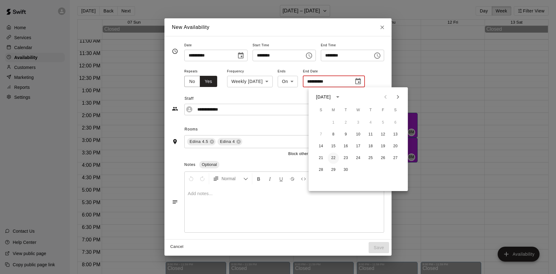
click at [334, 155] on button "22" at bounding box center [333, 157] width 11 height 11
type input "**********"
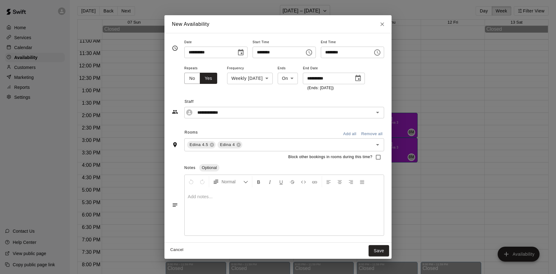
drag, startPoint x: 381, startPoint y: 249, endPoint x: 383, endPoint y: 240, distance: 8.8
click at [381, 249] on button "Save" at bounding box center [379, 250] width 20 height 11
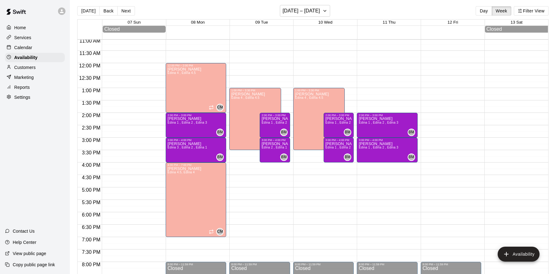
click at [365, 66] on div "12:00 AM – 8:00 AM Closed 2:00 PM – 3:00 PM Brett Milazzo Edina 1 , Edina 2 , E…" at bounding box center [387, 63] width 61 height 596
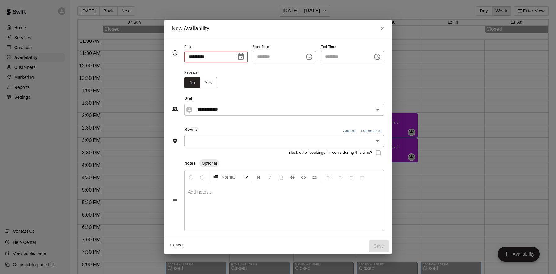
type input "**********"
type input "********"
click at [206, 81] on button "Yes" at bounding box center [208, 82] width 17 height 11
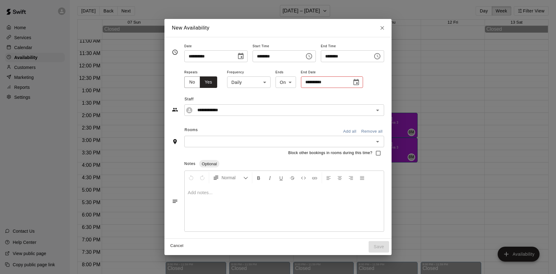
click at [381, 58] on icon "Choose time, selected time is 12:30 PM" at bounding box center [377, 55] width 7 height 7
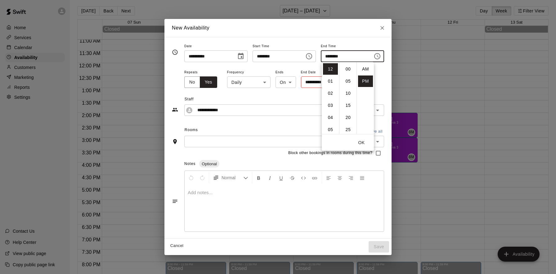
scroll to position [11, 0]
drag, startPoint x: 335, startPoint y: 106, endPoint x: 341, endPoint y: 103, distance: 7.2
click at [335, 106] on li "03" at bounding box center [330, 105] width 15 height 11
type input "********"
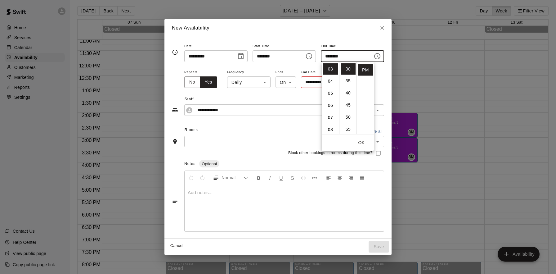
click at [362, 141] on button "OK" at bounding box center [362, 142] width 20 height 11
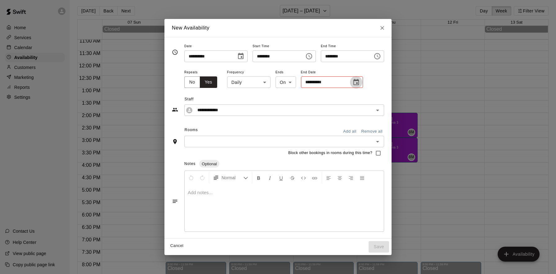
click at [354, 84] on icon "Choose date" at bounding box center [356, 82] width 6 height 6
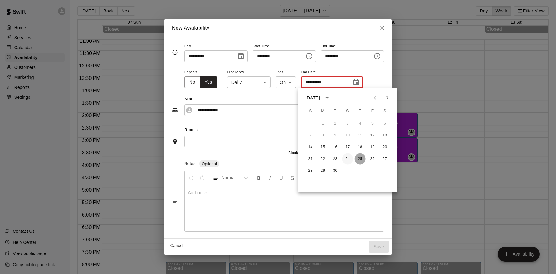
drag, startPoint x: 361, startPoint y: 160, endPoint x: 349, endPoint y: 156, distance: 12.9
click at [361, 160] on button "25" at bounding box center [360, 158] width 11 height 11
type input "**********"
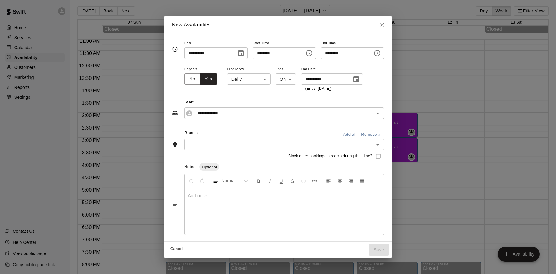
click at [244, 81] on body "Home Services Calendar Availability Customers Marketing Reports Settings Contac…" at bounding box center [278, 140] width 556 height 284
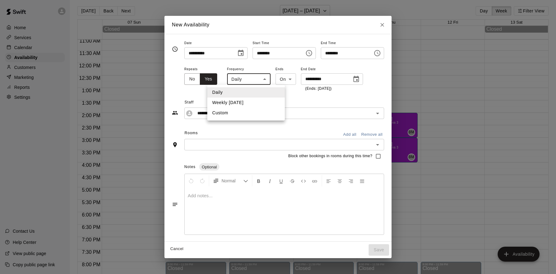
click at [248, 105] on li "Weekly on Thursday" at bounding box center [246, 102] width 78 height 10
type input "******"
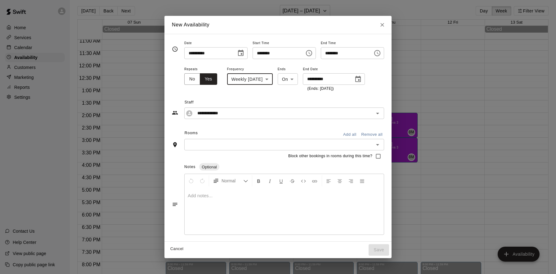
click at [274, 142] on input "text" at bounding box center [279, 145] width 186 height 8
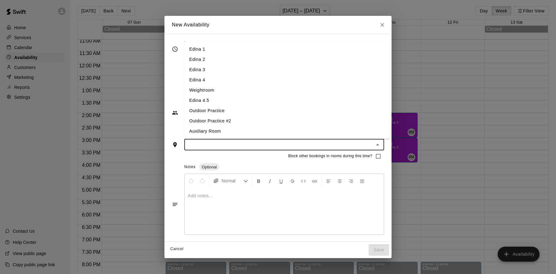
drag, startPoint x: 216, startPoint y: 102, endPoint x: 219, endPoint y: 125, distance: 23.1
click at [216, 102] on li "Edina 4.5" at bounding box center [286, 100] width 205 height 10
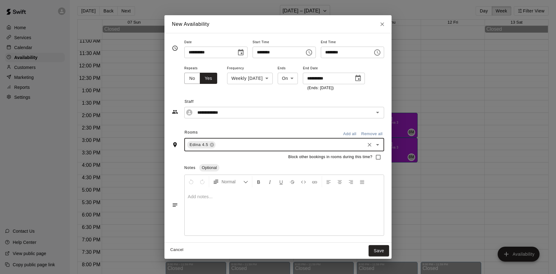
click at [236, 144] on input "text" at bounding box center [290, 145] width 147 height 8
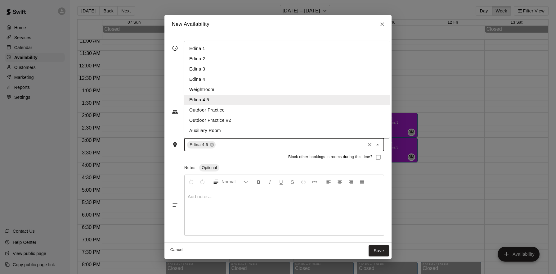
click at [218, 82] on li "Edina 4" at bounding box center [286, 79] width 205 height 10
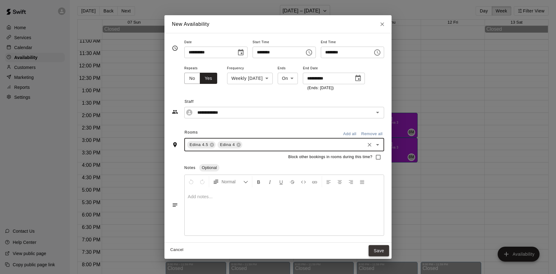
click at [385, 246] on button "Save" at bounding box center [379, 250] width 20 height 11
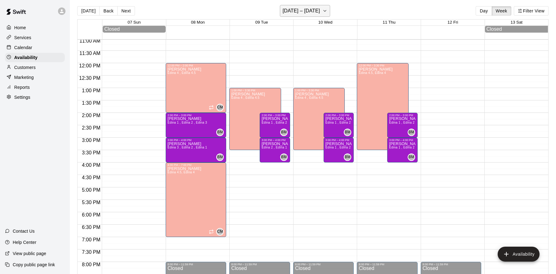
click at [320, 11] on h6 "September 07 – 13" at bounding box center [302, 11] width 38 height 9
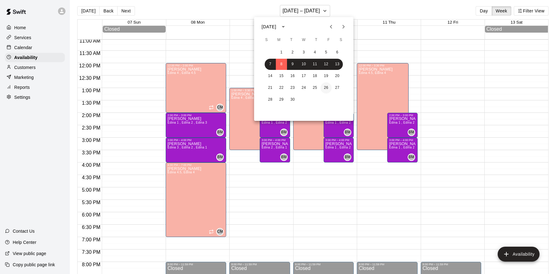
click at [326, 89] on button "26" at bounding box center [326, 87] width 11 height 11
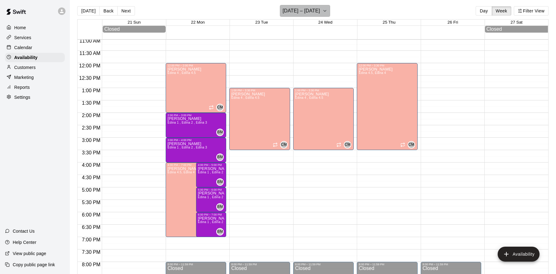
click at [308, 8] on h6 "September 21 – 27" at bounding box center [302, 11] width 38 height 9
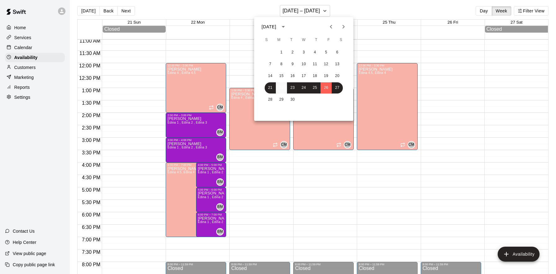
click at [278, 84] on button "22" at bounding box center [281, 87] width 11 height 11
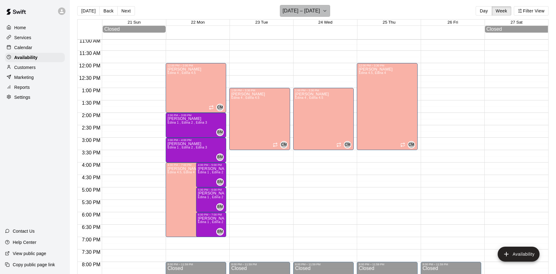
click at [320, 12] on h6 "September 21 – 27" at bounding box center [302, 11] width 38 height 9
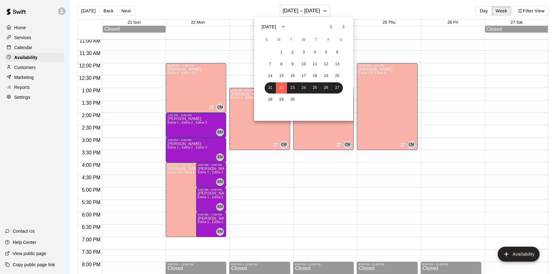
click at [330, 27] on icon "Previous month" at bounding box center [330, 26] width 7 height 7
click at [281, 87] on button "18" at bounding box center [281, 87] width 11 height 11
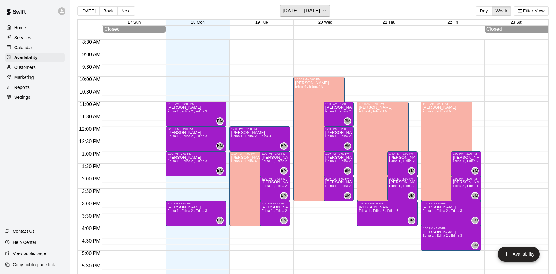
scroll to position [211, 0]
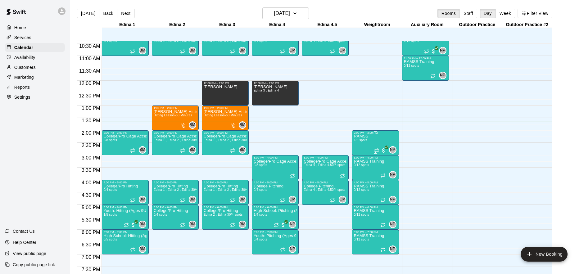
scroll to position [254, 0]
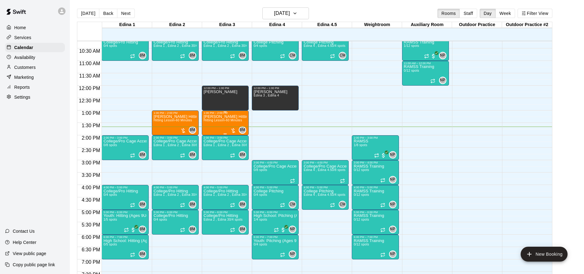
click at [223, 123] on div "Jac Campbell Hitting Hitting Lesson-60 Minutes" at bounding box center [225, 251] width 43 height 274
click at [32, 65] on div at bounding box center [292, 137] width 584 height 274
click at [34, 66] on p "Customers" at bounding box center [24, 67] width 21 height 6
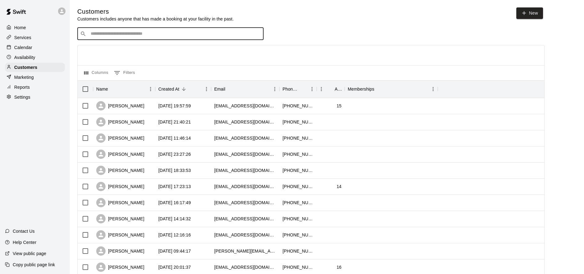
click at [226, 35] on input "Search customers by name or email" at bounding box center [175, 34] width 172 height 6
click at [130, 36] on input "*******" at bounding box center [170, 34] width 163 height 6
type input "**********"
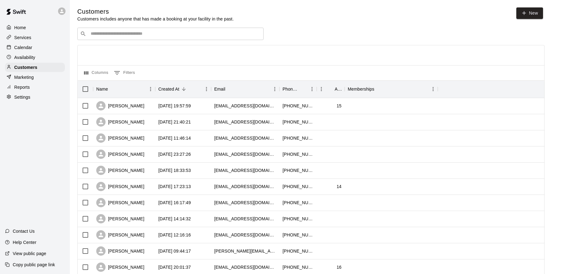
click at [154, 38] on div "​ ​" at bounding box center [170, 34] width 186 height 12
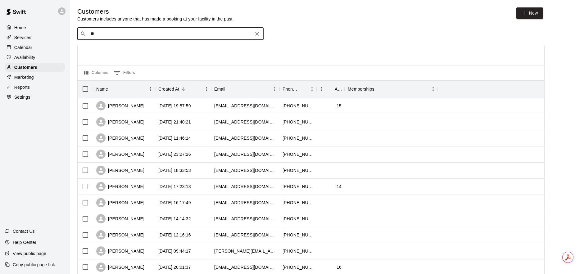
type input "***"
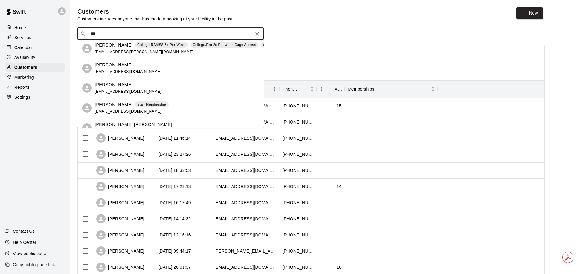
scroll to position [62, 0]
click at [150, 67] on div "[PERSON_NAME] [EMAIL_ADDRESS][DOMAIN_NAME]" at bounding box center [177, 67] width 164 height 13
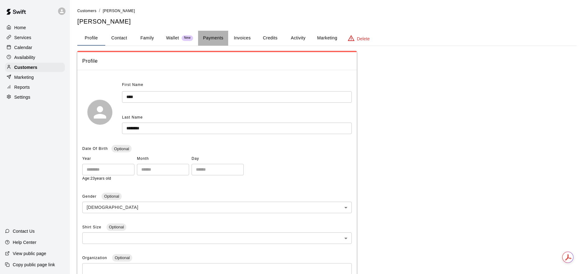
drag, startPoint x: 216, startPoint y: 39, endPoint x: 216, endPoint y: 47, distance: 7.4
click at [216, 39] on button "Payments" at bounding box center [213, 38] width 30 height 15
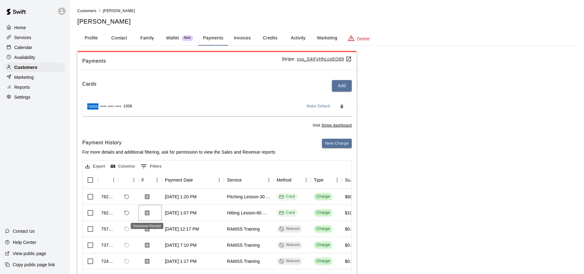
click at [146, 212] on icon "Download Receipt" at bounding box center [147, 212] width 5 height 5
click at [146, 196] on icon "Download Receipt" at bounding box center [147, 196] width 5 height 5
click at [38, 47] on div "Calendar" at bounding box center [35, 47] width 60 height 9
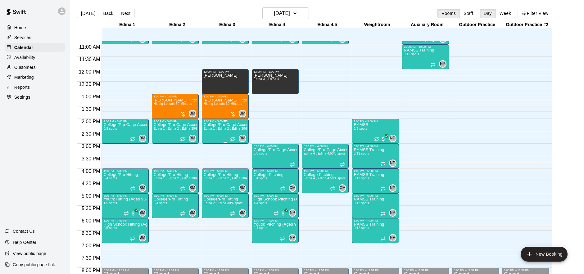
scroll to position [269, 0]
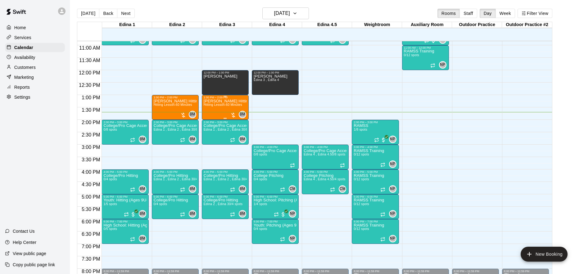
click at [211, 106] on span "Hitting Lesson-60 Minutes" at bounding box center [223, 104] width 38 height 3
click at [210, 124] on img "edit" at bounding box center [209, 124] width 7 height 7
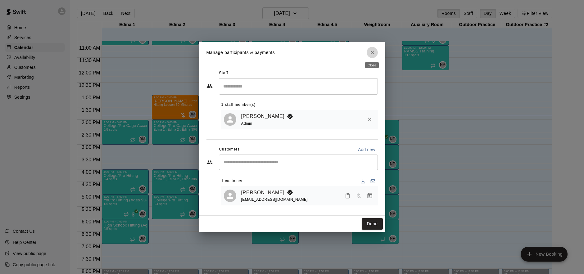
drag, startPoint x: 371, startPoint y: 52, endPoint x: 386, endPoint y: 89, distance: 39.6
click at [371, 52] on icon "Close" at bounding box center [372, 52] width 6 height 6
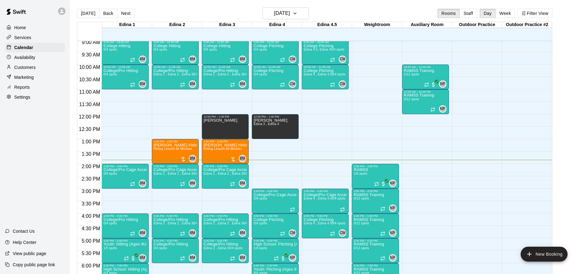
scroll to position [220, 0]
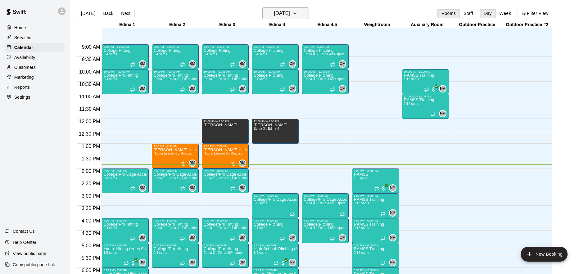
click at [288, 11] on h6 "[DATE]" at bounding box center [282, 13] width 16 height 9
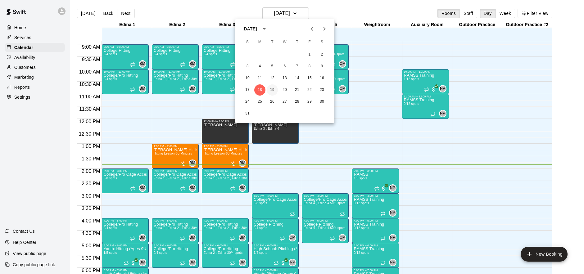
click at [275, 89] on button "19" at bounding box center [272, 89] width 11 height 11
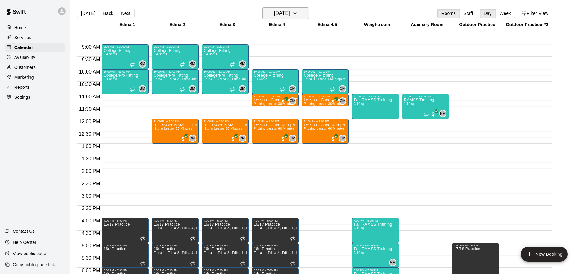
click at [301, 14] on button "[DATE]" at bounding box center [285, 13] width 47 height 12
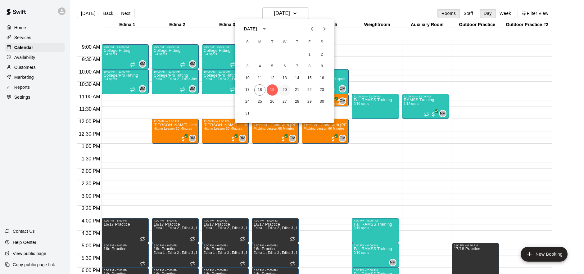
click at [286, 90] on button "20" at bounding box center [284, 89] width 11 height 11
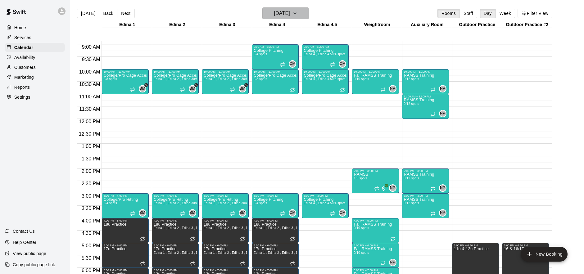
click at [290, 14] on h6 "[DATE]" at bounding box center [282, 13] width 16 height 9
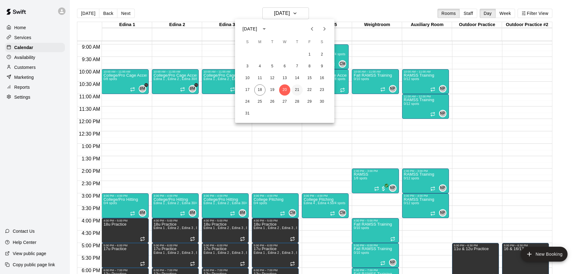
click at [299, 89] on button "21" at bounding box center [296, 89] width 11 height 11
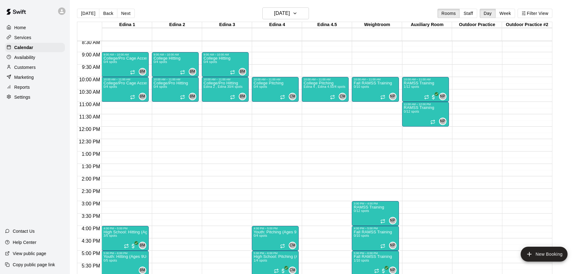
scroll to position [215, 0]
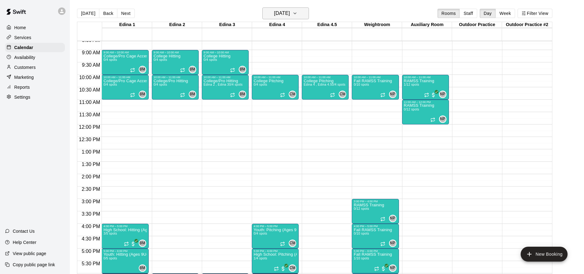
click at [290, 16] on h6 "[DATE]" at bounding box center [282, 13] width 16 height 9
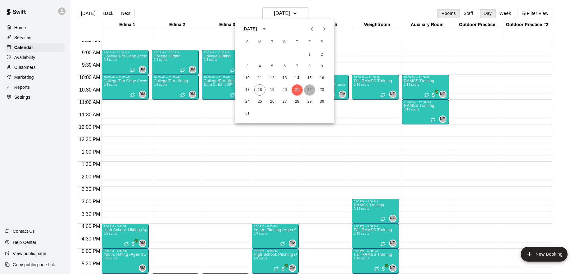
click at [309, 89] on button "22" at bounding box center [309, 89] width 11 height 11
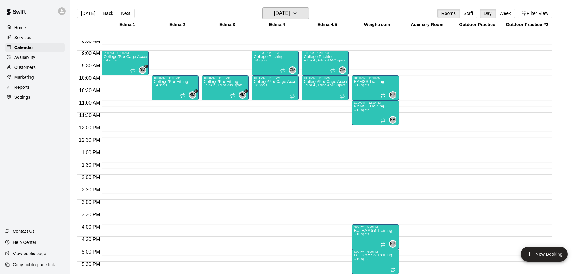
scroll to position [215, 0]
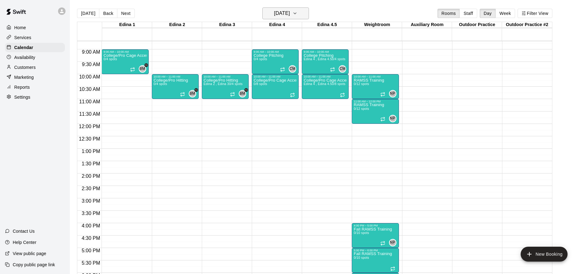
click at [297, 15] on icon "button" at bounding box center [294, 13] width 5 height 7
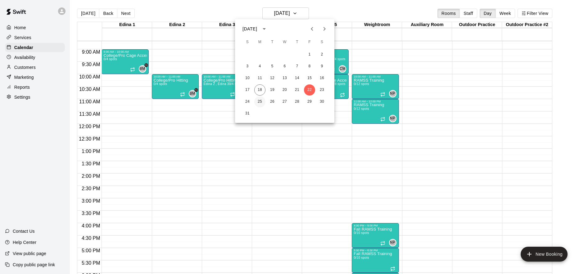
click at [260, 103] on button "25" at bounding box center [259, 101] width 11 height 11
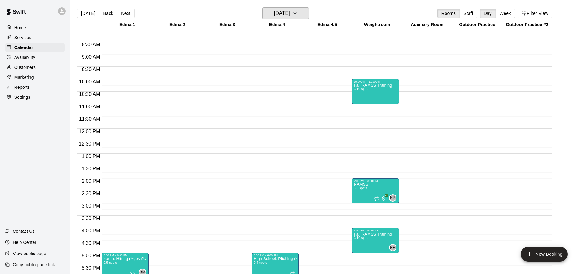
scroll to position [216, 0]
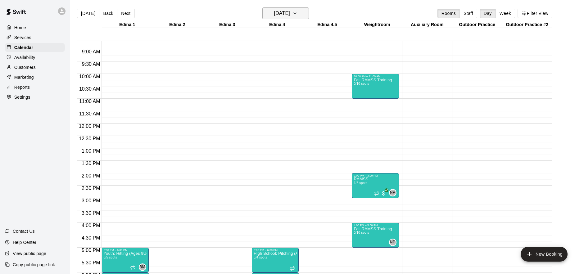
click at [297, 15] on icon "button" at bounding box center [294, 13] width 5 height 7
drag, startPoint x: 274, startPoint y: 96, endPoint x: 271, endPoint y: 109, distance: 12.7
click at [274, 96] on button "26" at bounding box center [272, 101] width 11 height 11
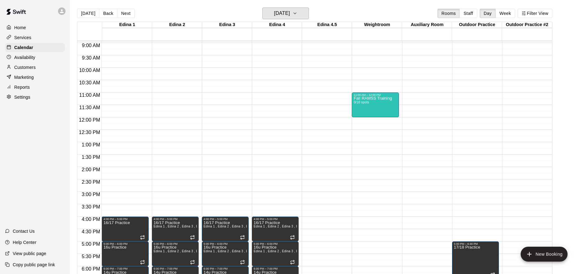
scroll to position [222, 0]
click at [288, 14] on h6 "[DATE]" at bounding box center [282, 13] width 16 height 9
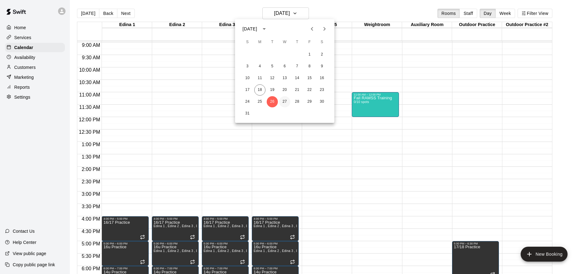
click at [285, 101] on button "27" at bounding box center [284, 101] width 11 height 11
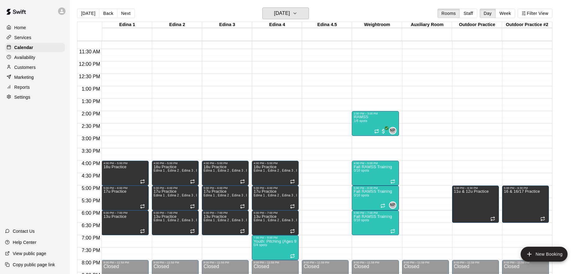
scroll to position [277, 0]
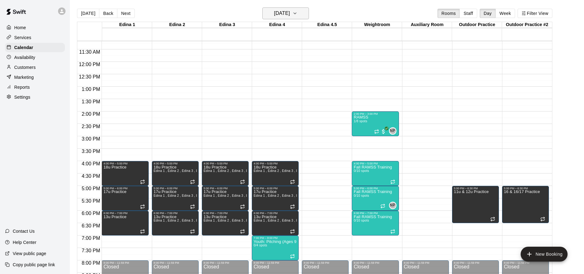
click at [297, 14] on icon "button" at bounding box center [294, 13] width 5 height 7
click at [299, 98] on button "28" at bounding box center [296, 101] width 11 height 11
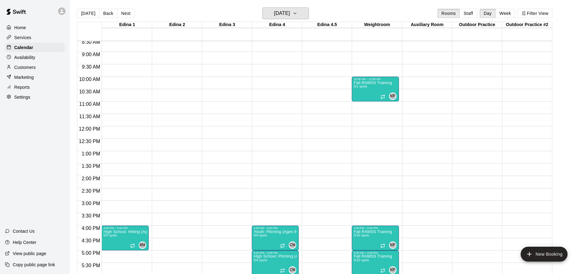
scroll to position [220, 0]
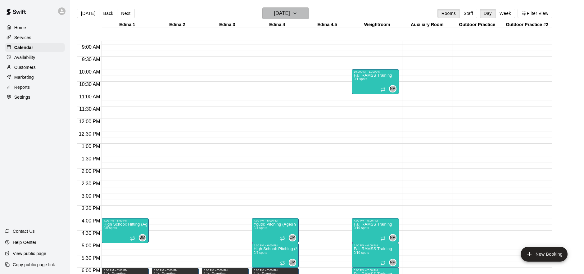
click at [290, 13] on h6 "[DATE]" at bounding box center [282, 13] width 16 height 9
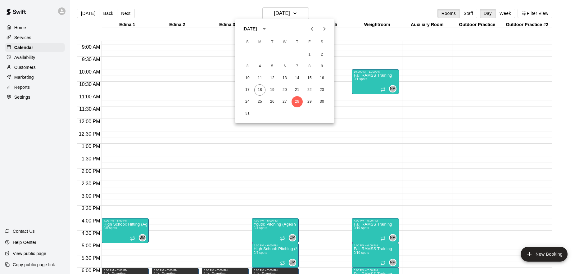
click at [352, 135] on div at bounding box center [292, 137] width 584 height 274
click at [49, 55] on div "Availability" at bounding box center [35, 57] width 60 height 9
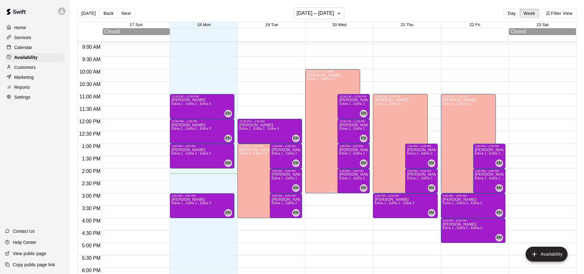
scroll to position [214, 0]
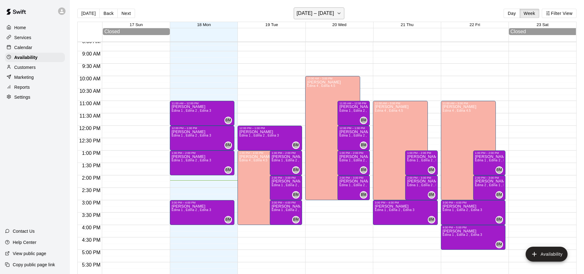
click at [322, 14] on h6 "[DATE] – [DATE]" at bounding box center [315, 13] width 38 height 9
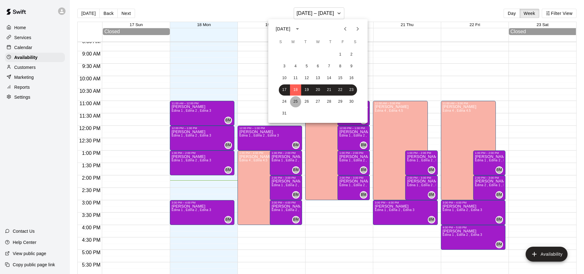
click at [297, 101] on button "25" at bounding box center [295, 101] width 11 height 11
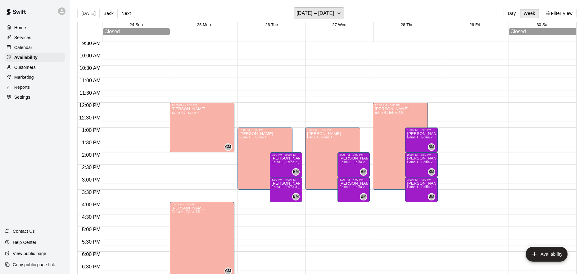
scroll to position [238, 0]
click at [30, 34] on p "Services" at bounding box center [22, 37] width 17 height 6
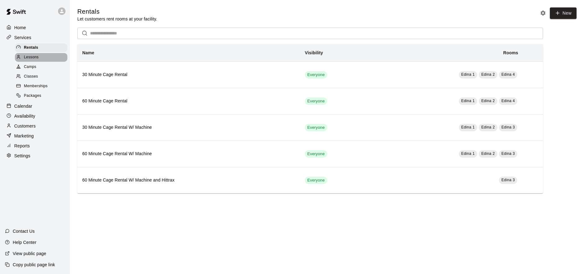
click at [42, 57] on div "Lessons" at bounding box center [41, 57] width 52 height 9
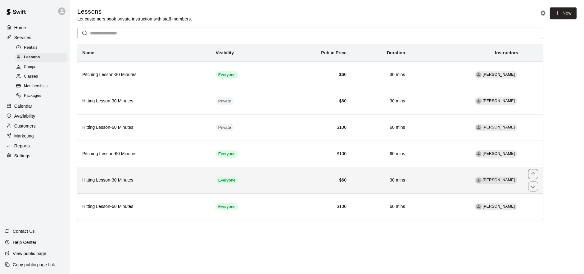
click at [296, 175] on td "$60" at bounding box center [315, 180] width 74 height 26
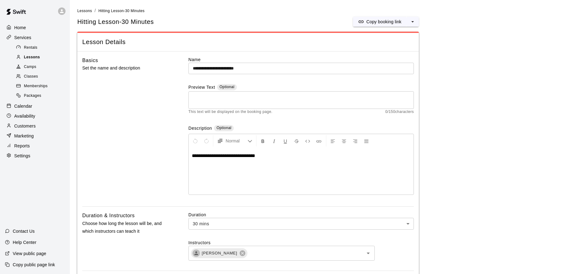
click at [52, 58] on div "Lessons" at bounding box center [41, 57] width 52 height 9
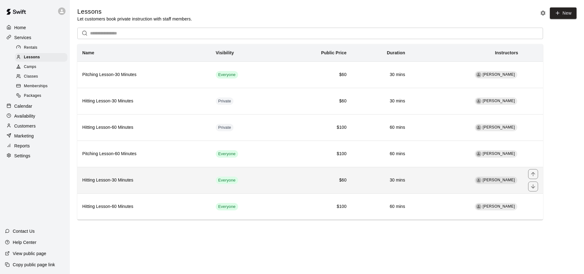
click at [294, 177] on h6 "$60" at bounding box center [315, 180] width 64 height 7
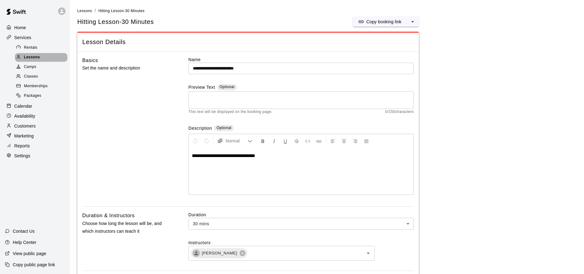
click at [49, 55] on div "Lessons" at bounding box center [41, 57] width 52 height 9
